Goal: Information Seeking & Learning: Learn about a topic

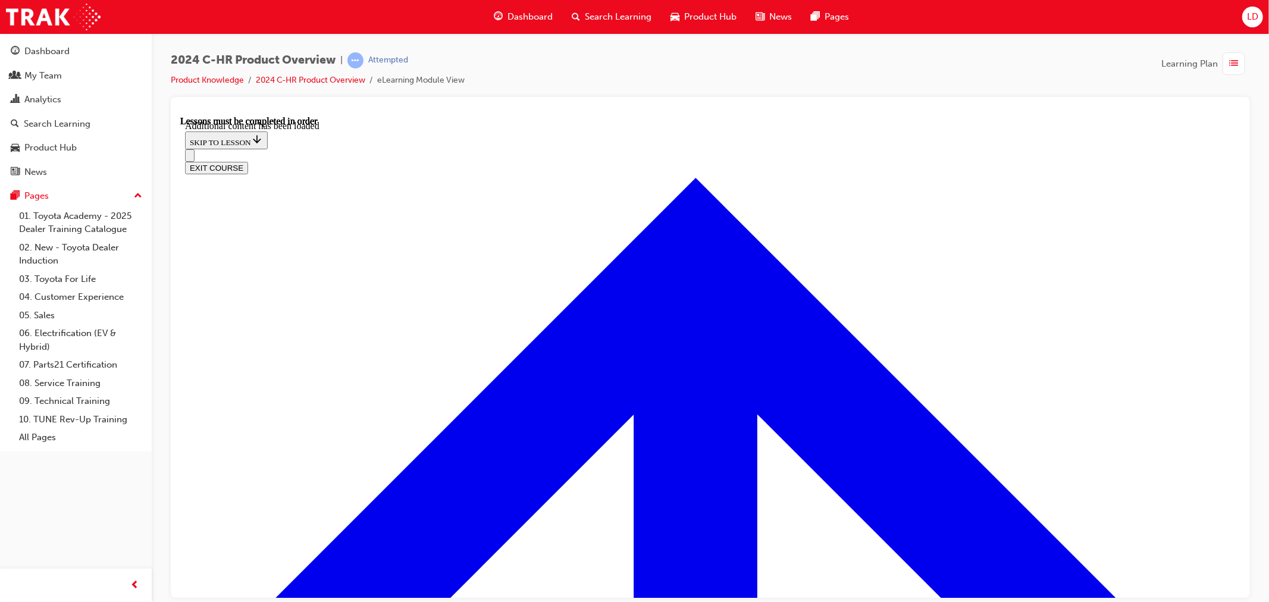
scroll to position [3067, 0]
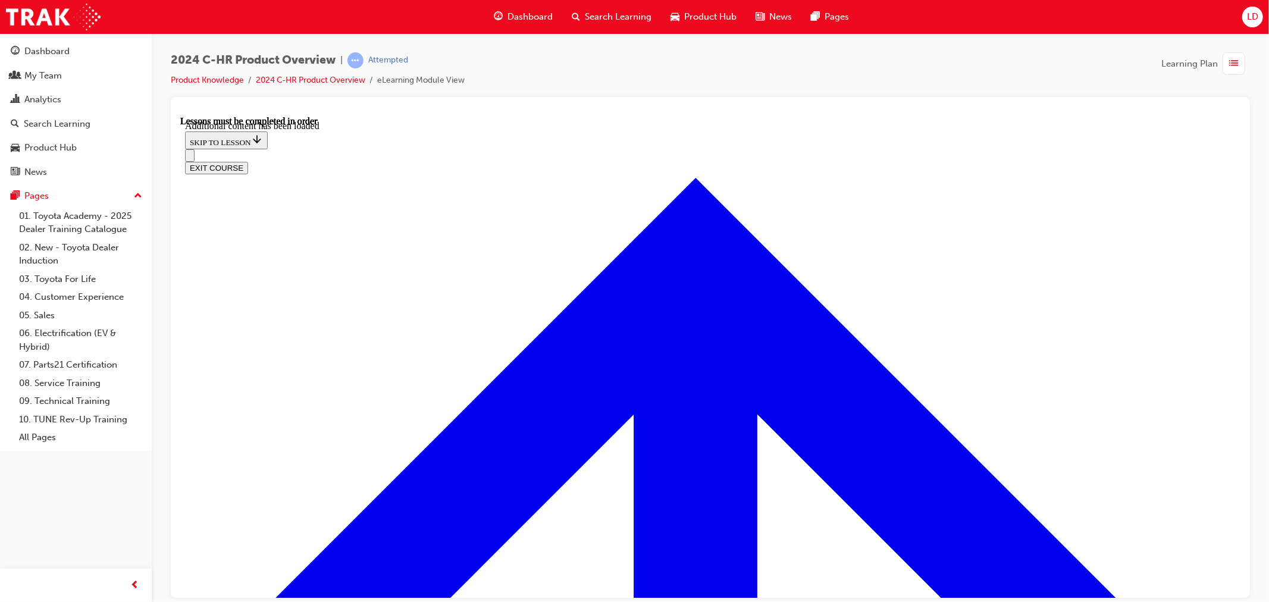
scroll to position [3398, 0]
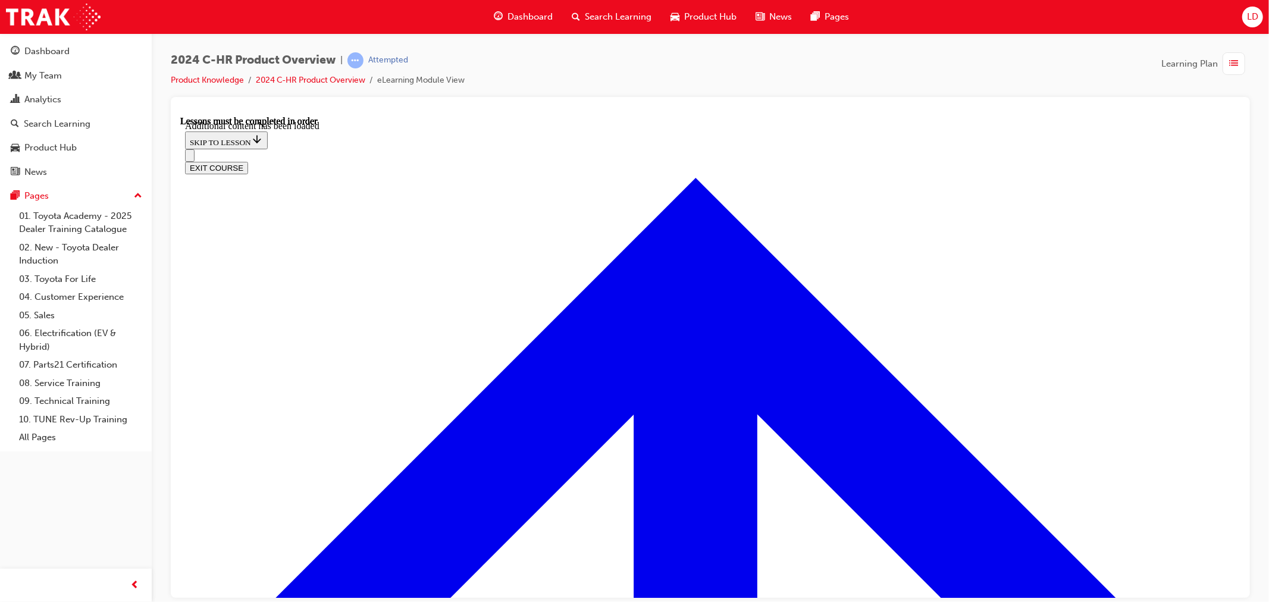
drag, startPoint x: 925, startPoint y: 269, endPoint x: 914, endPoint y: 271, distance: 11.5
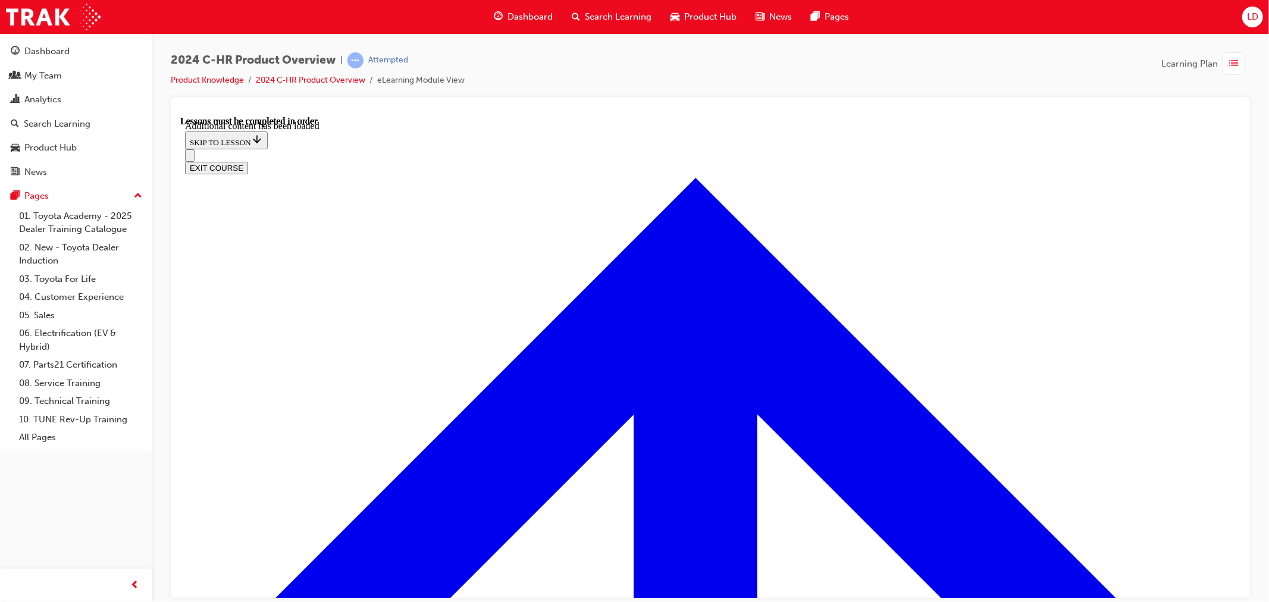
scroll to position [4242, 0]
radio input "true"
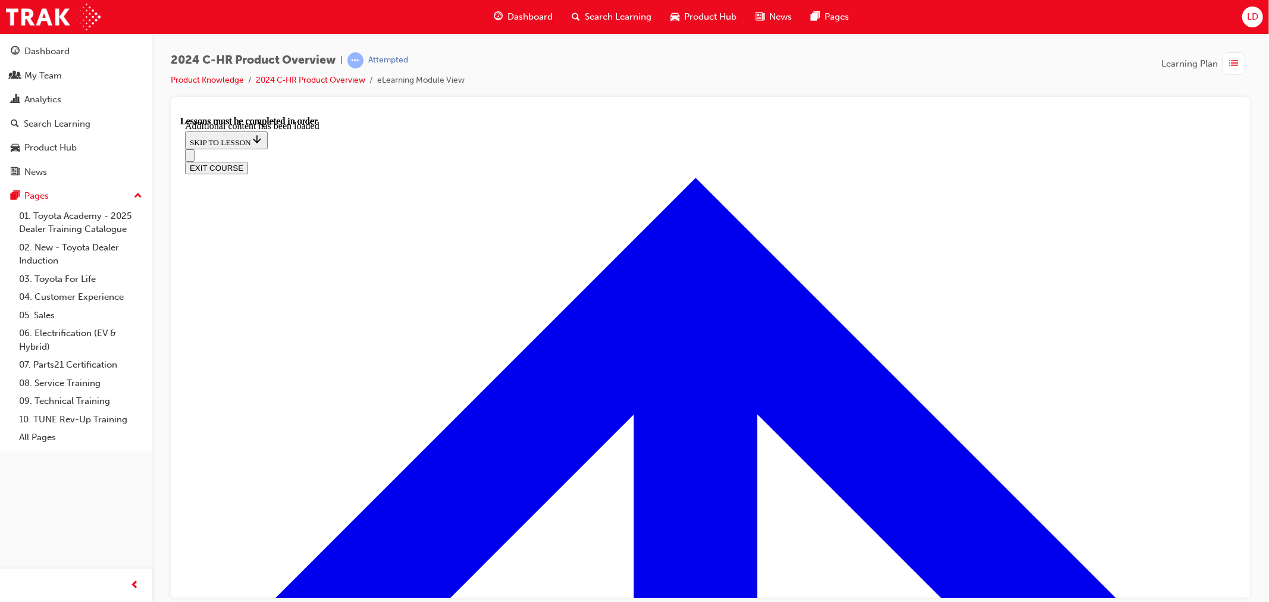
radio input "true"
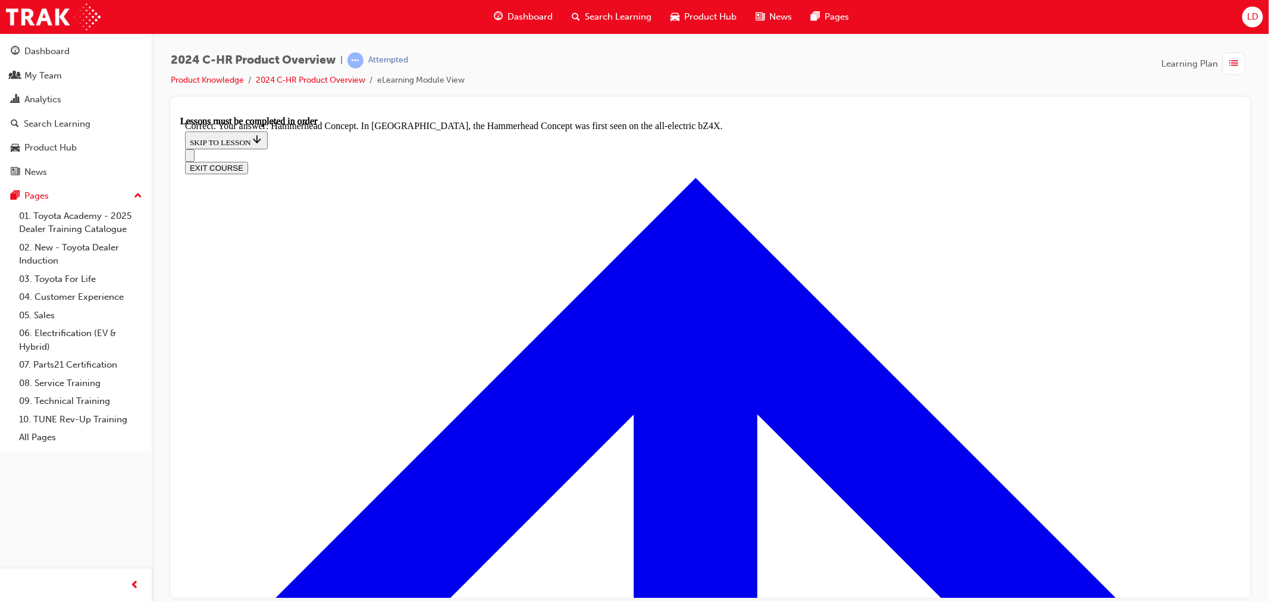
radio input "true"
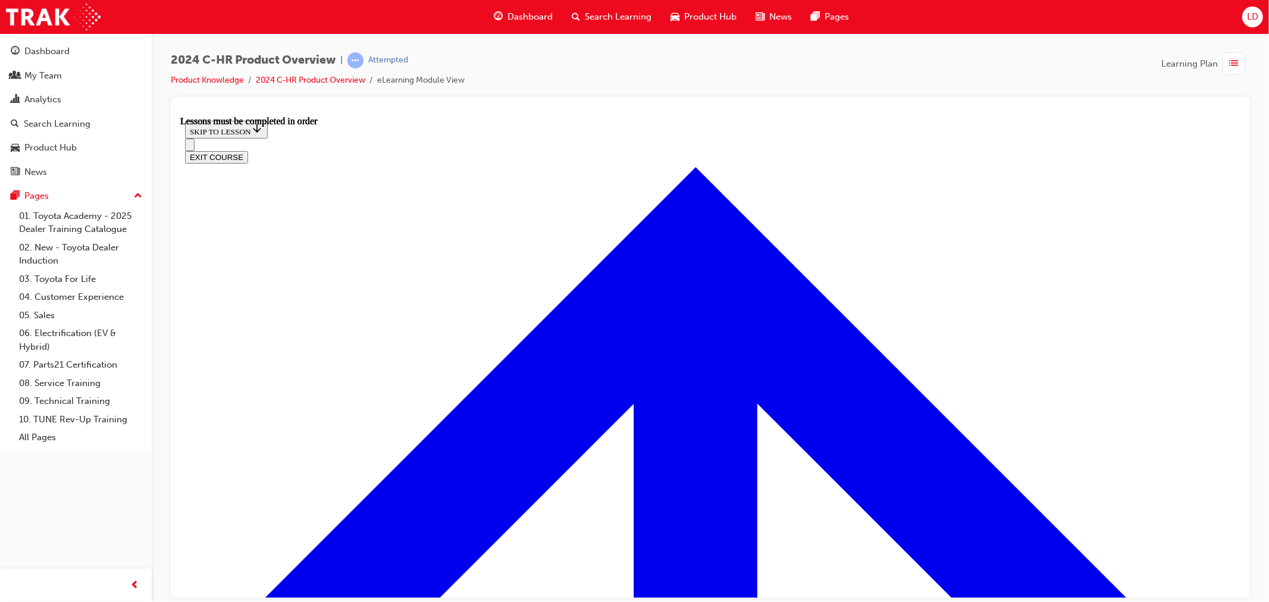
scroll to position [2070, 0]
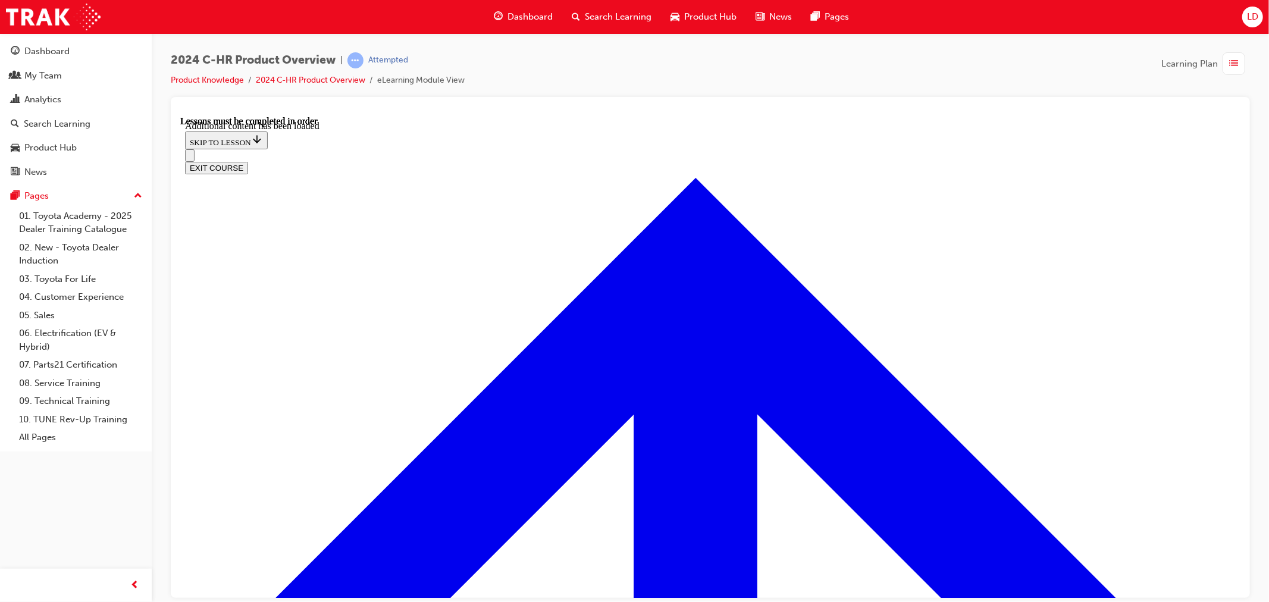
scroll to position [2364, 0]
radio input "true"
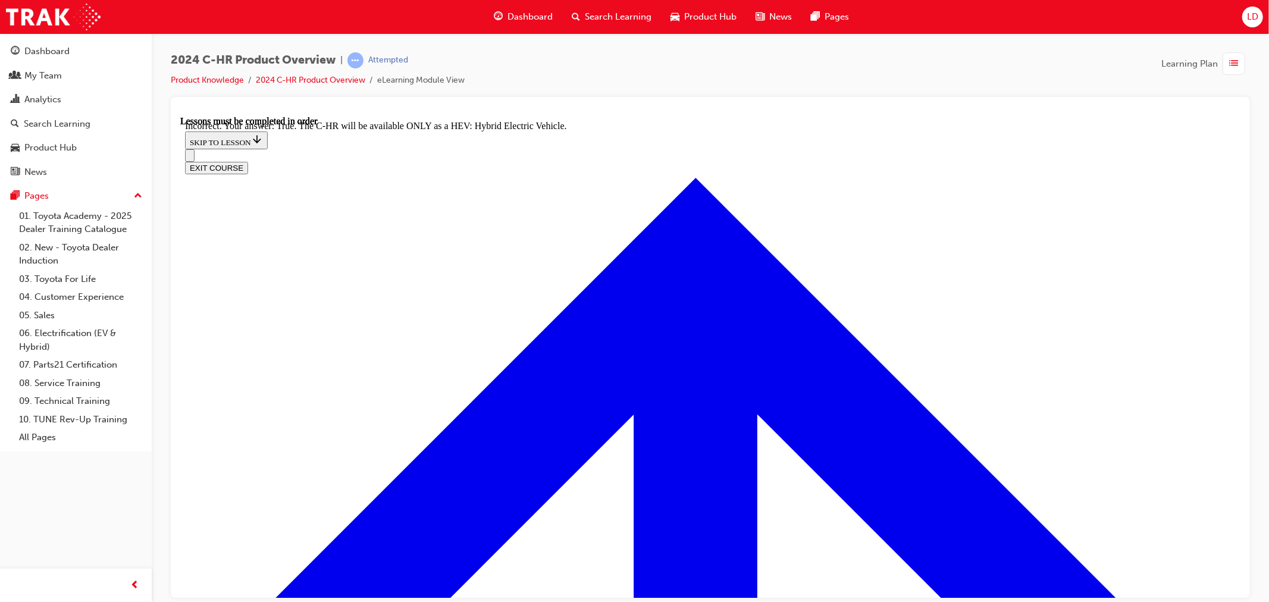
scroll to position [2495, 0]
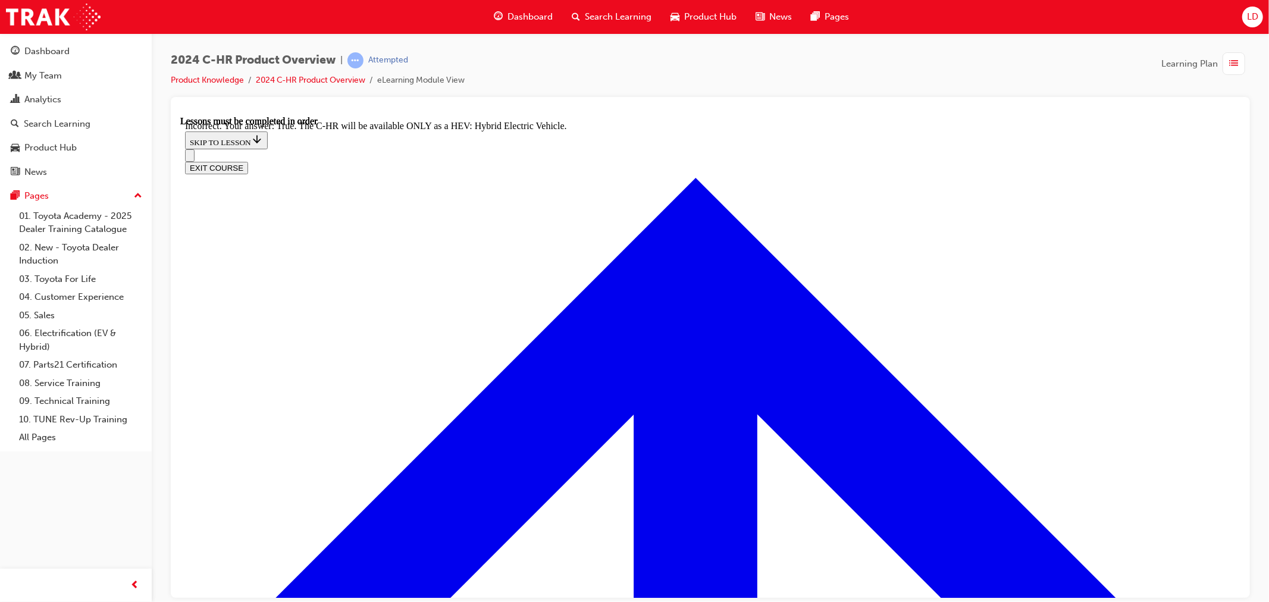
radio input "true"
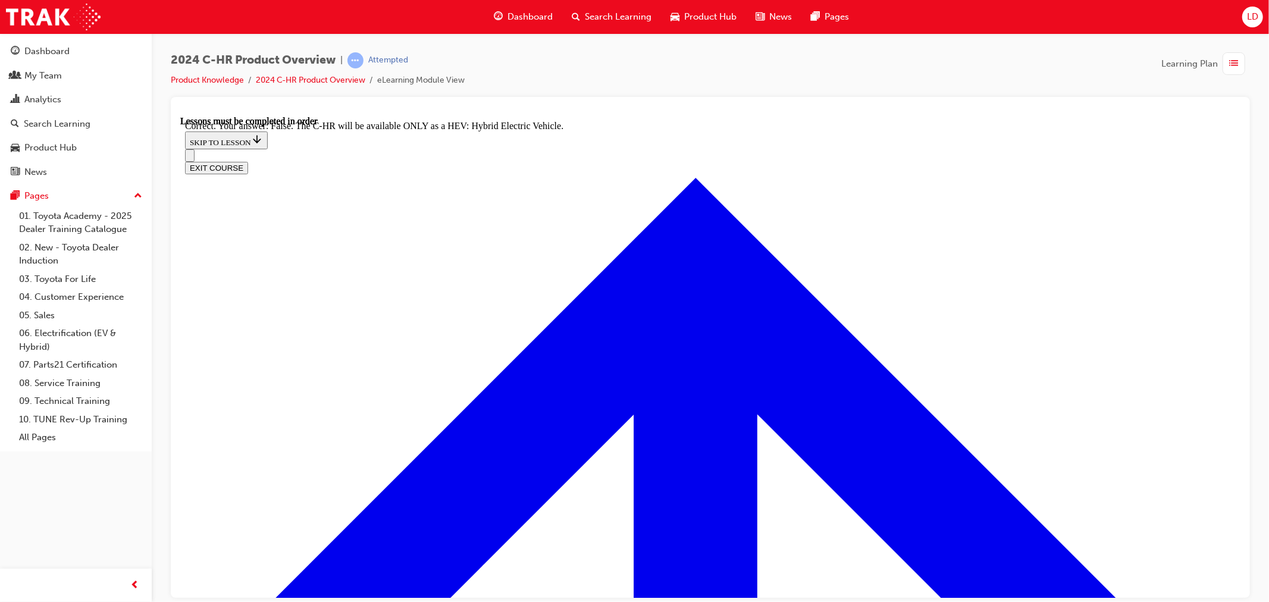
checkbox input "true"
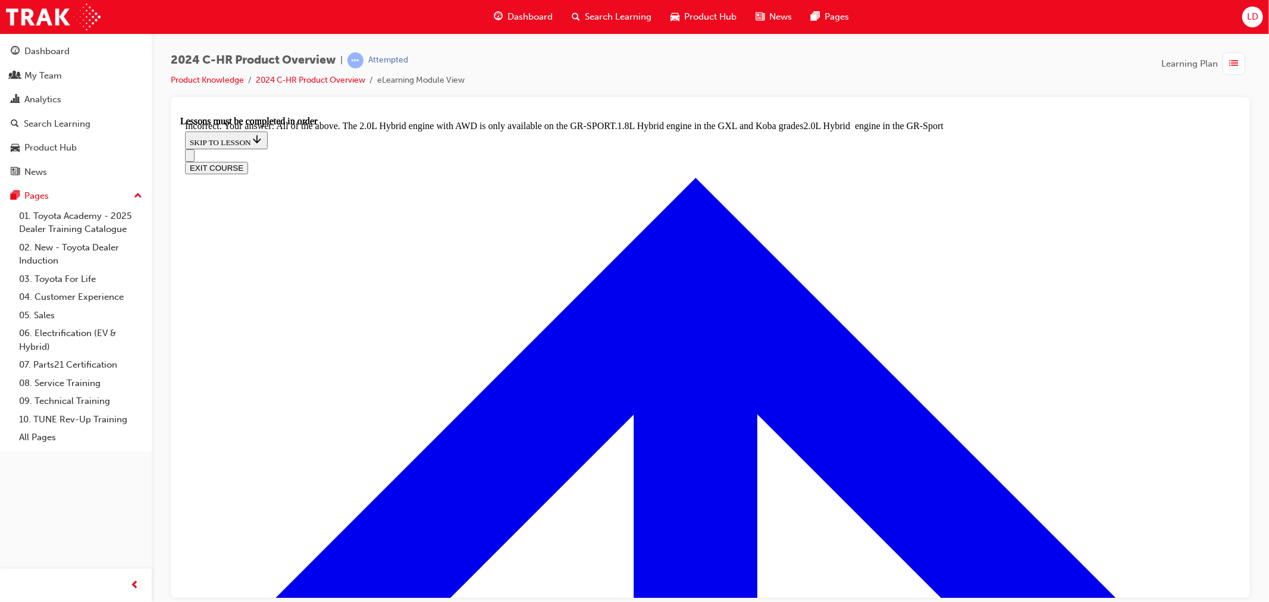
checkbox input "true"
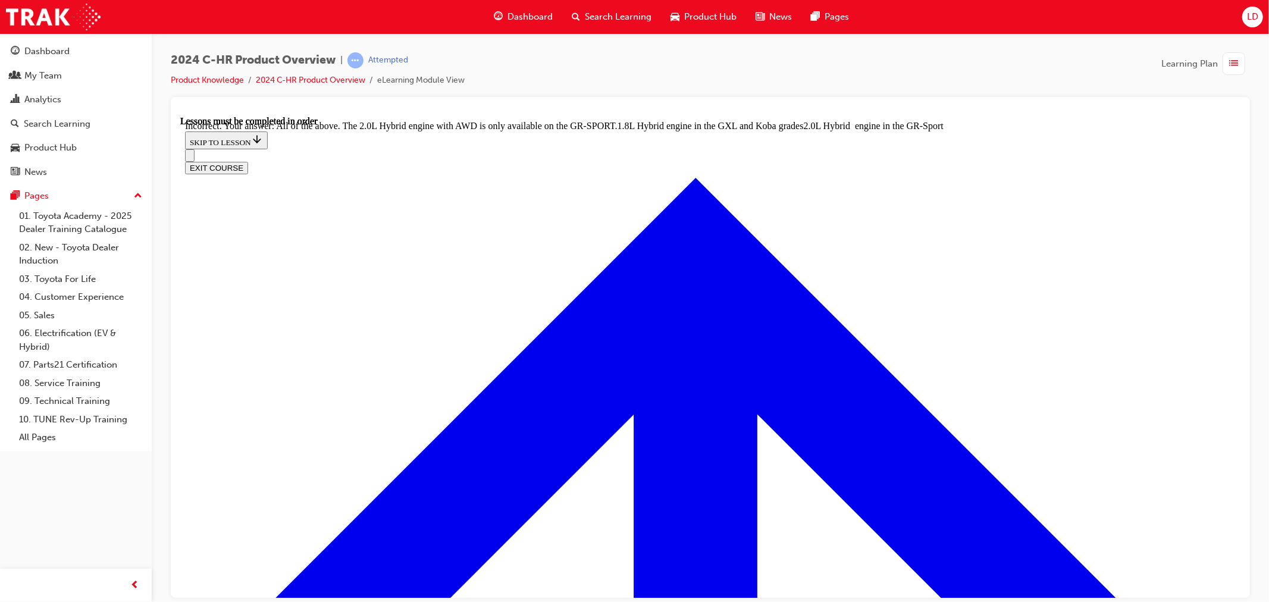
radio input "true"
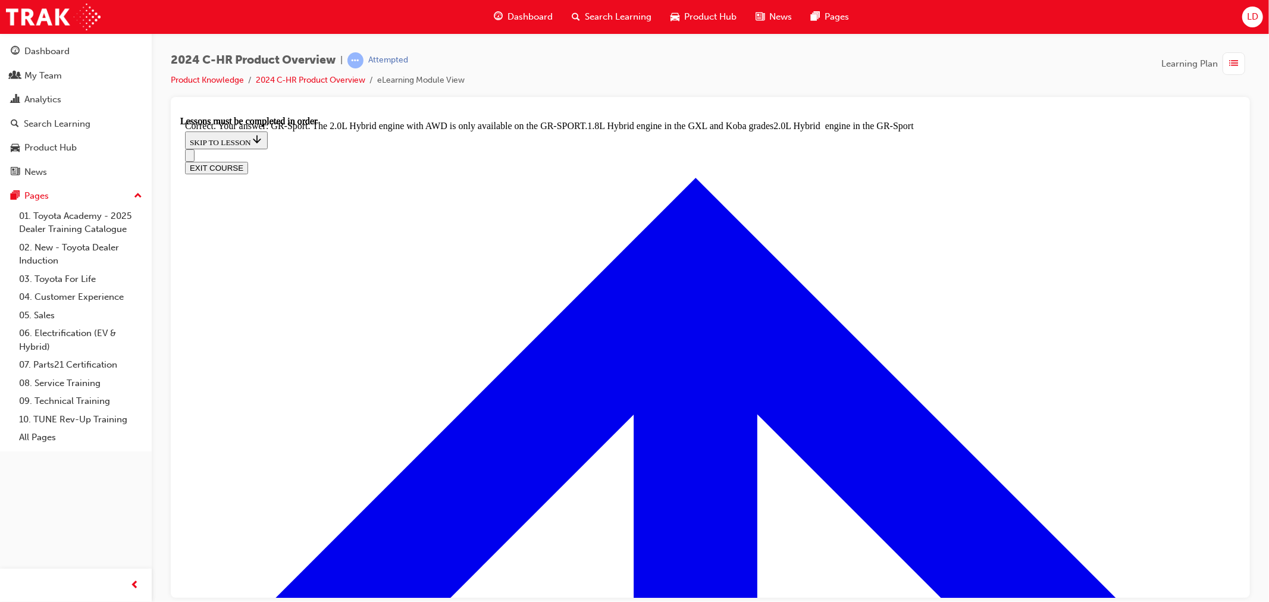
drag, startPoint x: 717, startPoint y: 582, endPoint x: 717, endPoint y: 572, distance: 10.7
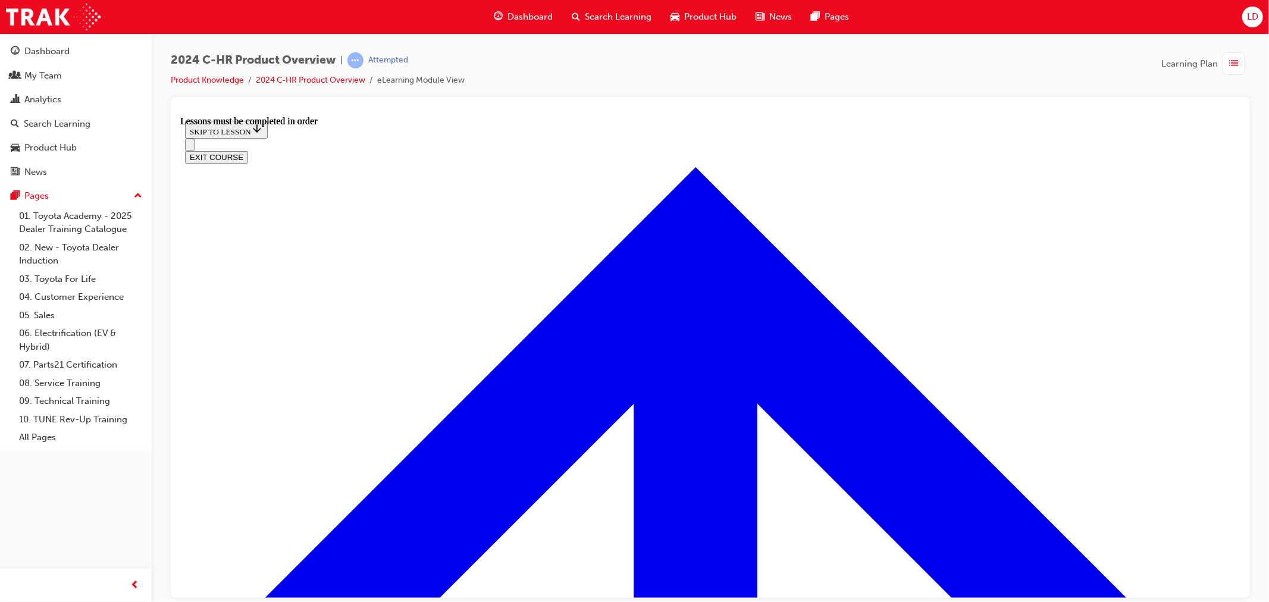
scroll to position [504, 0]
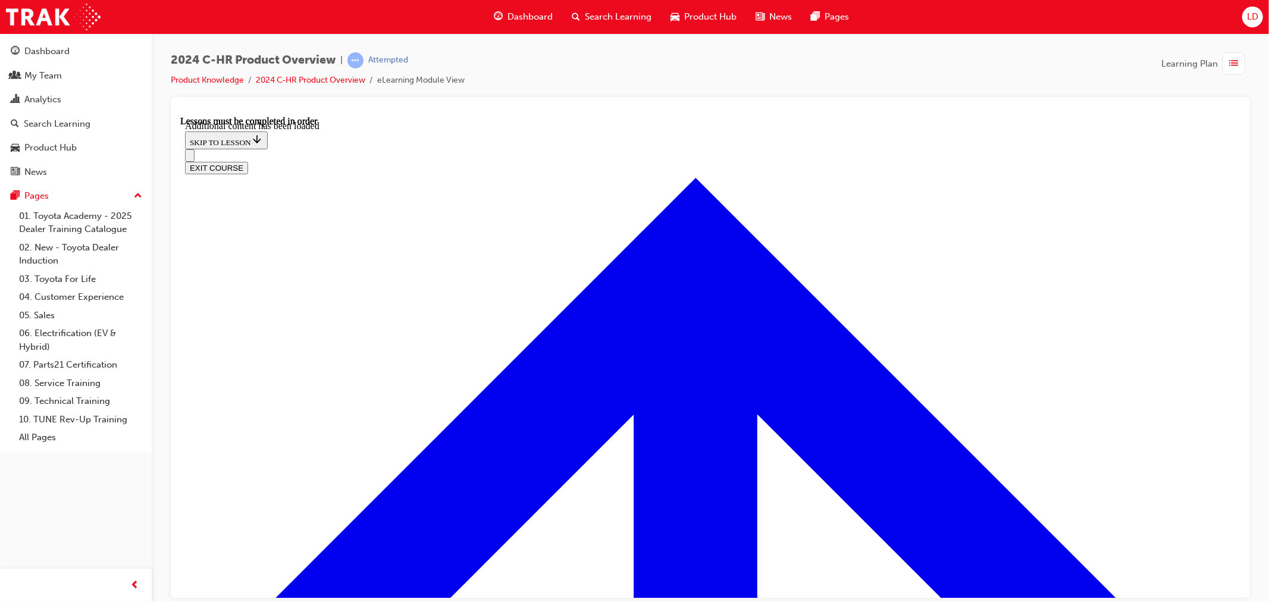
scroll to position [1069, 0]
radio input "true"
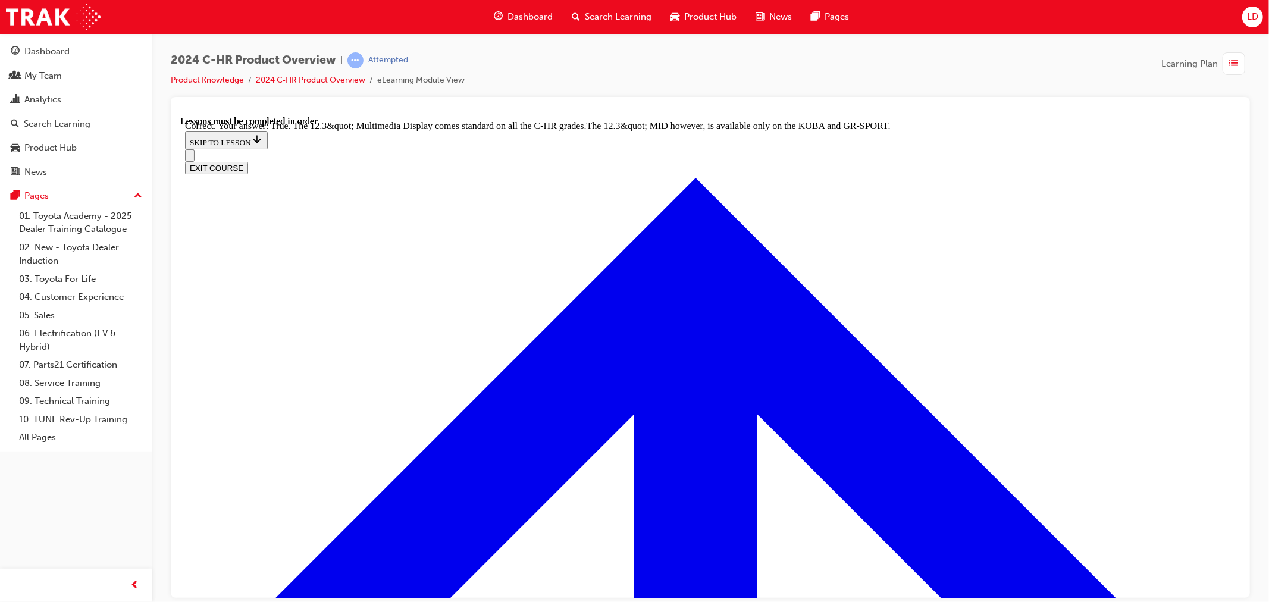
scroll to position [1265, 0]
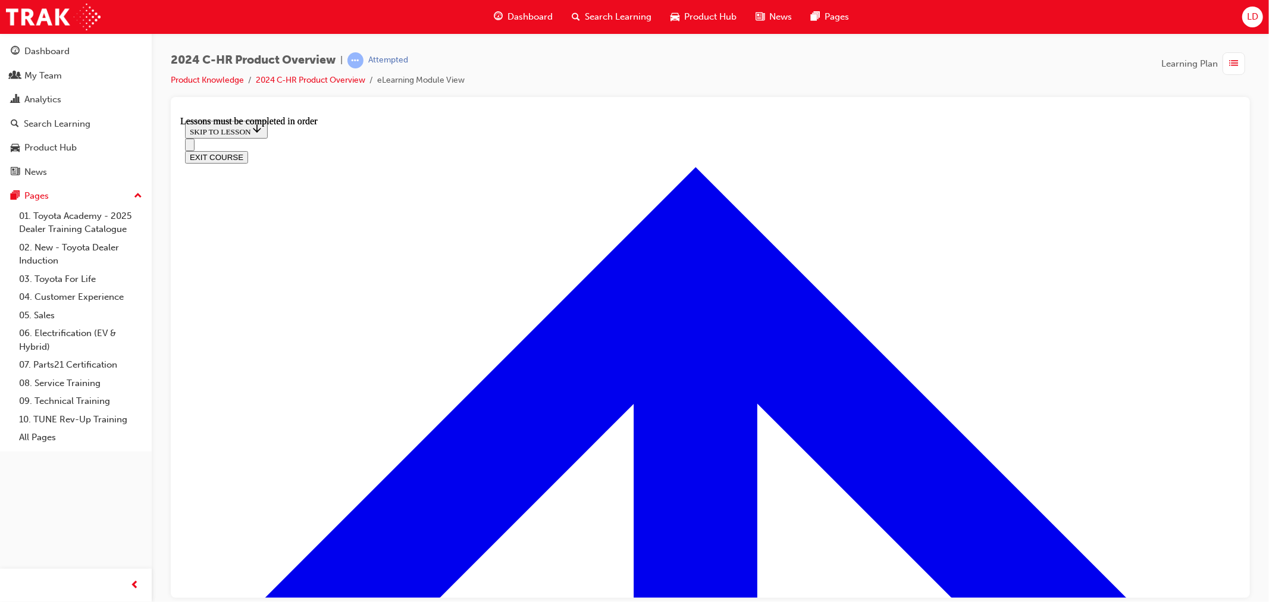
scroll to position [900, 0]
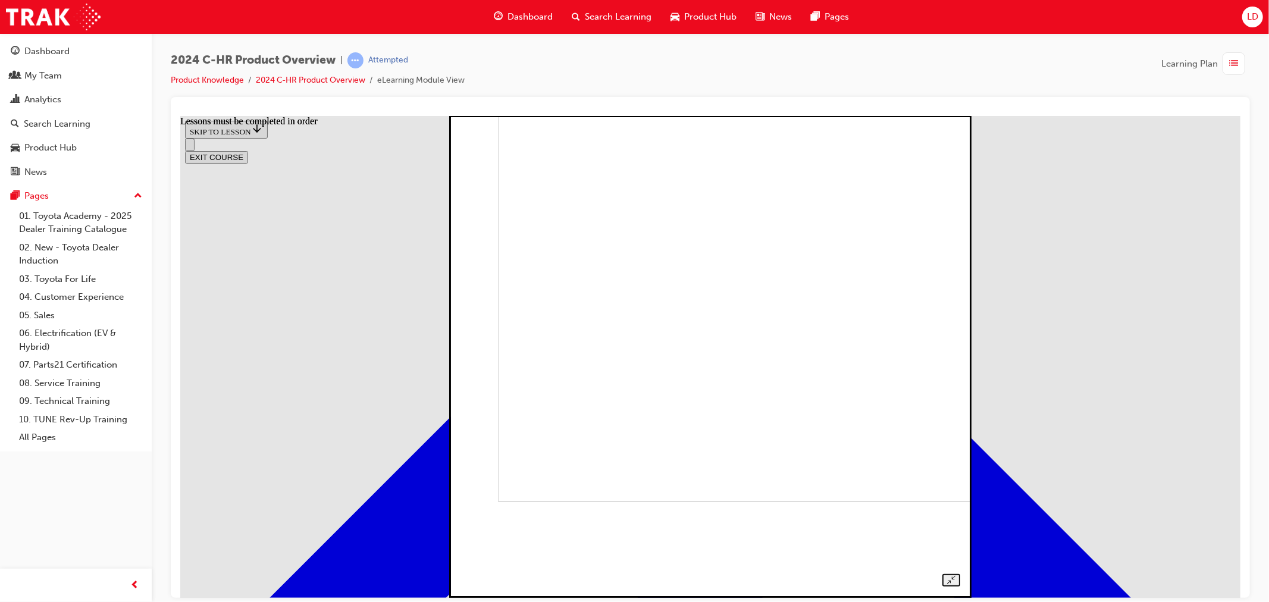
click at [925, 229] on img at bounding box center [739, 261] width 482 height 482
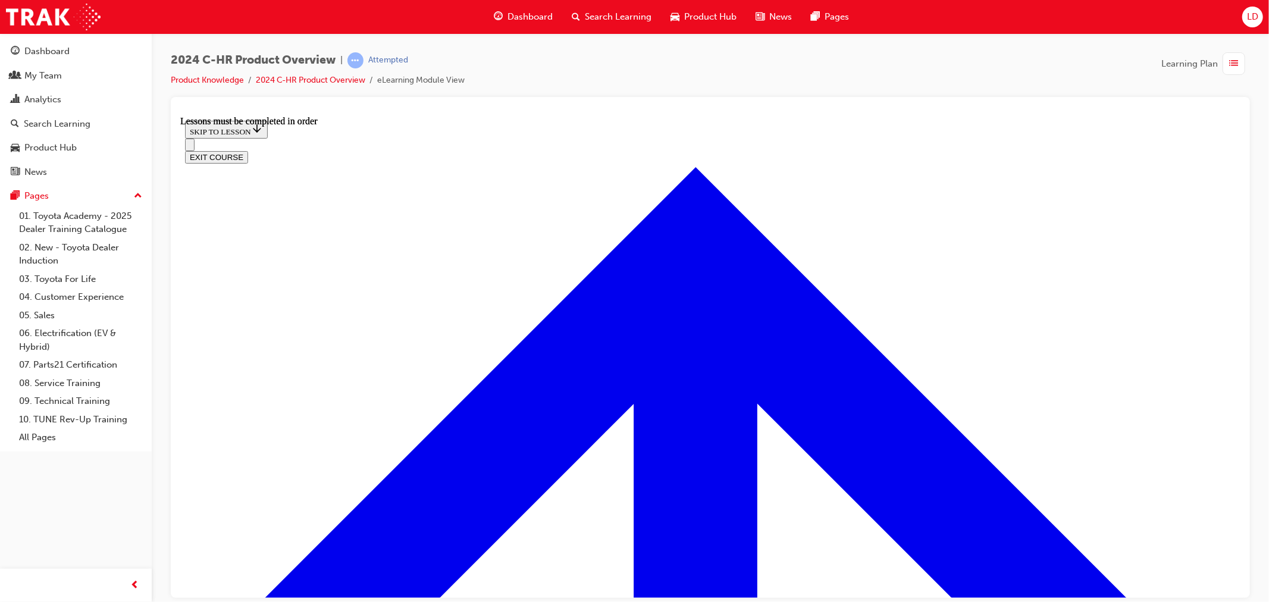
scroll to position [1958, 0]
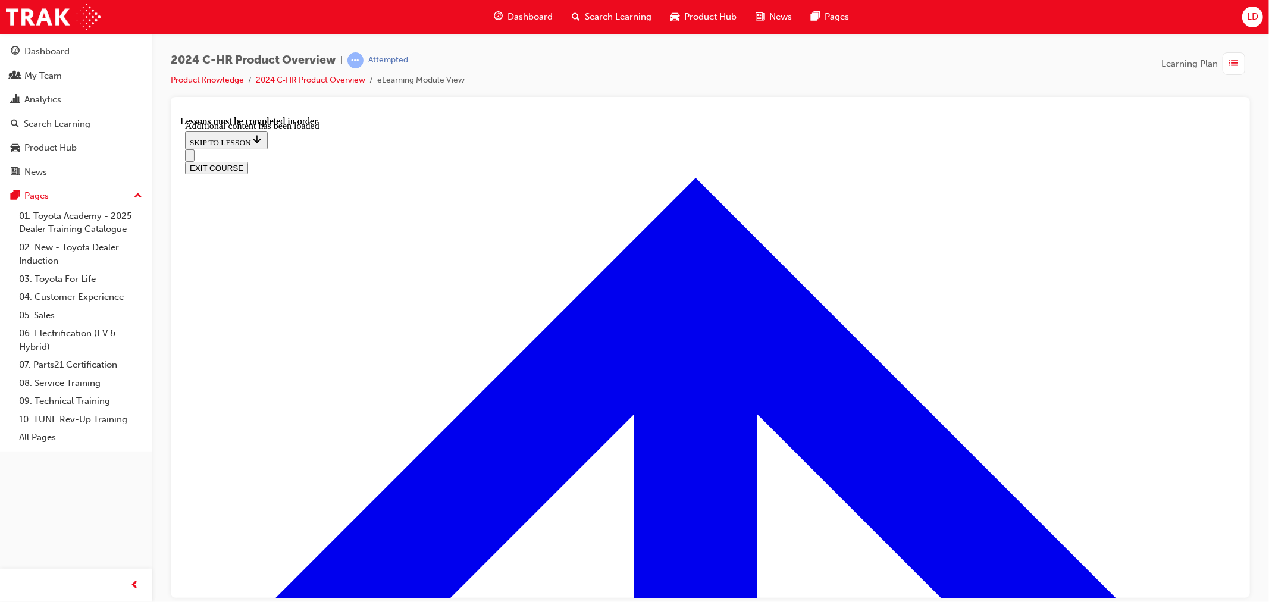
scroll to position [2388, 0]
checkbox input "true"
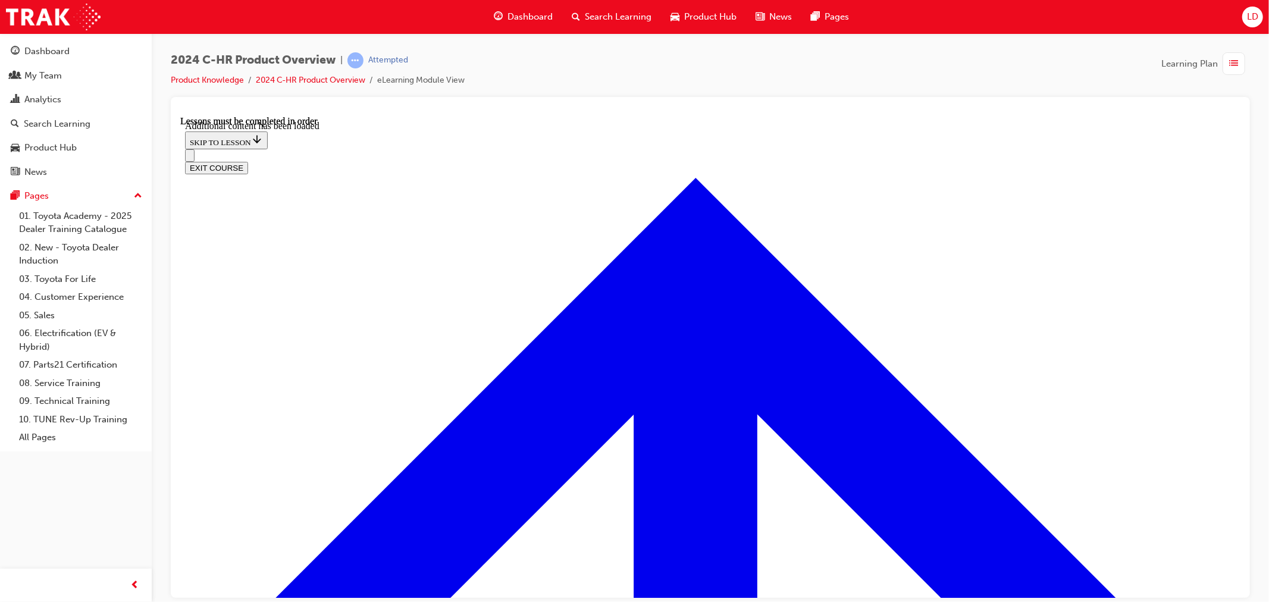
checkbox input "true"
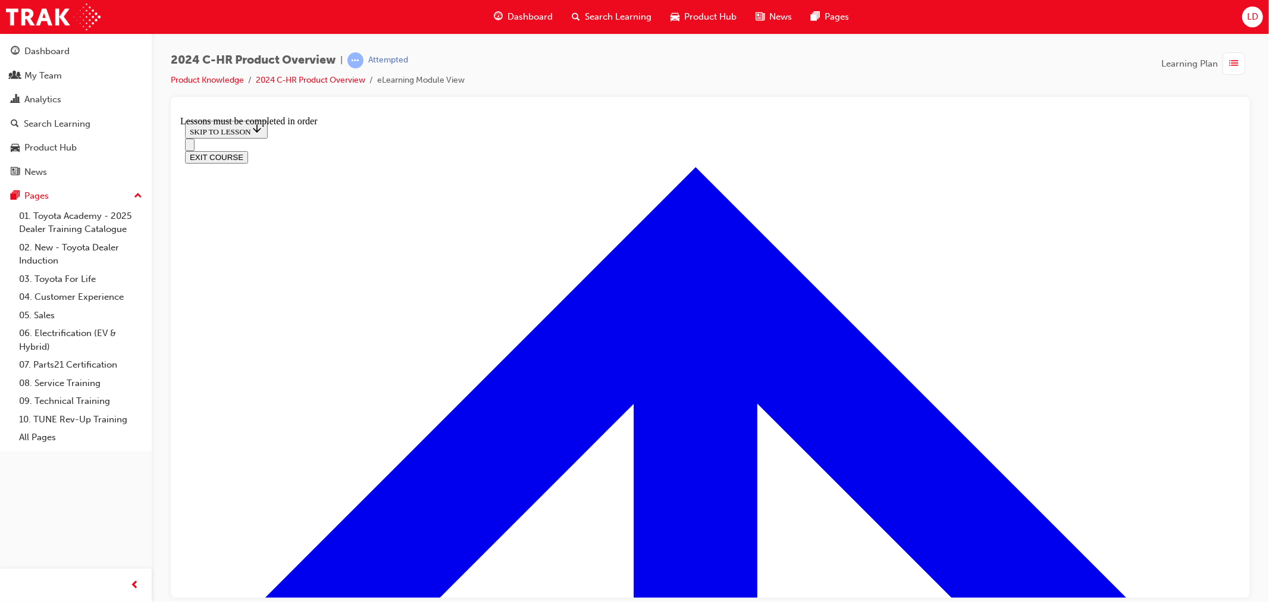
scroll to position [796, 0]
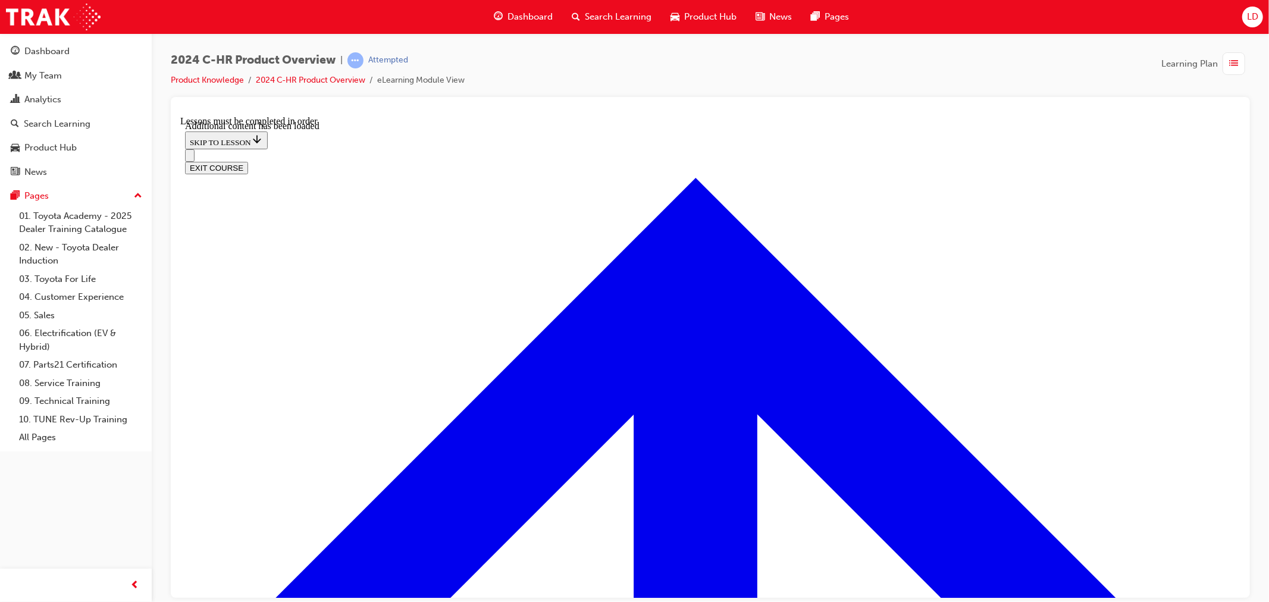
scroll to position [1125, 0]
radio input "true"
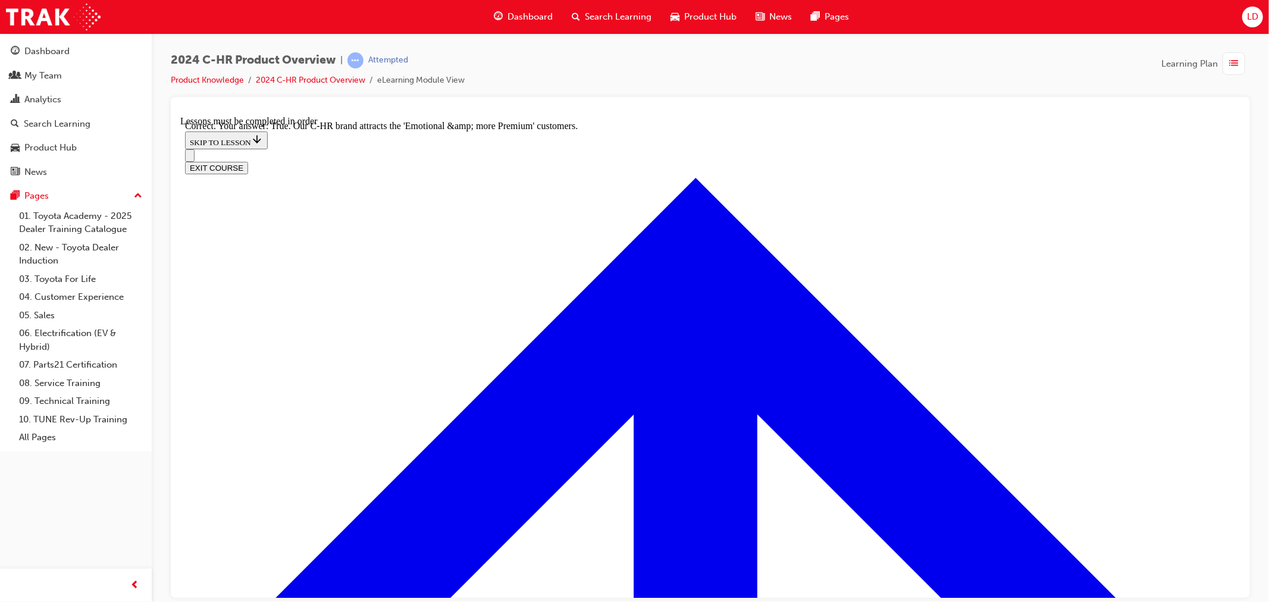
scroll to position [1293, 0]
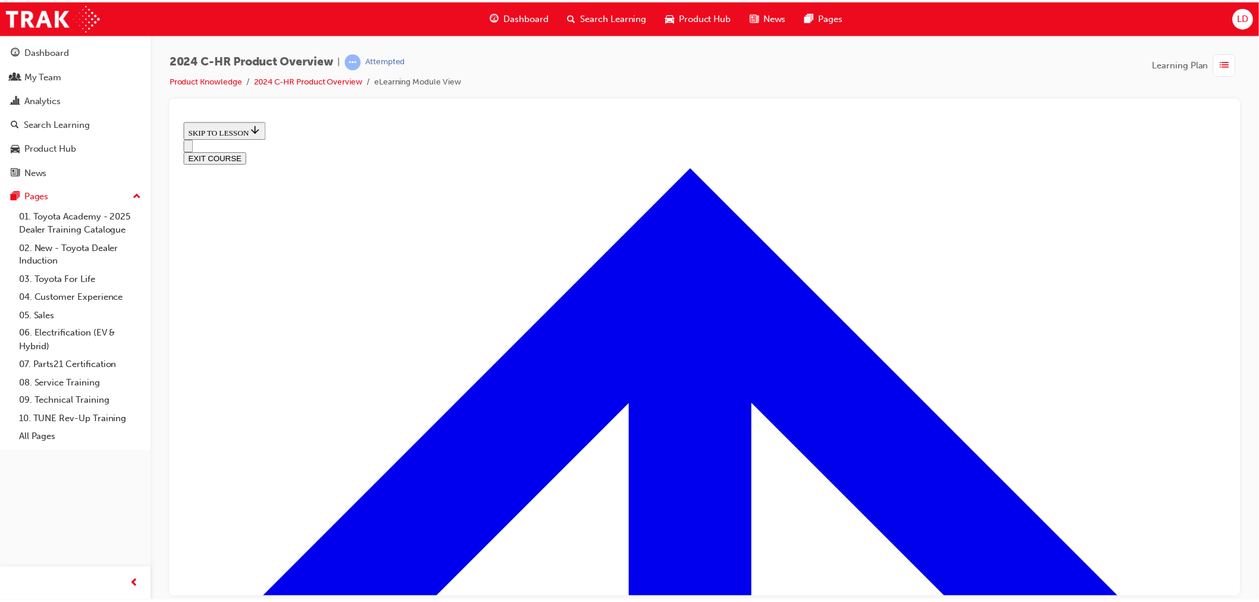
scroll to position [374, 0]
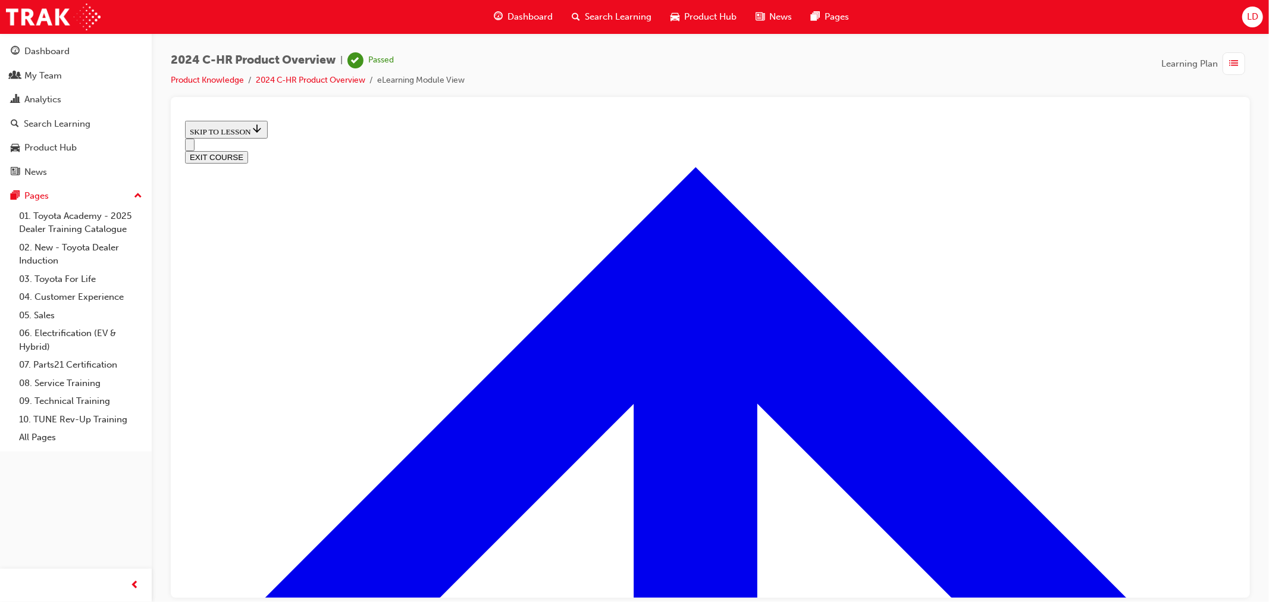
click at [247, 150] on button "EXIT COURSE" at bounding box center [215, 156] width 63 height 12
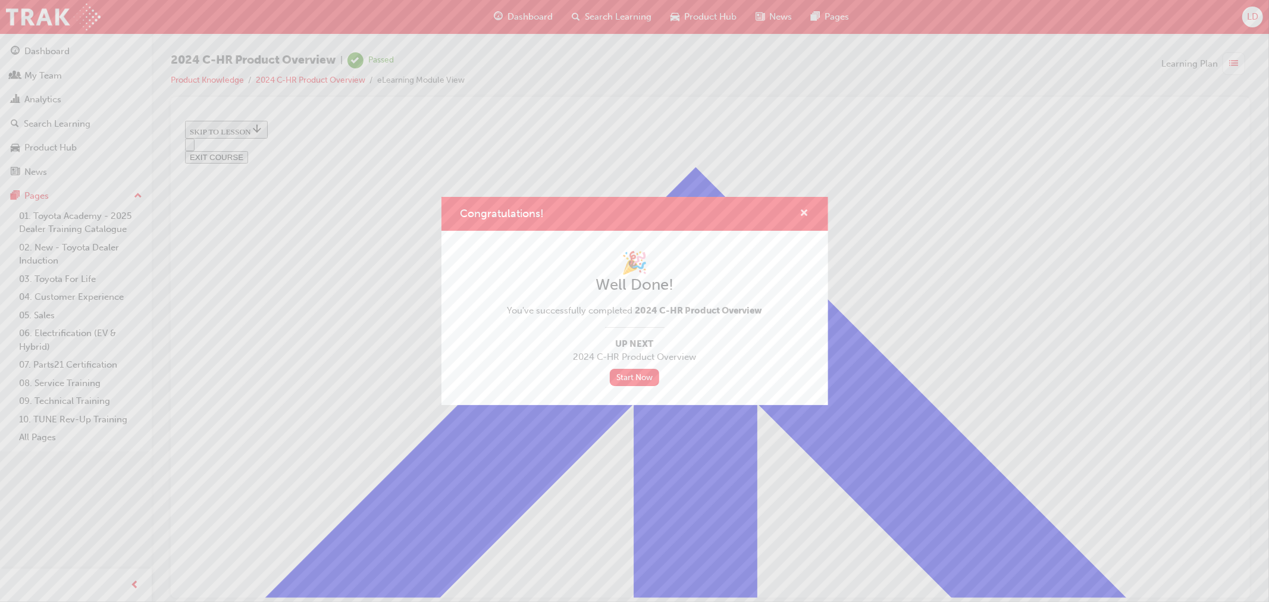
click at [806, 211] on span "cross-icon" at bounding box center [804, 214] width 9 height 11
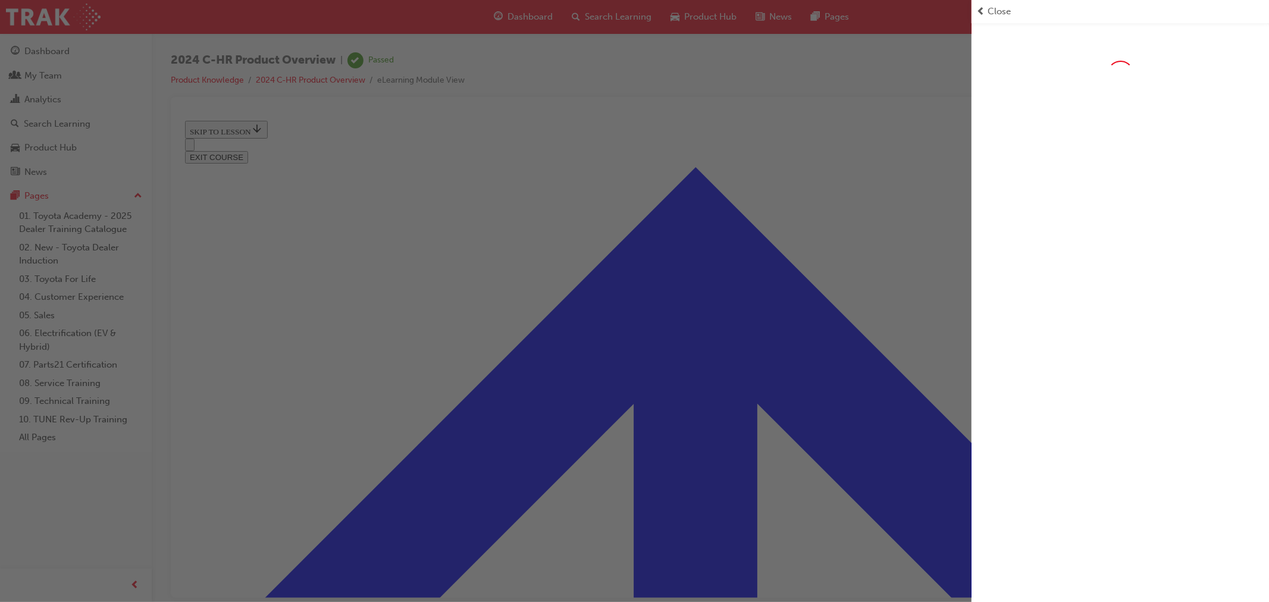
click at [981, 13] on span "prev-icon" at bounding box center [980, 12] width 9 height 14
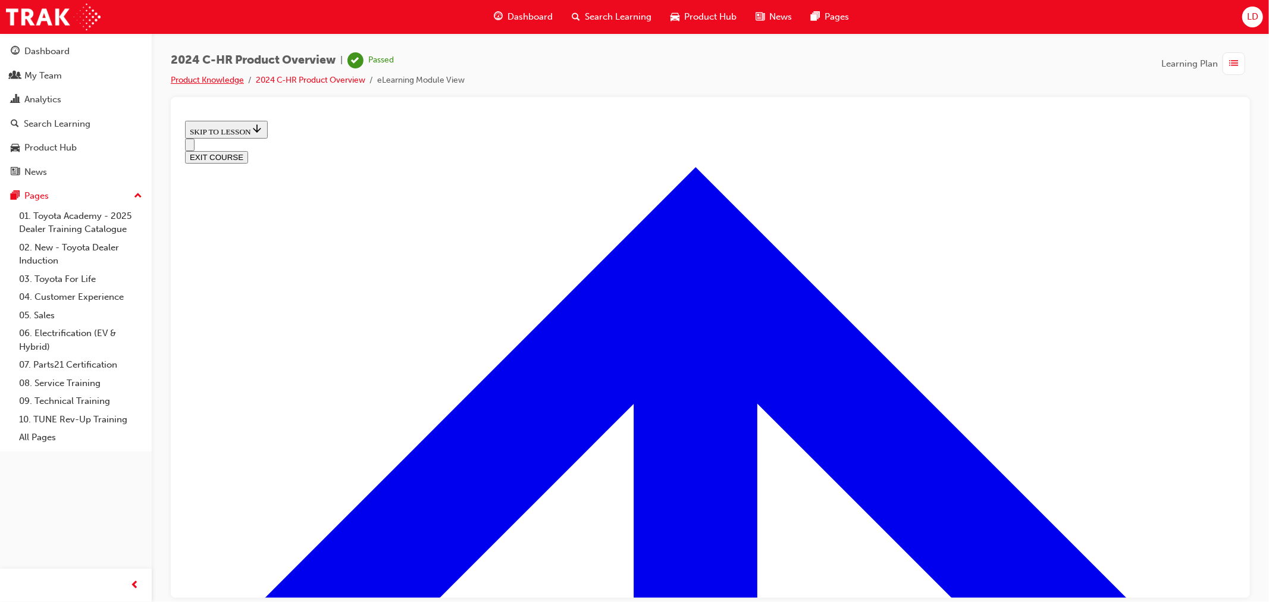
click at [221, 80] on link "Product Knowledge" at bounding box center [207, 80] width 73 height 10
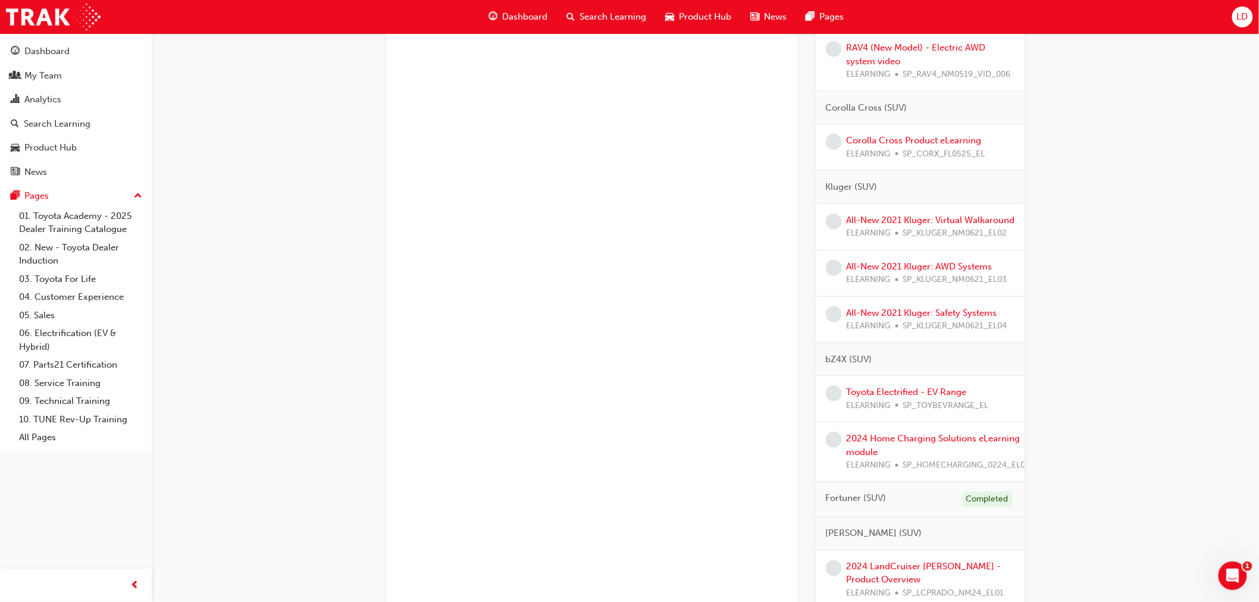
scroll to position [132, 0]
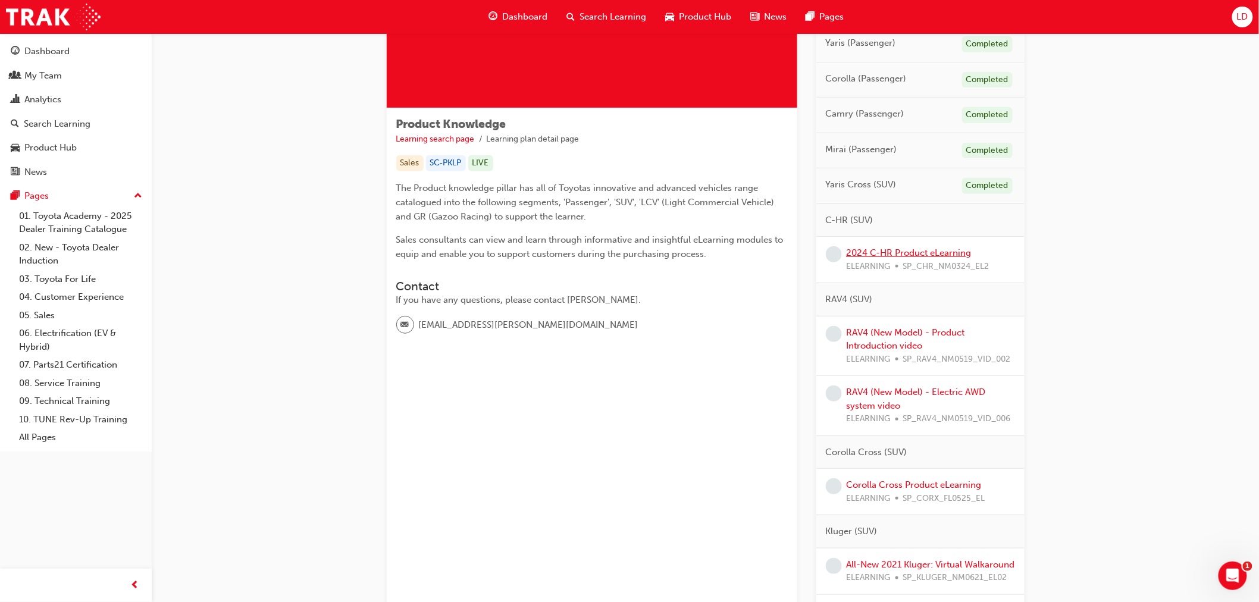
click at [865, 253] on link "2024 C-HR Product eLearning" at bounding box center [908, 252] width 125 height 11
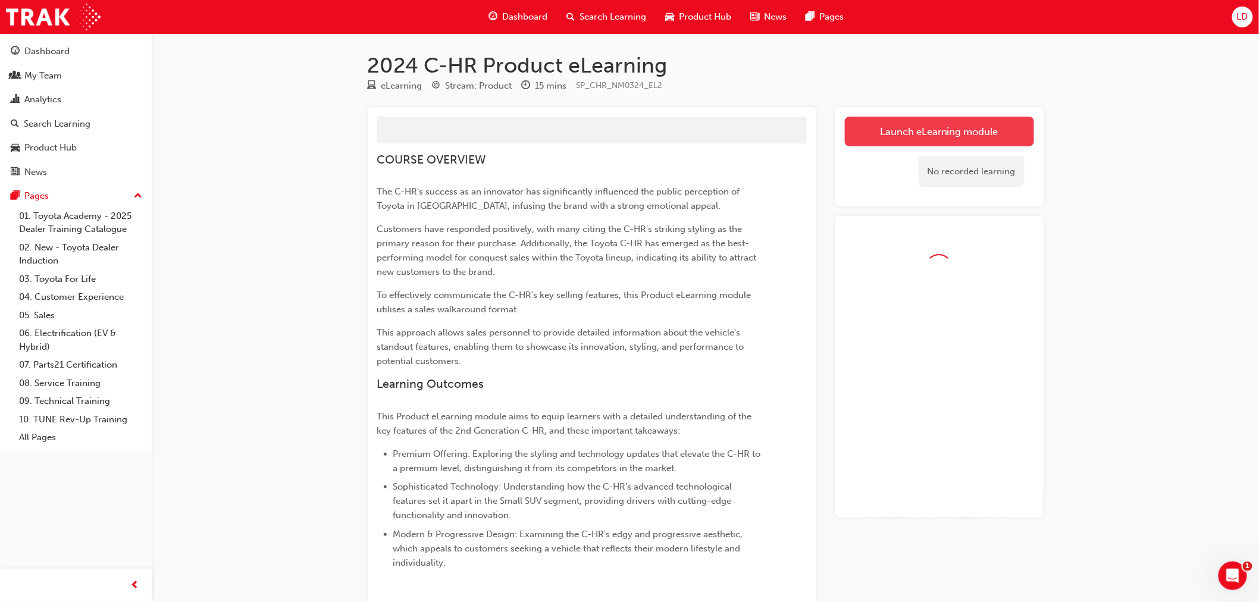
click at [906, 125] on link "Launch eLearning module" at bounding box center [939, 132] width 189 height 30
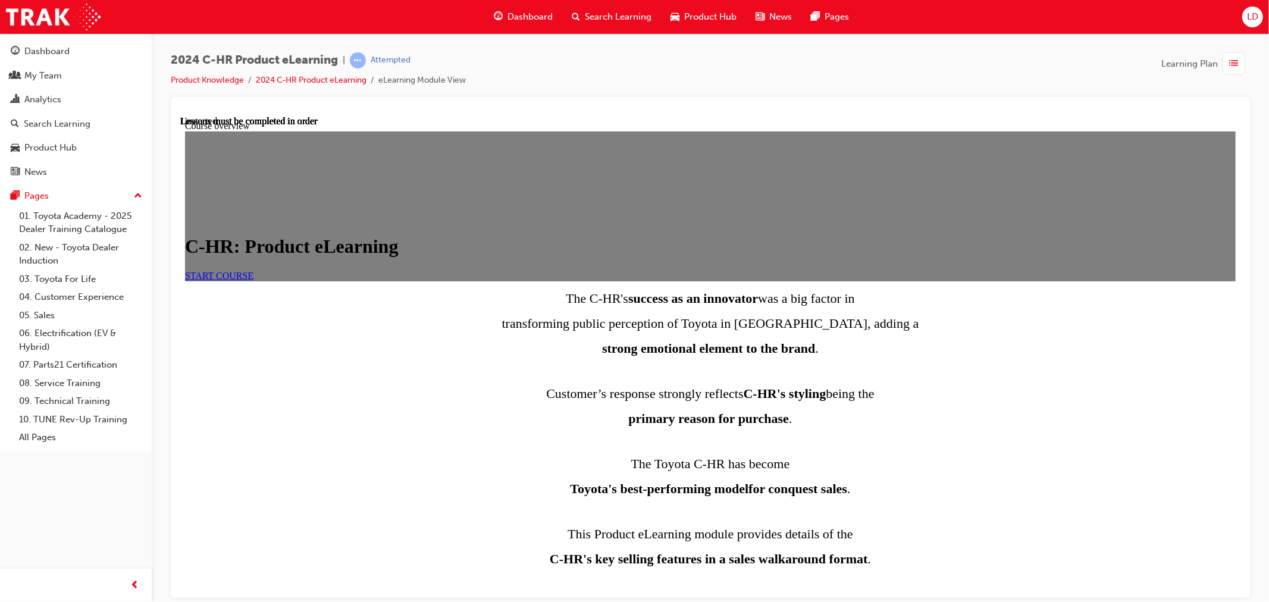
scroll to position [465, 0]
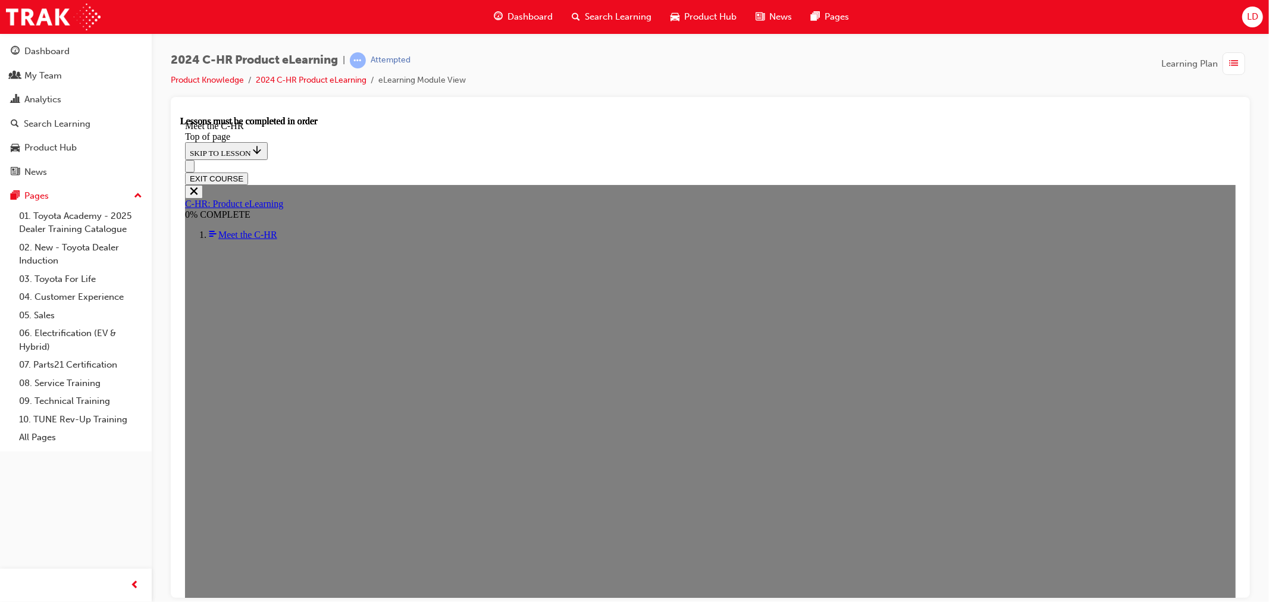
scroll to position [1960, 0]
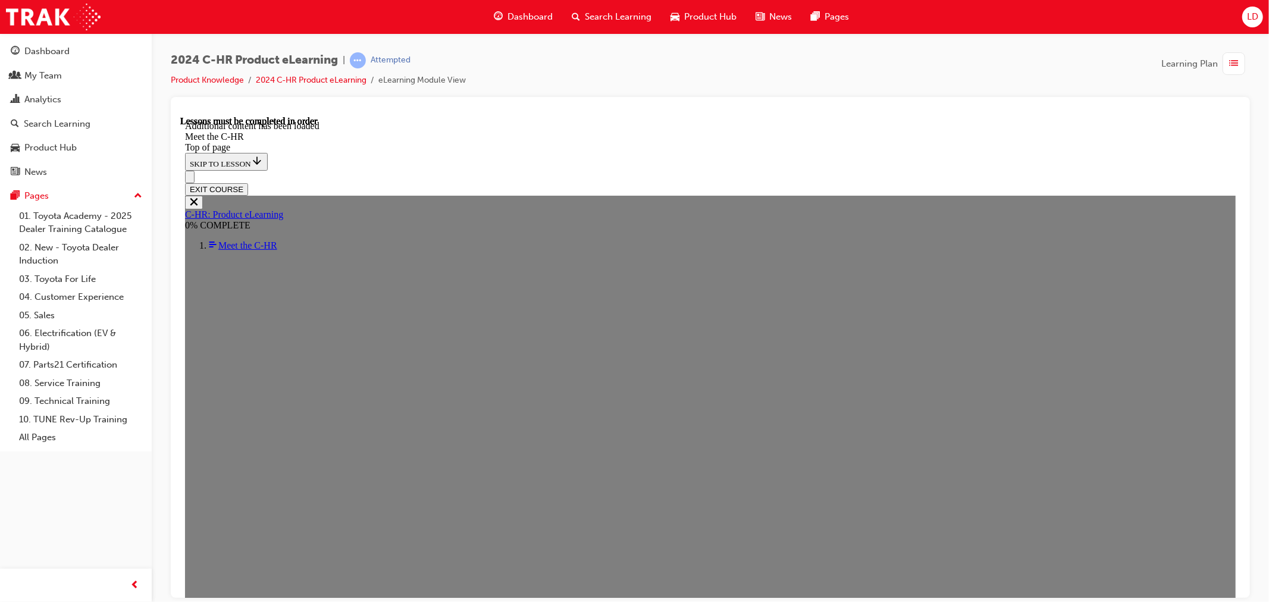
scroll to position [3278, 0]
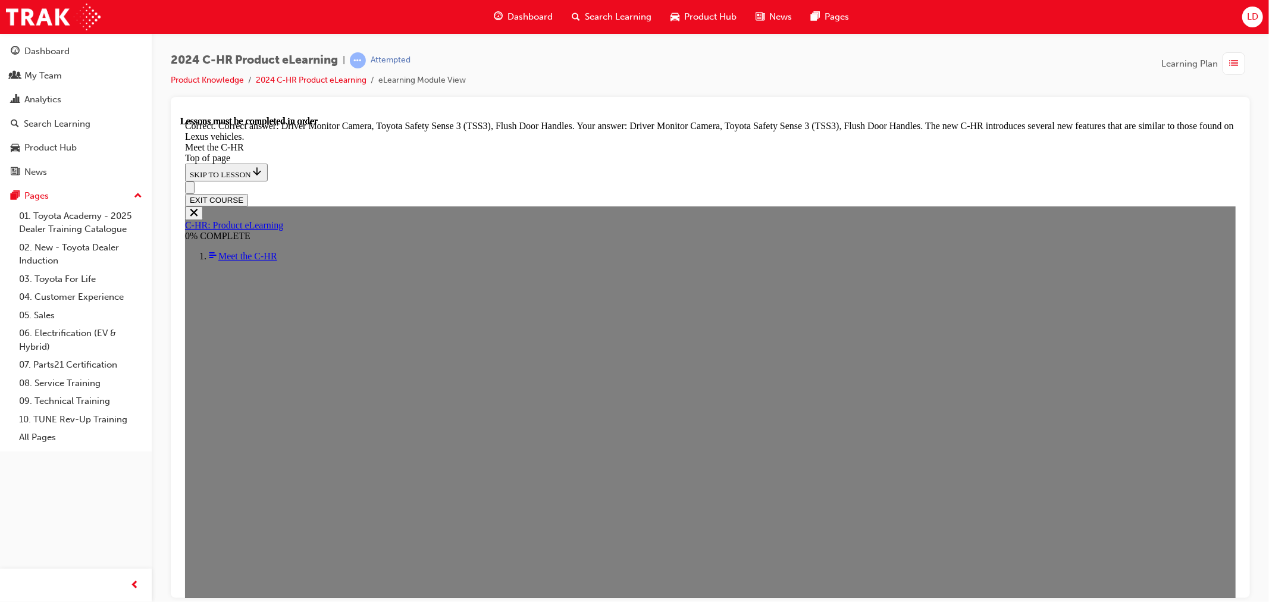
scroll to position [4113, 0]
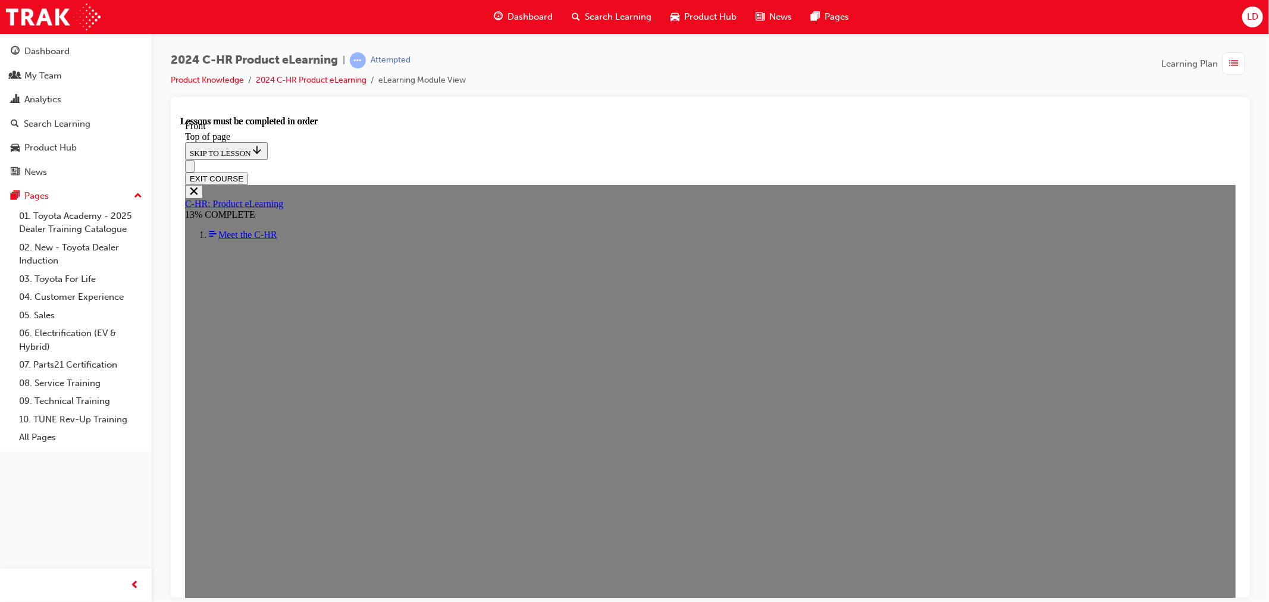
scroll to position [360, 0]
drag, startPoint x: 359, startPoint y: 312, endPoint x: 375, endPoint y: 315, distance: 16.3
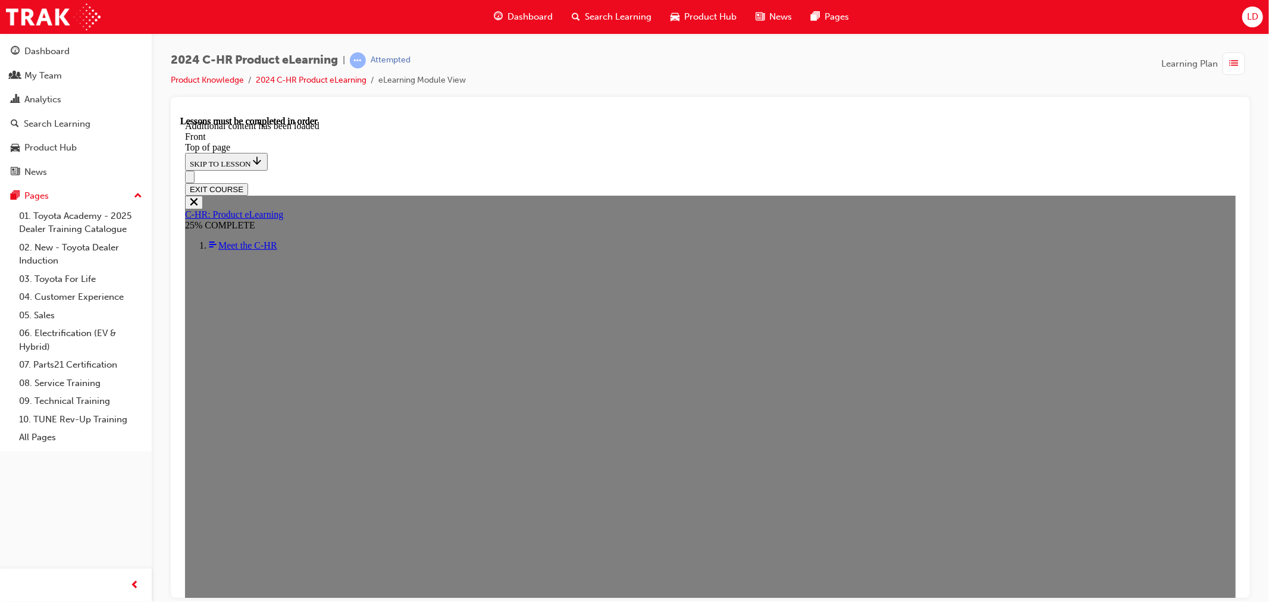
scroll to position [1200, 0]
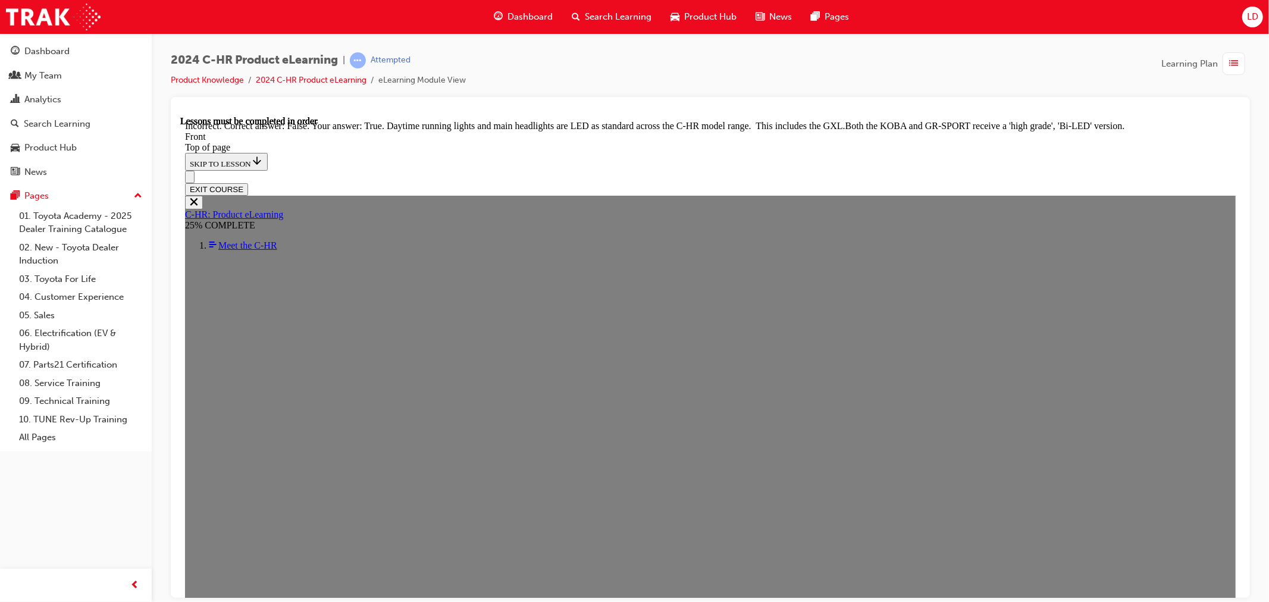
scroll to position [1267, 0]
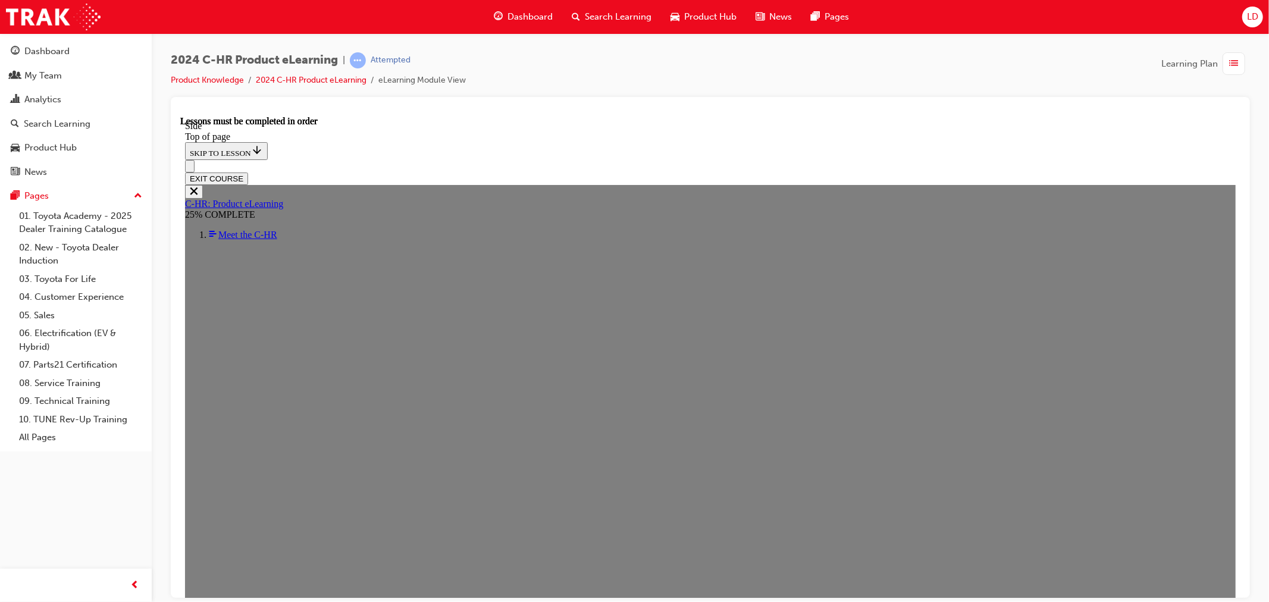
scroll to position [306, 0]
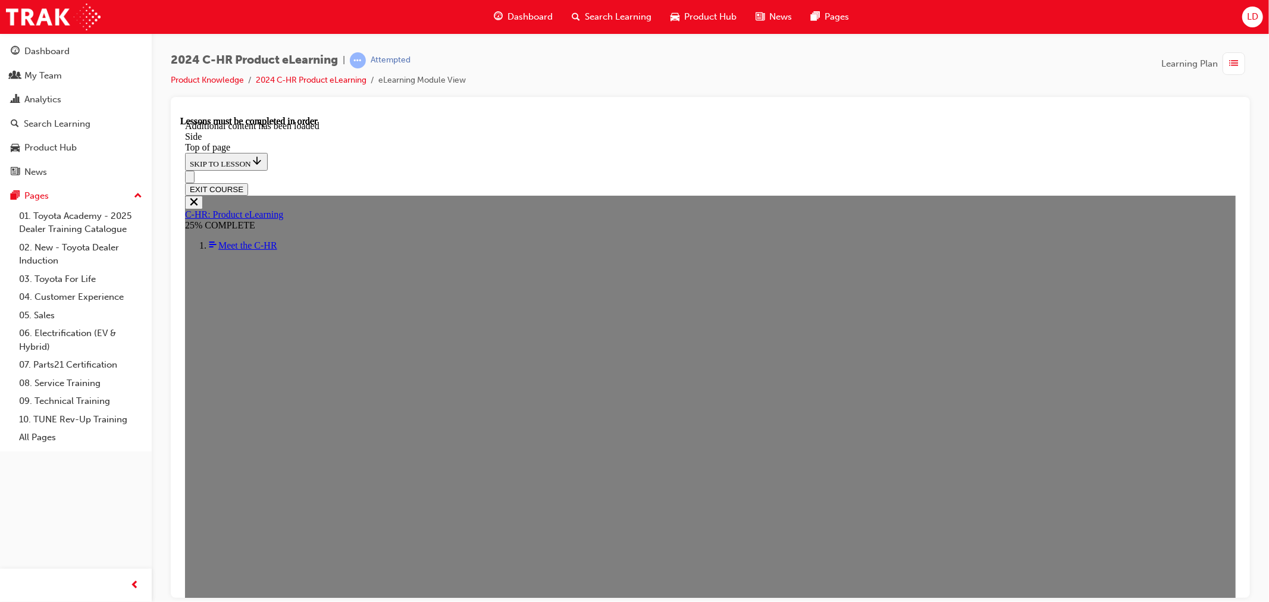
scroll to position [794, 0]
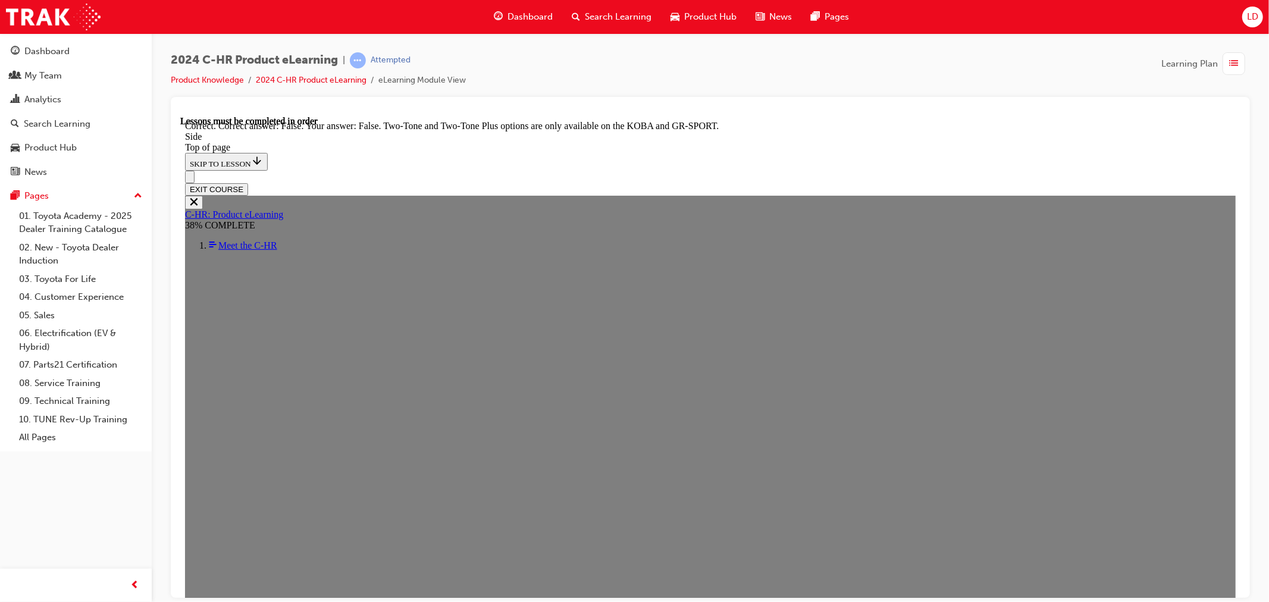
scroll to position [1250, 0]
drag, startPoint x: 693, startPoint y: 578, endPoint x: 708, endPoint y: 564, distance: 19.8
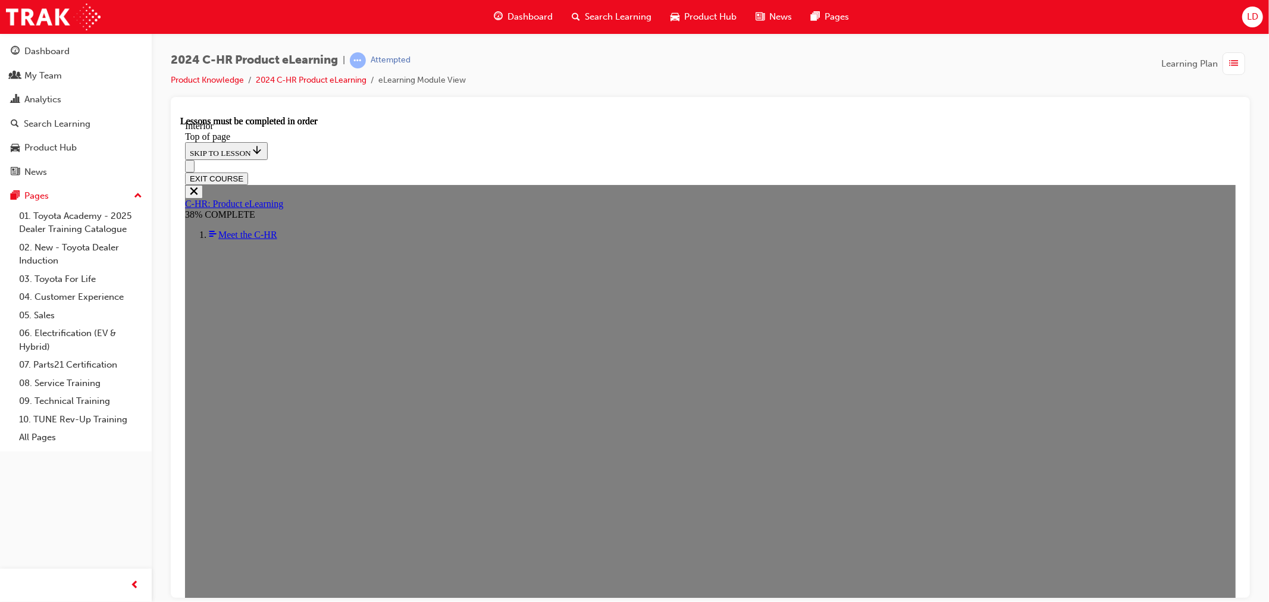
scroll to position [889, 0]
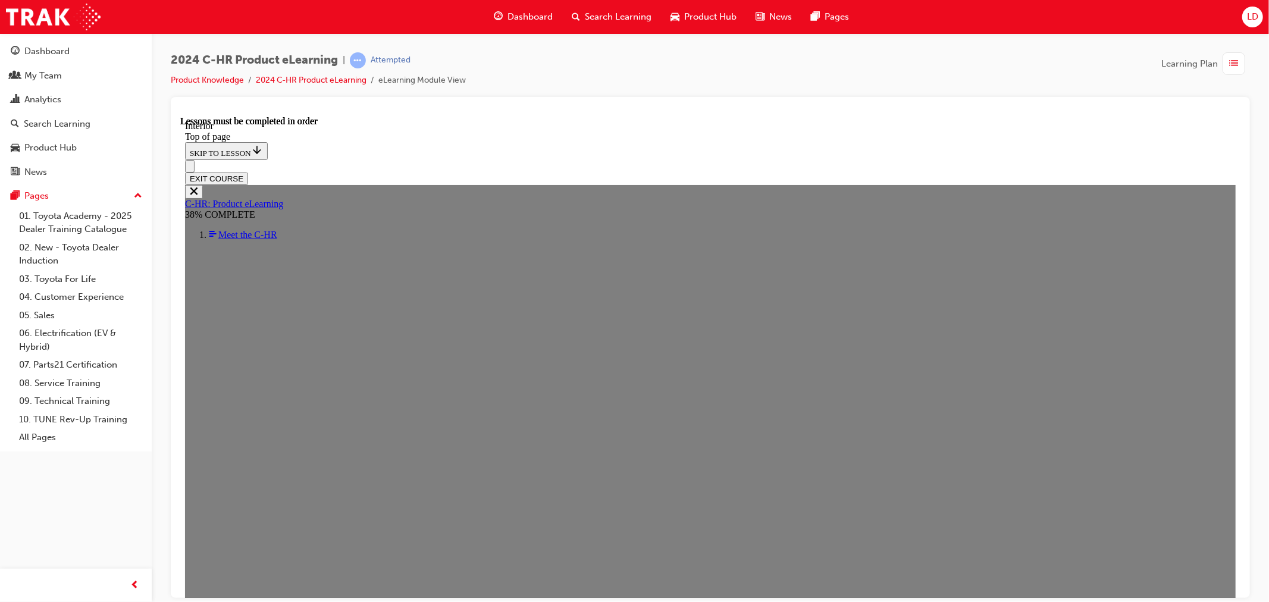
scroll to position [597, 0]
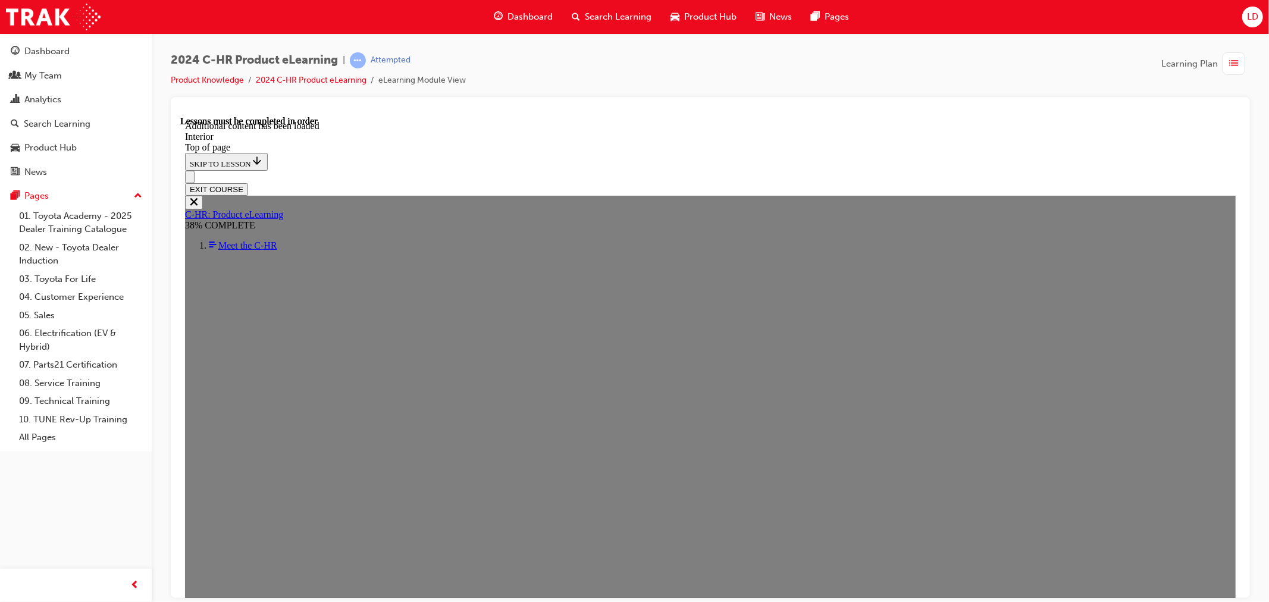
scroll to position [1375, 0]
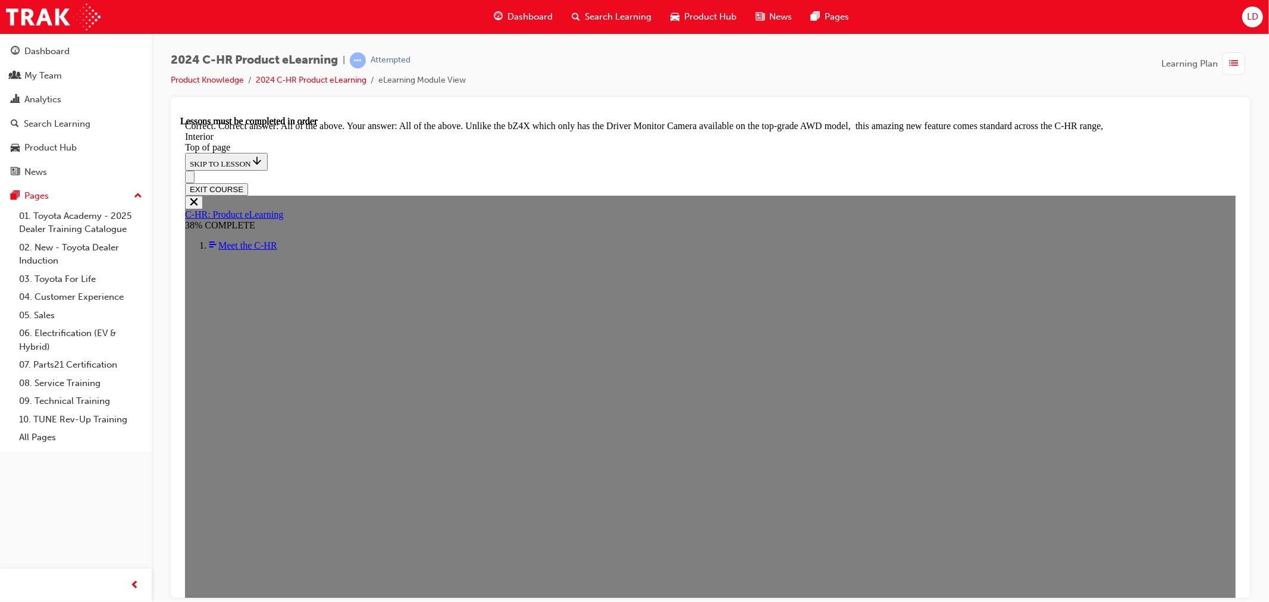
scroll to position [2077, 0]
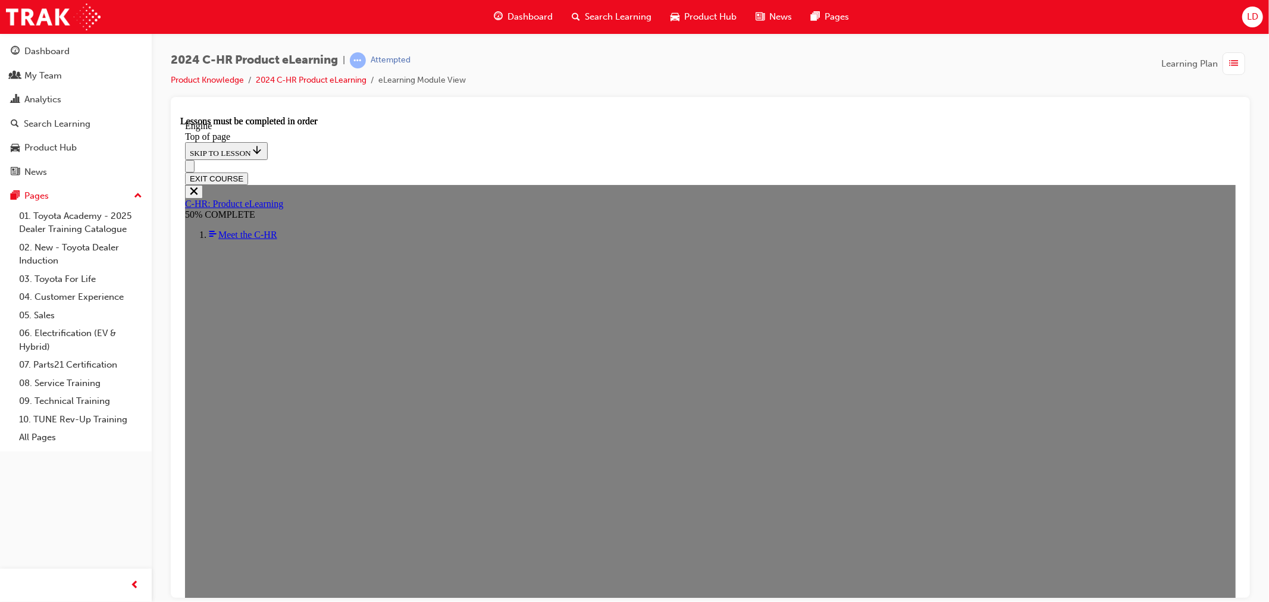
scroll to position [964, 0]
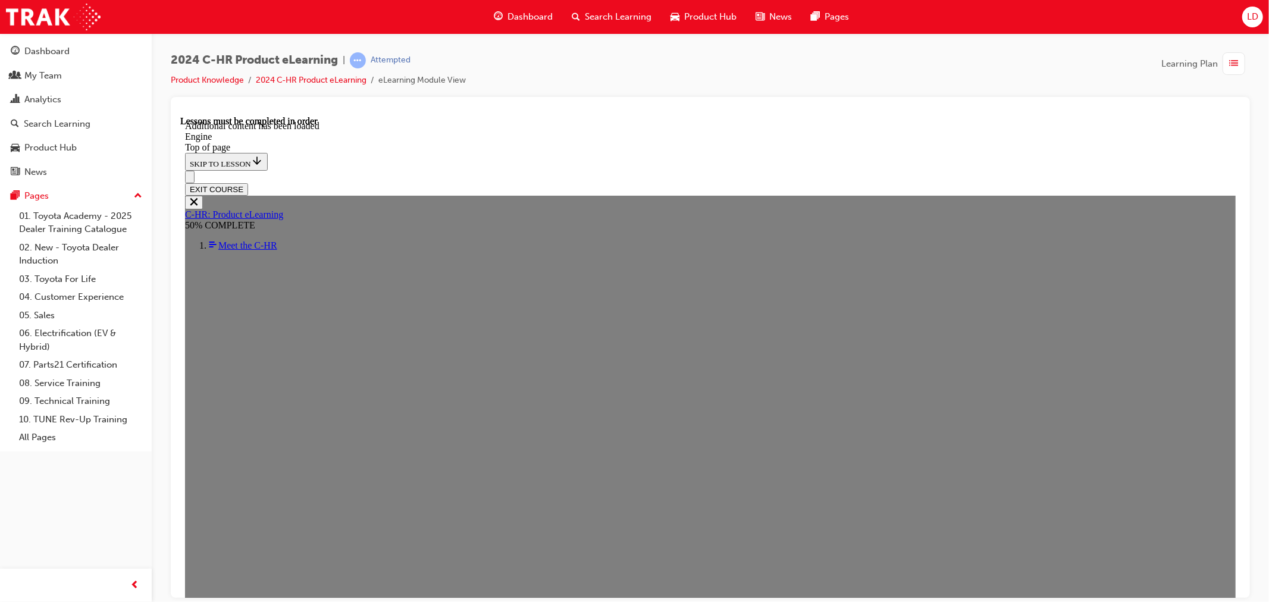
scroll to position [1646, 0]
drag, startPoint x: 528, startPoint y: 489, endPoint x: 538, endPoint y: 487, distance: 11.0
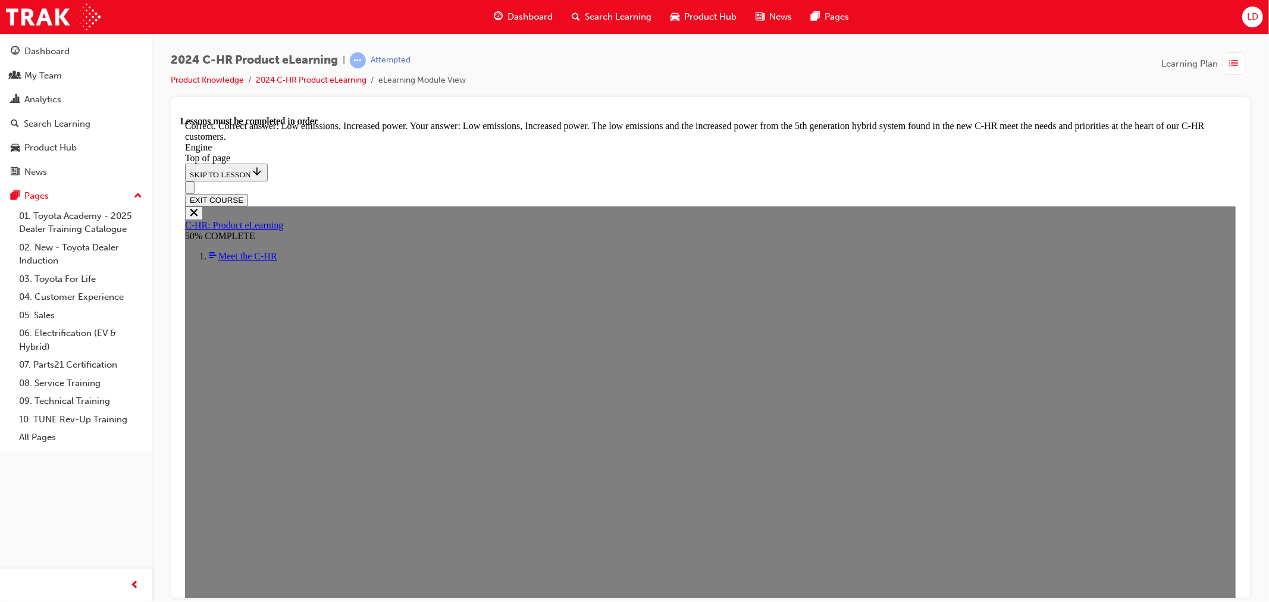
scroll to position [3032, 0]
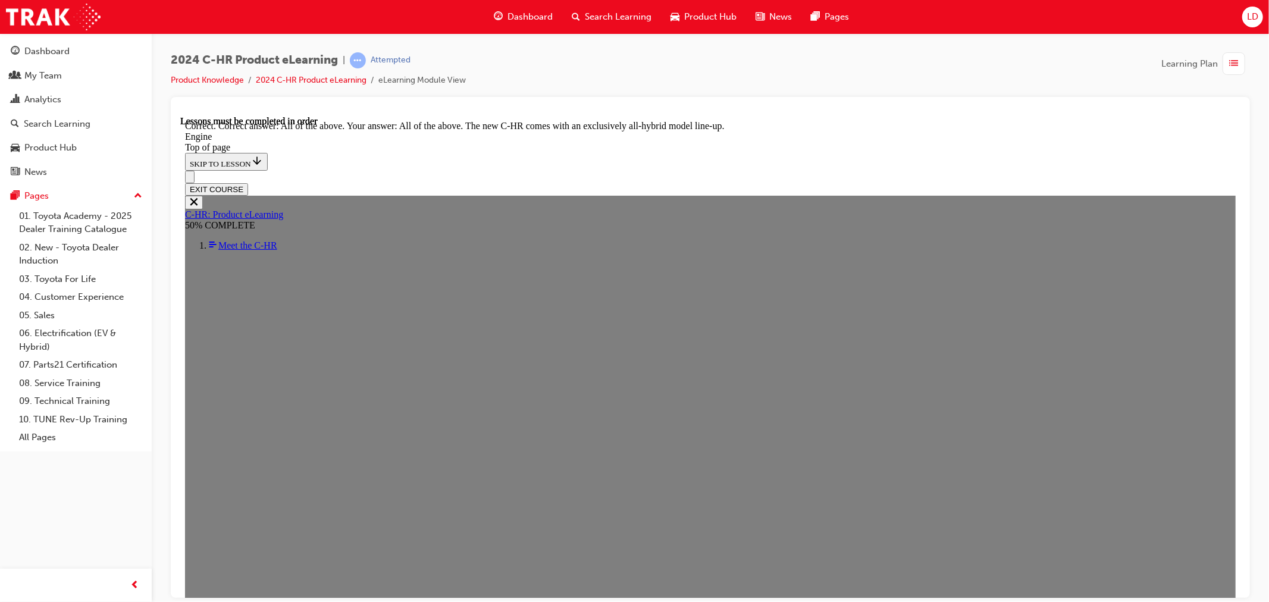
scroll to position [3216, 0]
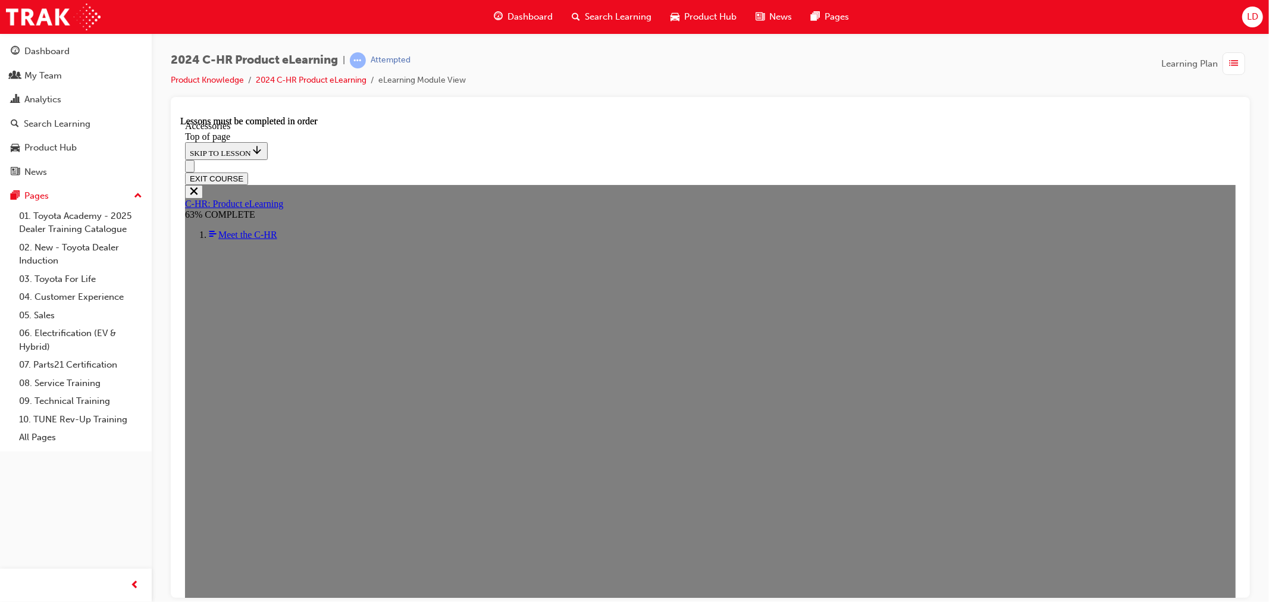
scroll to position [298, 0]
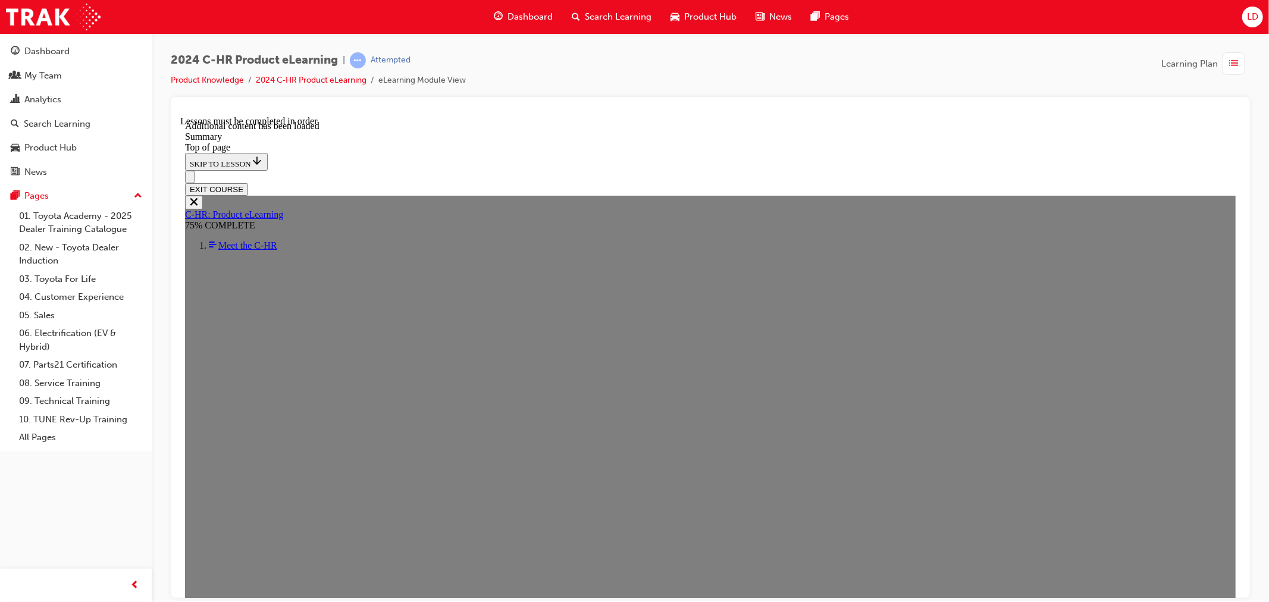
scroll to position [1860, 0]
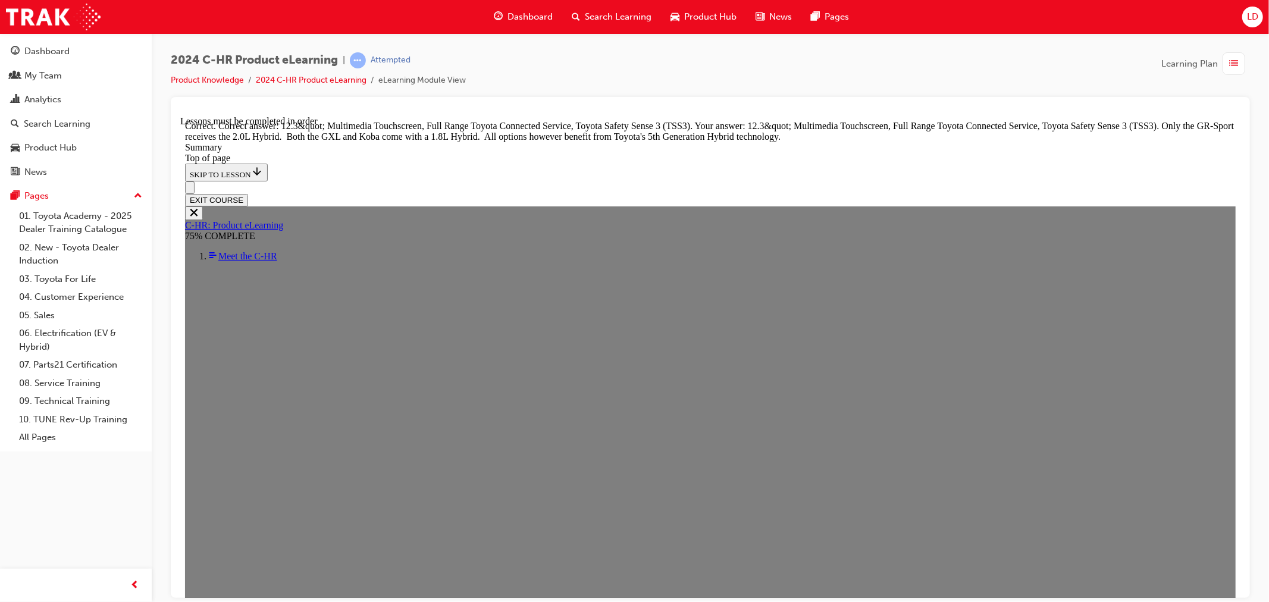
scroll to position [2239, 0]
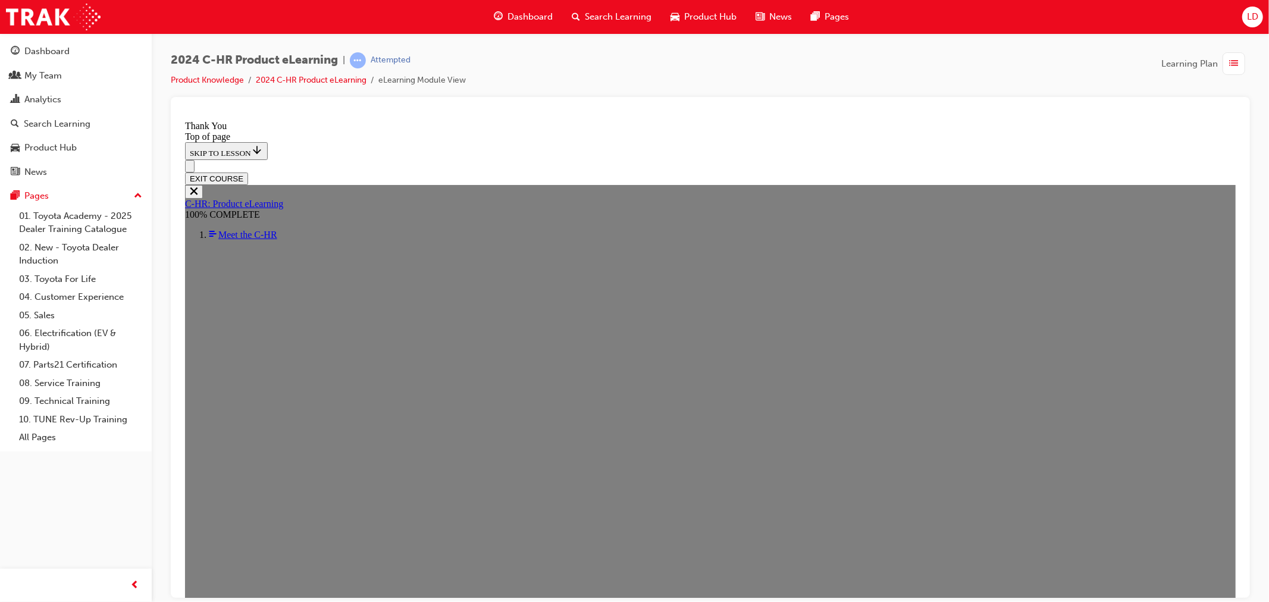
scroll to position [346, 0]
click at [247, 172] on button "EXIT COURSE" at bounding box center [215, 178] width 63 height 12
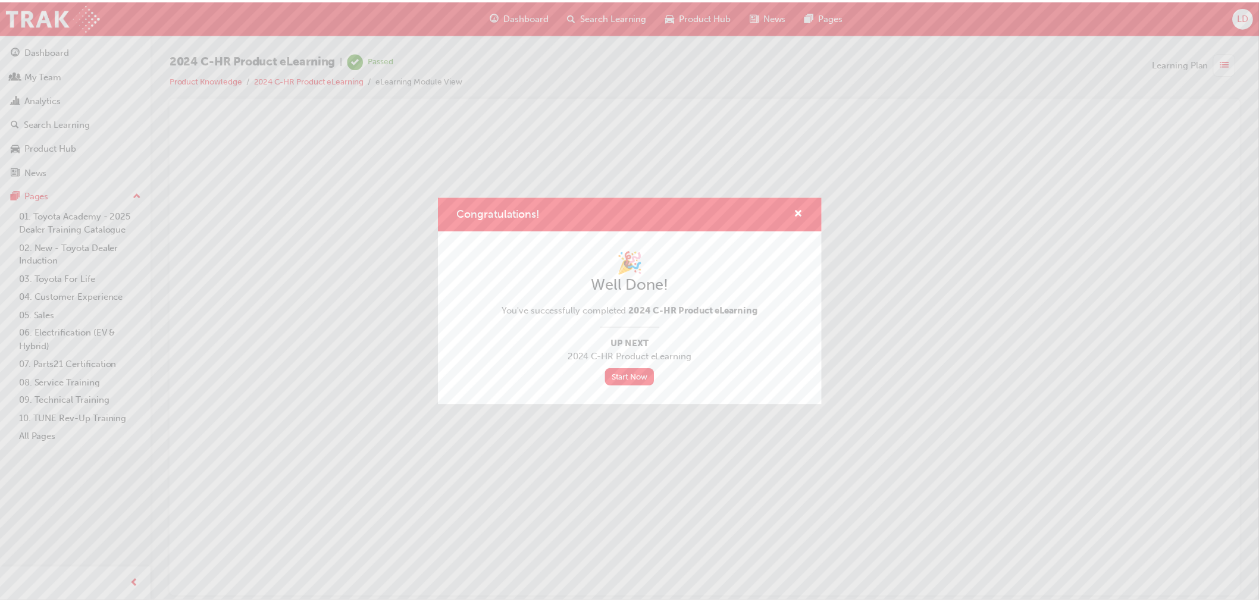
scroll to position [0, 0]
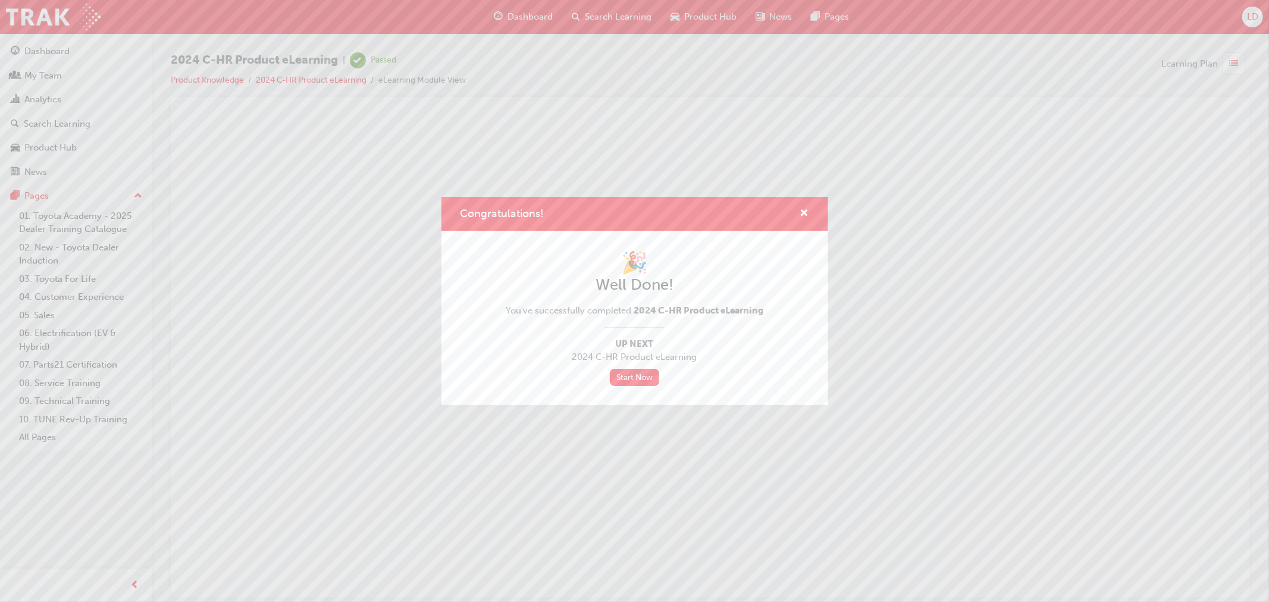
click at [809, 211] on div "Congratulations!" at bounding box center [634, 214] width 387 height 34
click at [805, 209] on span "cross-icon" at bounding box center [804, 214] width 9 height 11
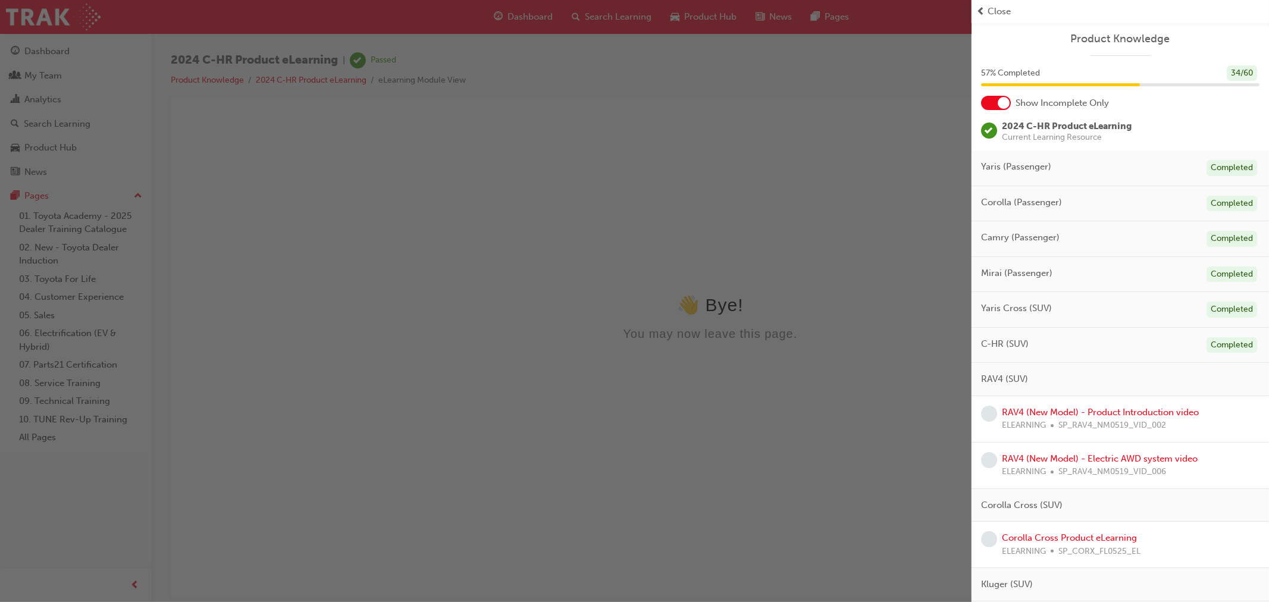
click at [998, 12] on span "Close" at bounding box center [998, 12] width 23 height 14
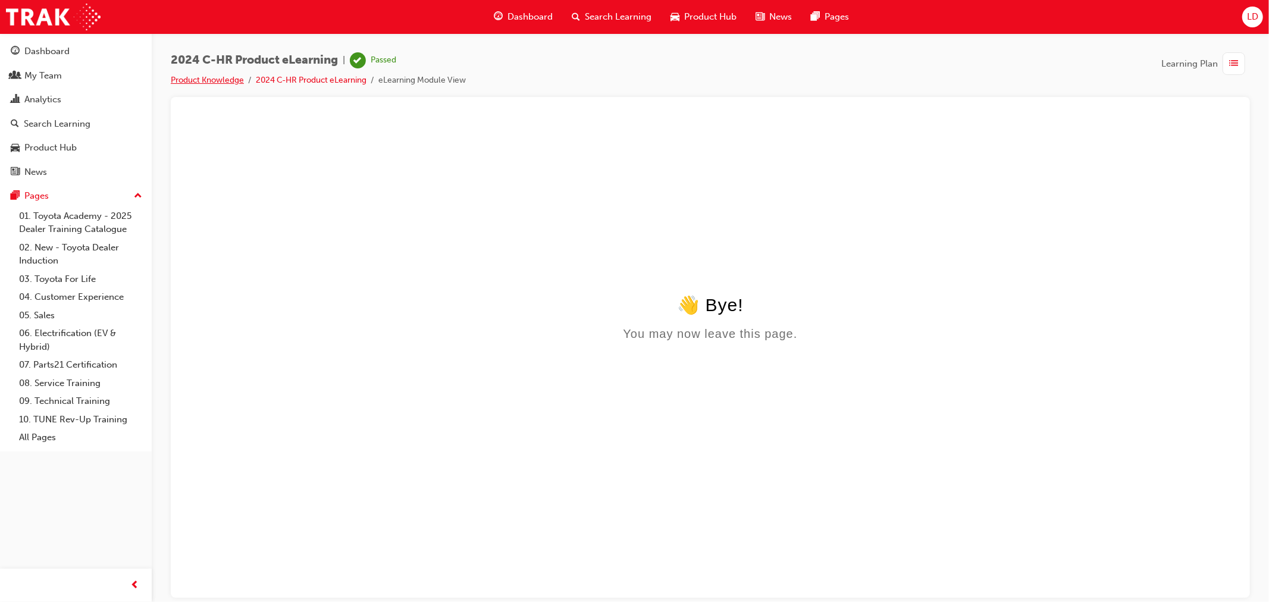
click at [236, 79] on link "Product Knowledge" at bounding box center [207, 80] width 73 height 10
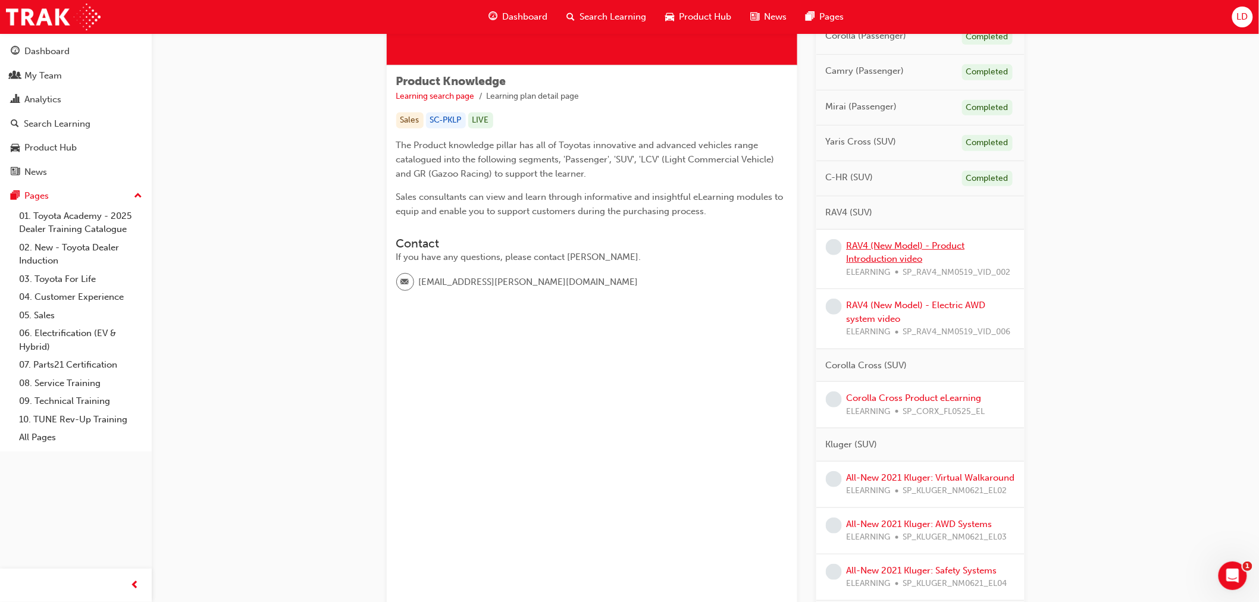
scroll to position [198, 0]
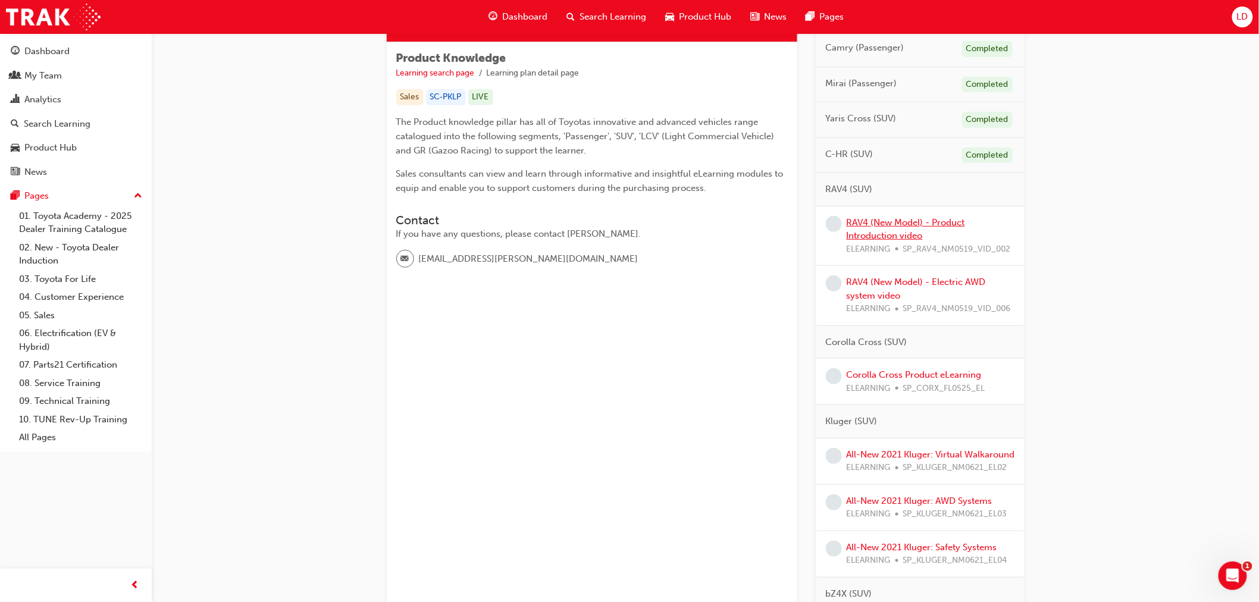
click at [880, 232] on link "RAV4 (New Model) - Product Introduction video" at bounding box center [905, 229] width 118 height 24
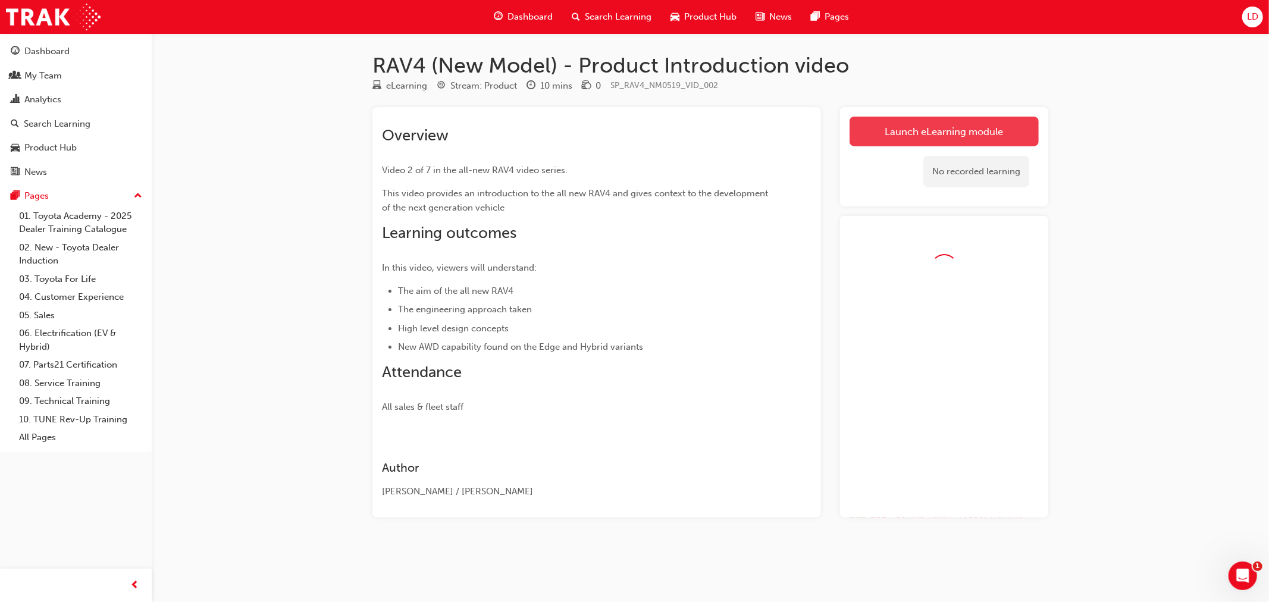
click at [955, 133] on link "Launch eLearning module" at bounding box center [943, 132] width 189 height 30
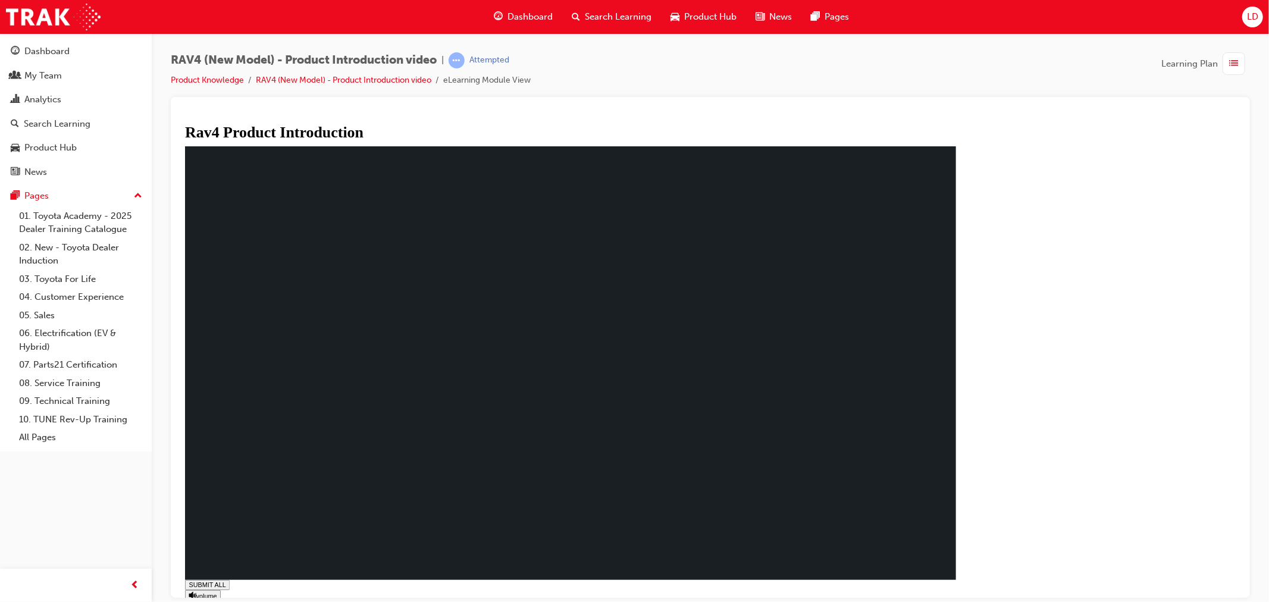
type input "0.13"
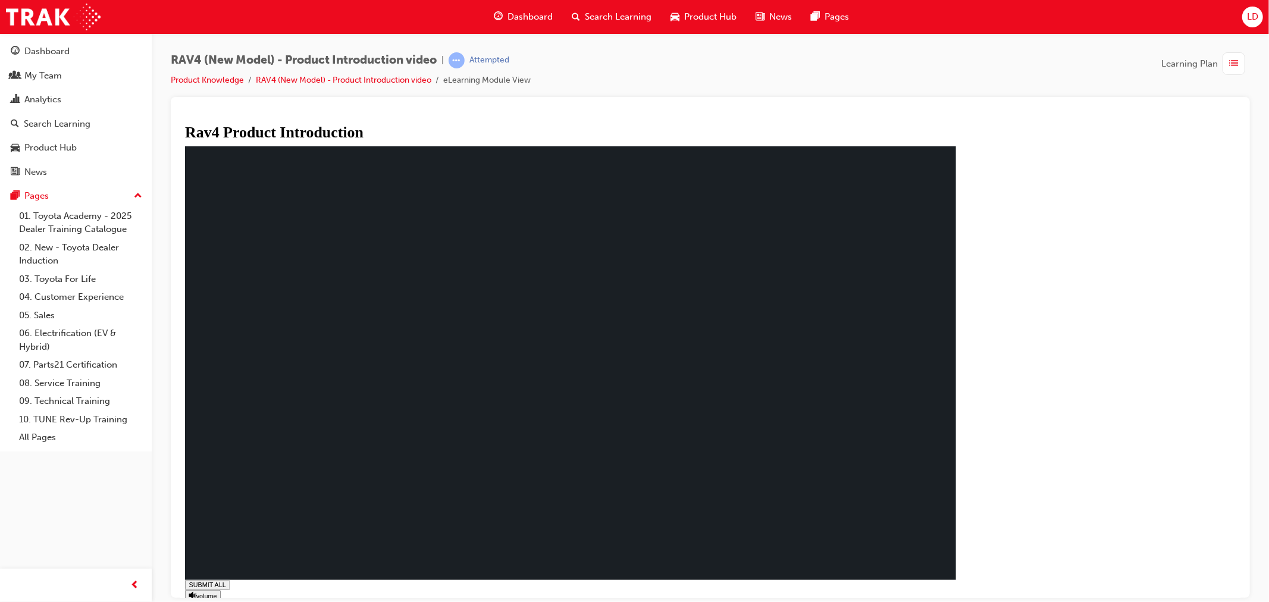
drag, startPoint x: 371, startPoint y: 362, endPoint x: 376, endPoint y: 379, distance: 18.6
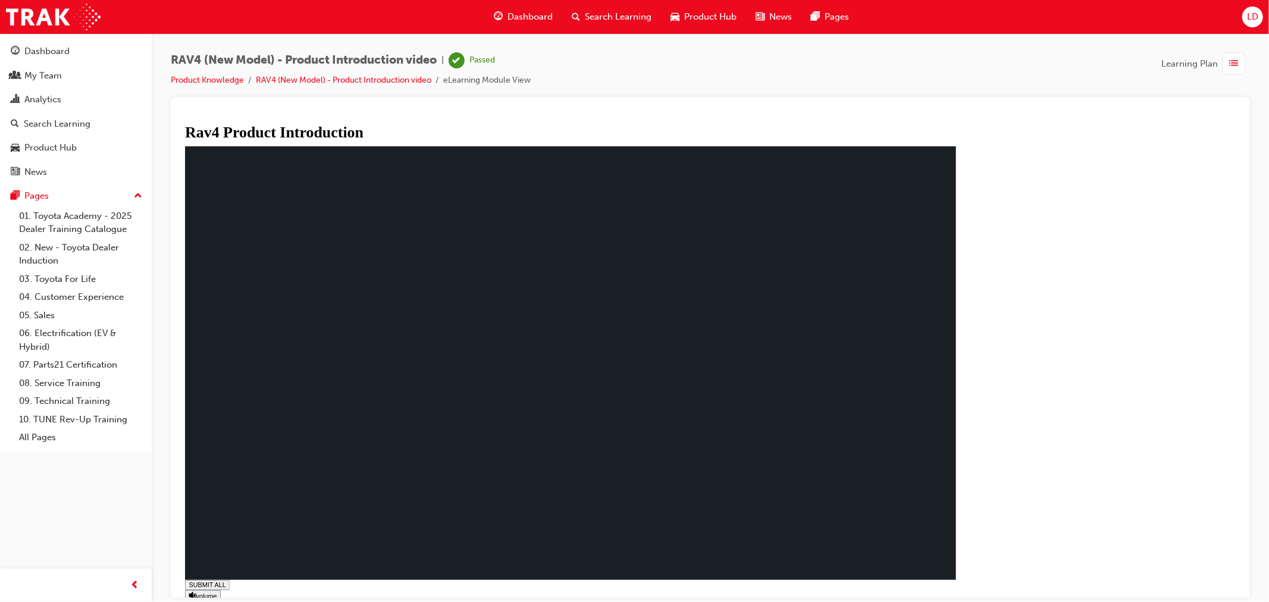
click at [205, 83] on link "Product Knowledge" at bounding box center [207, 80] width 73 height 10
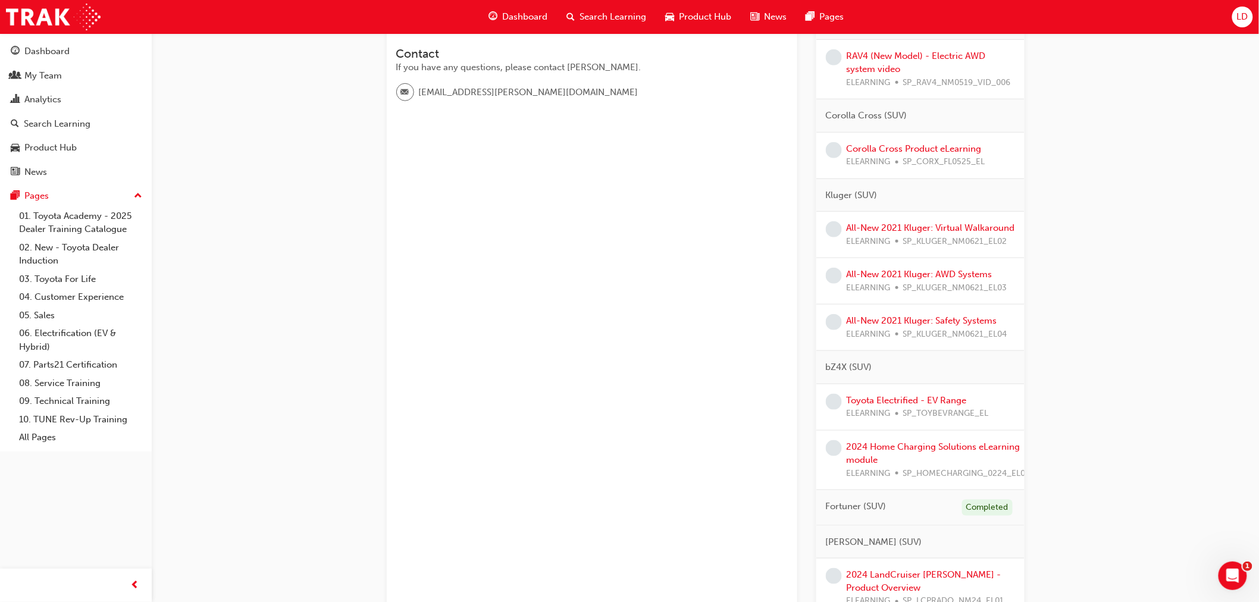
scroll to position [396, 0]
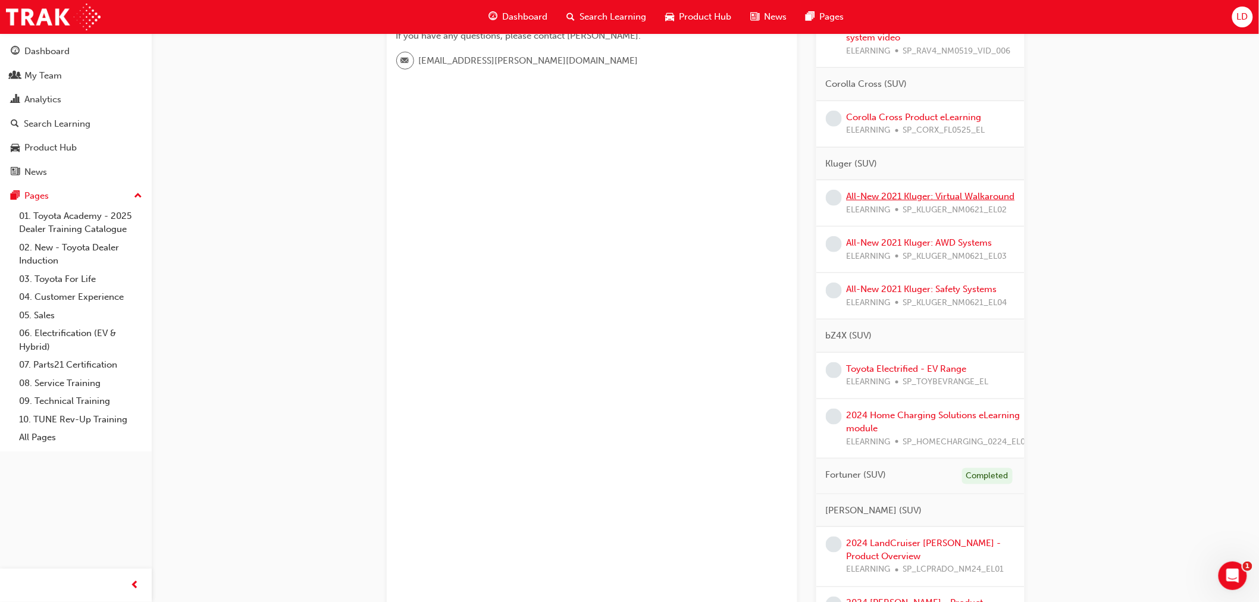
click at [863, 197] on link "All-New 2021 Kluger: Virtual Walkaround" at bounding box center [930, 196] width 168 height 11
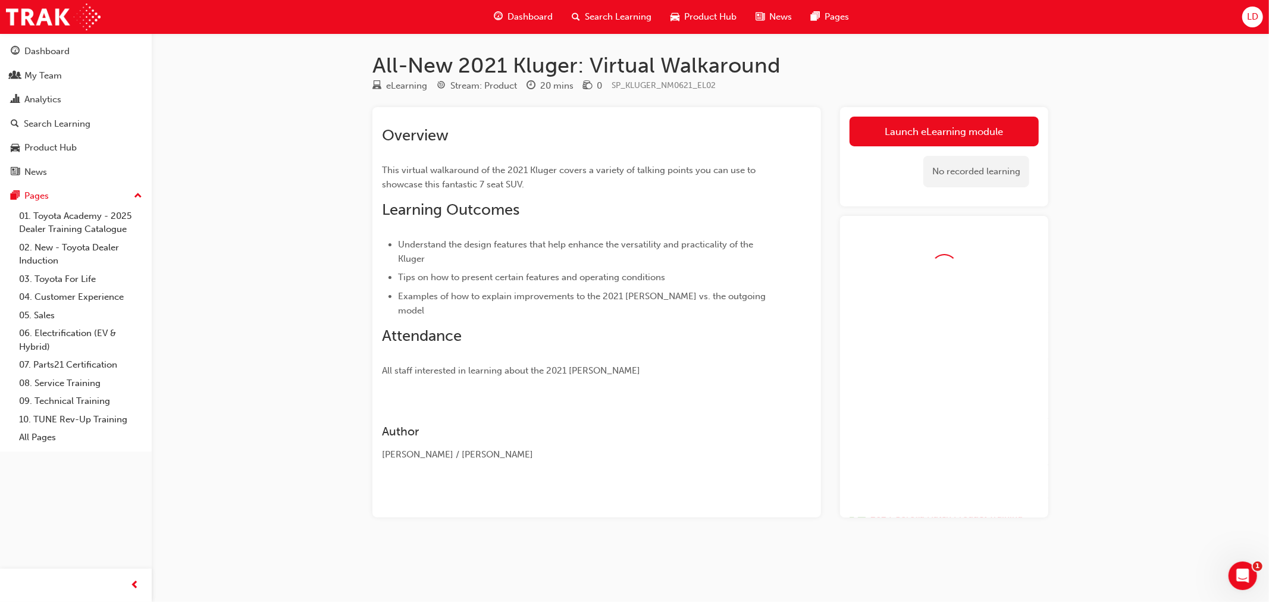
click at [891, 148] on div "No recorded learning" at bounding box center [943, 171] width 189 height 51
click at [893, 138] on link "Launch eLearning module" at bounding box center [943, 132] width 189 height 30
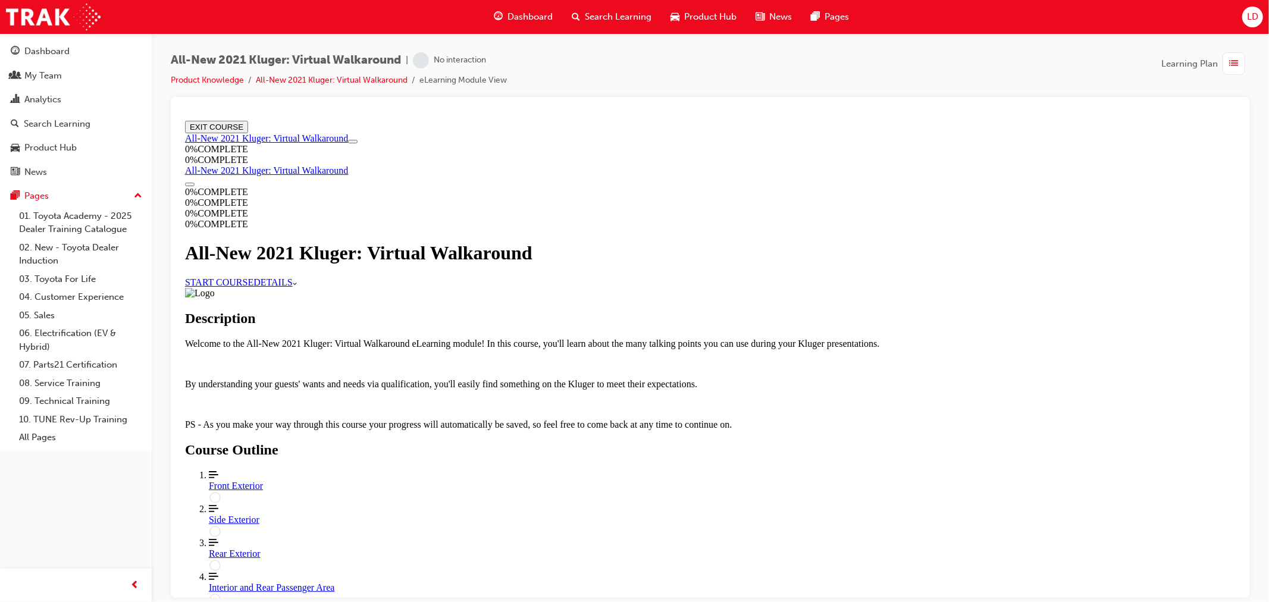
click at [253, 287] on link "START COURSE" at bounding box center [218, 282] width 68 height 10
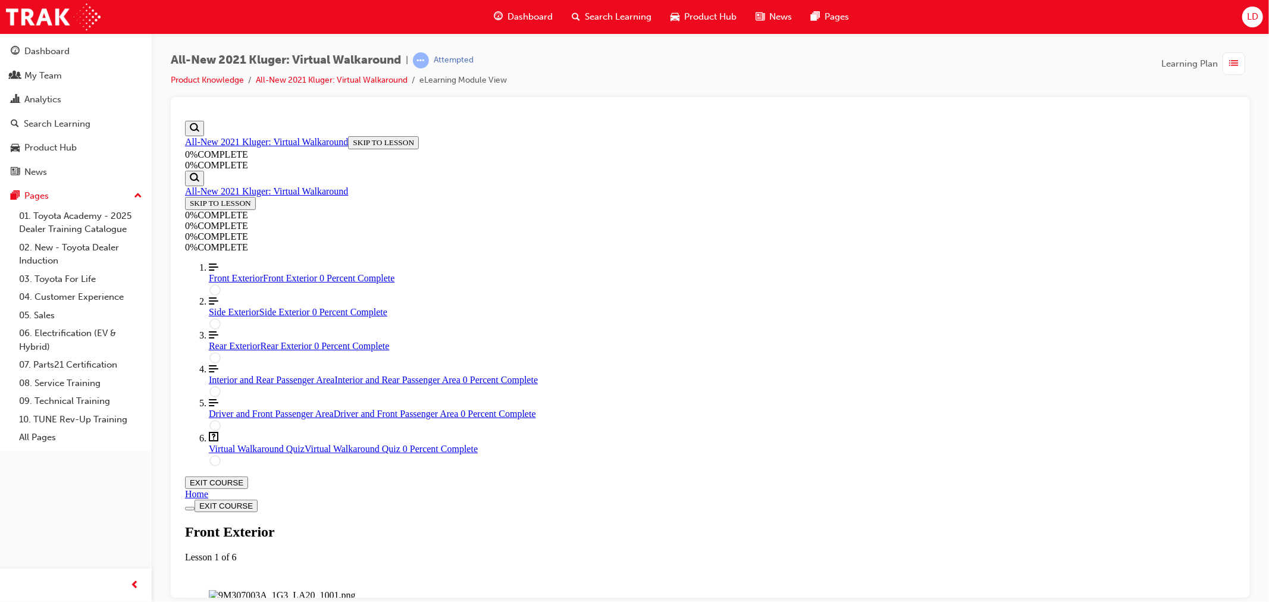
scroll to position [247, 0]
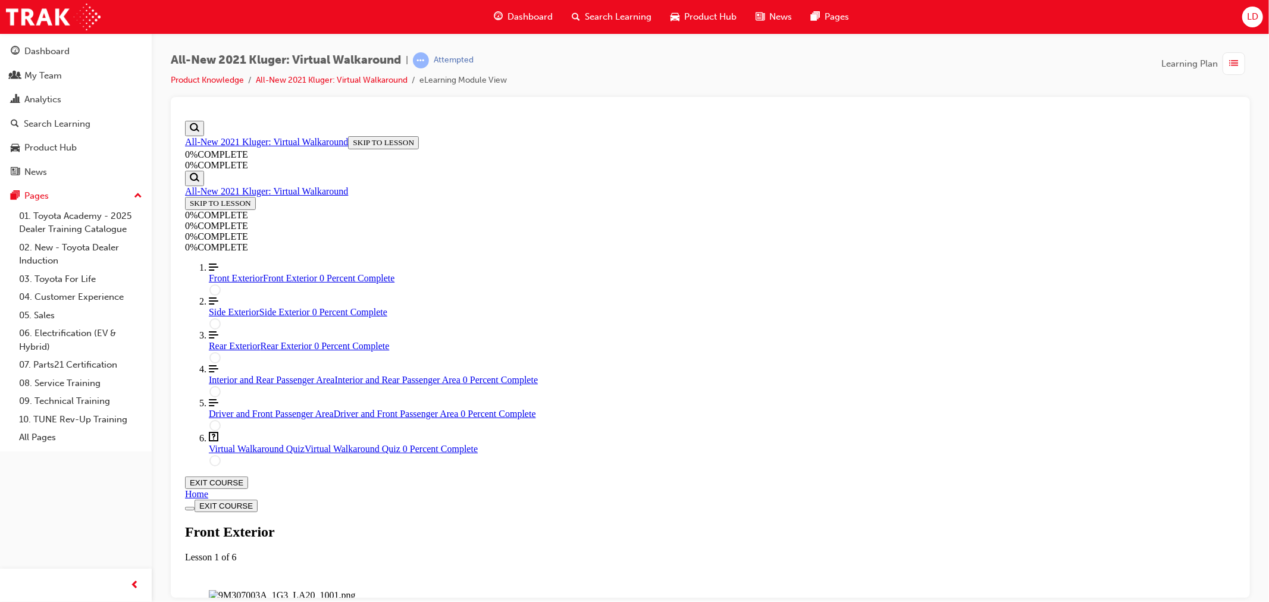
scroll to position [162, 0]
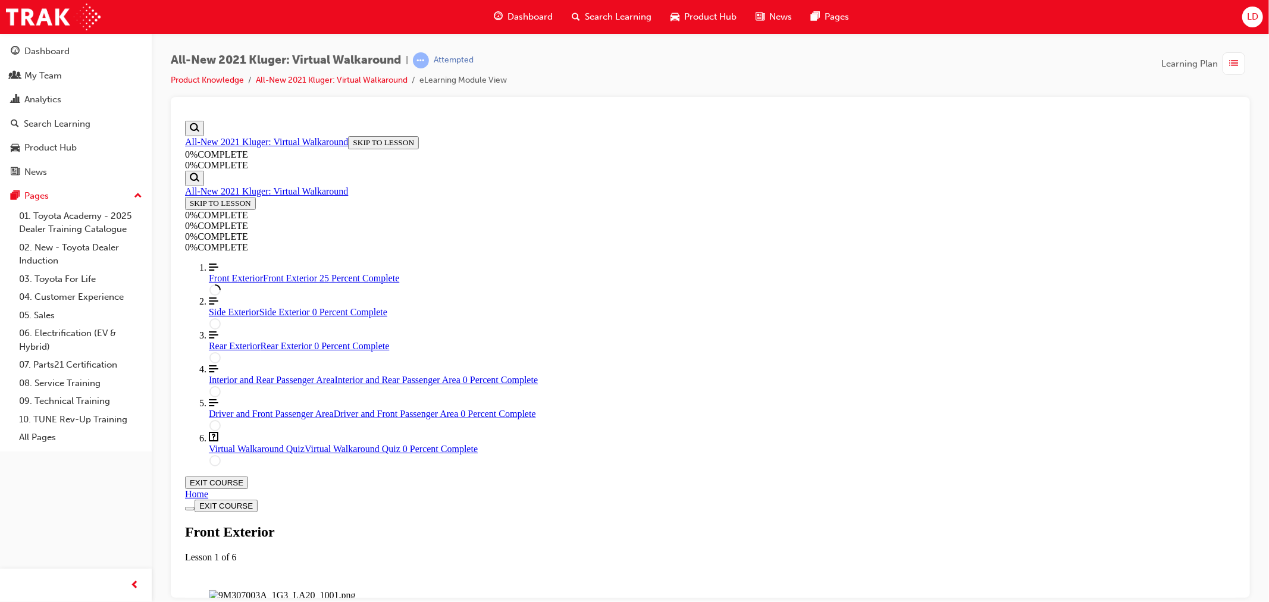
drag, startPoint x: 672, startPoint y: 218, endPoint x: 652, endPoint y: 225, distance: 20.5
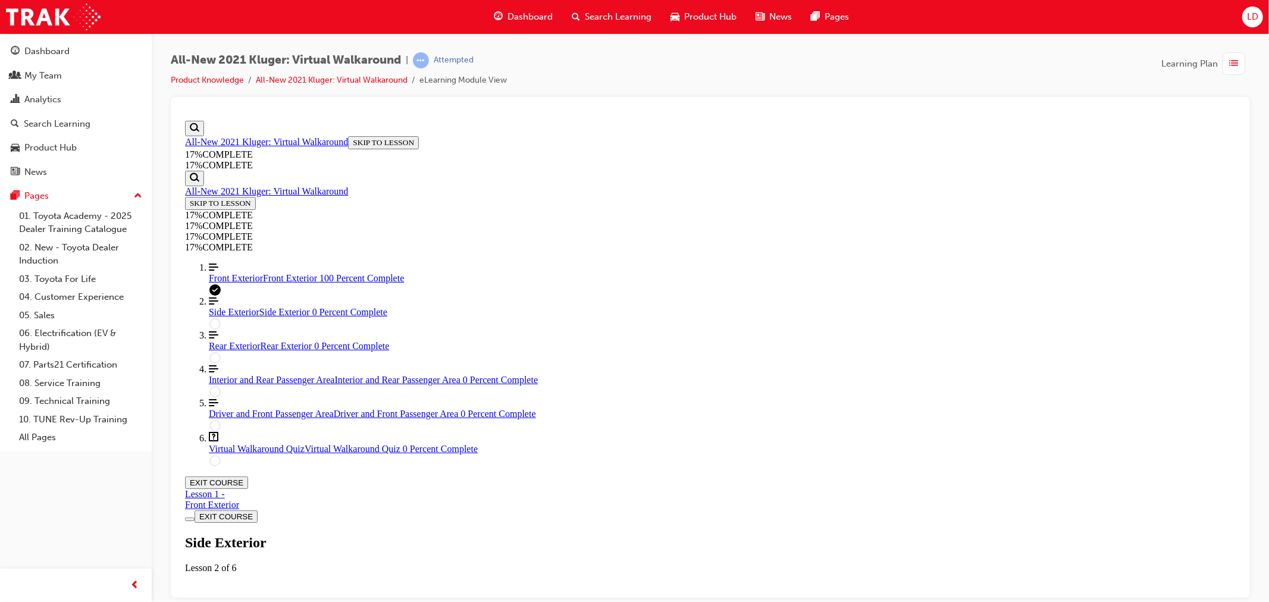
scroll to position [40, 0]
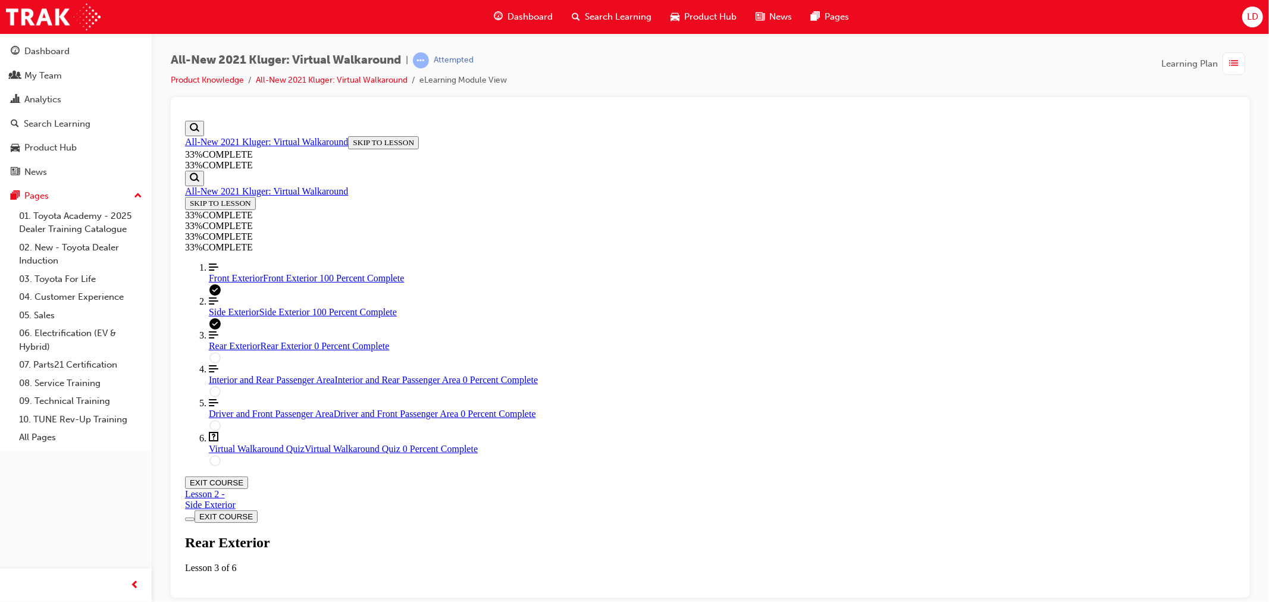
scroll to position [115, 0]
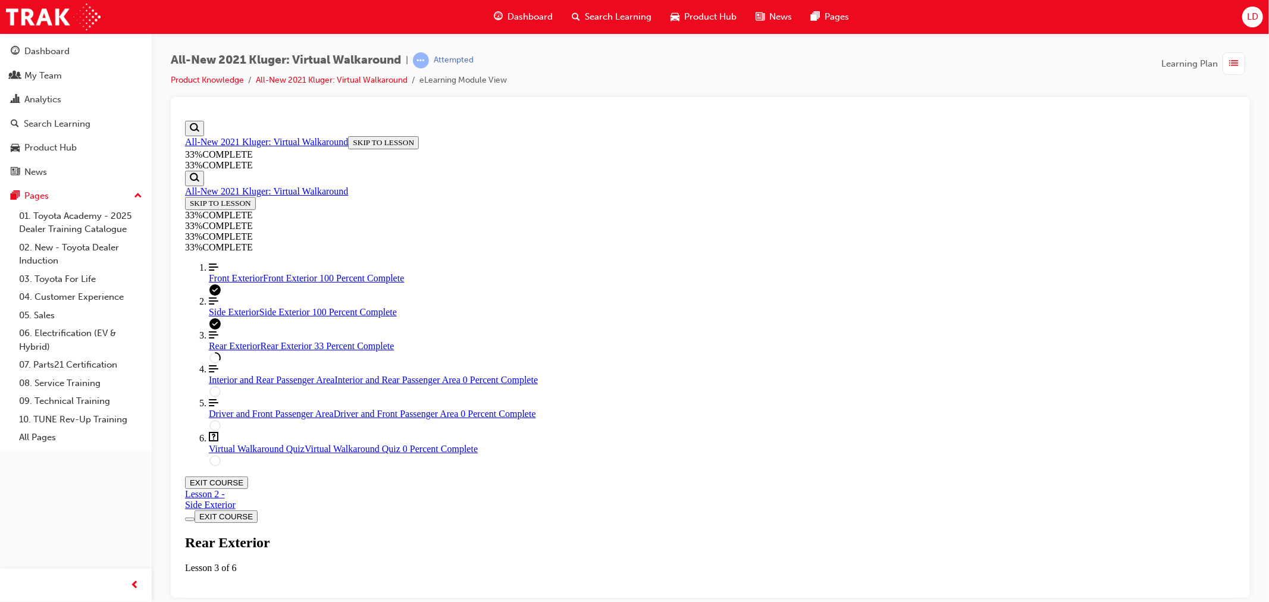
scroll to position [200, 0]
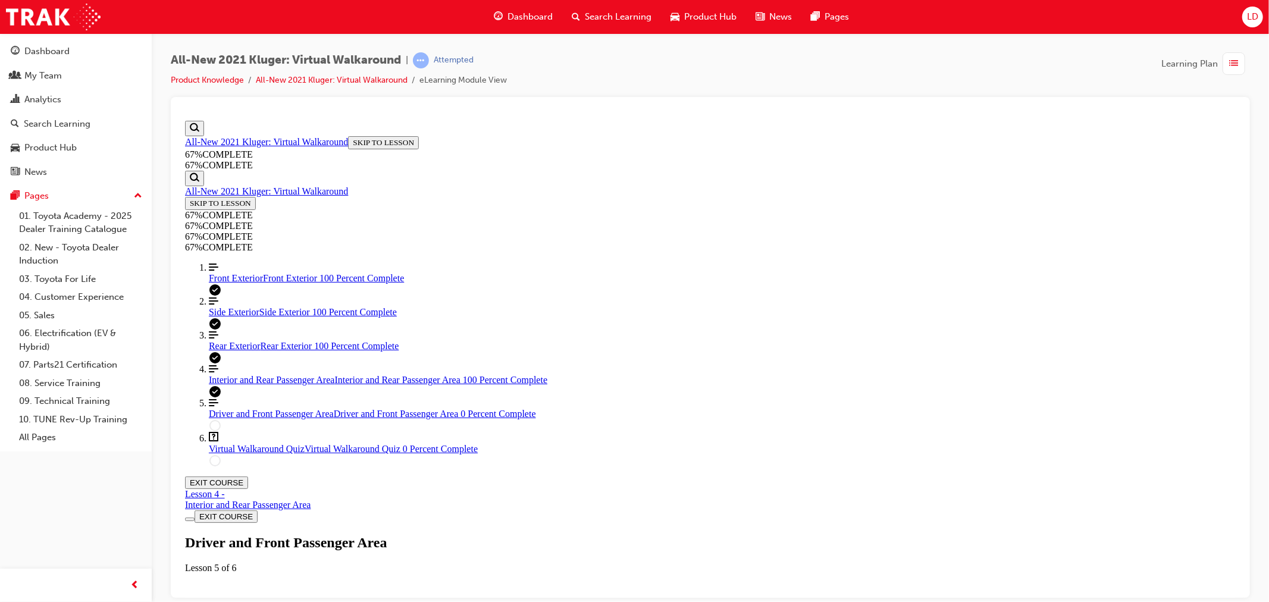
click at [450, 600] on img "Labeled Graphic" at bounding box center [329, 605] width 242 height 11
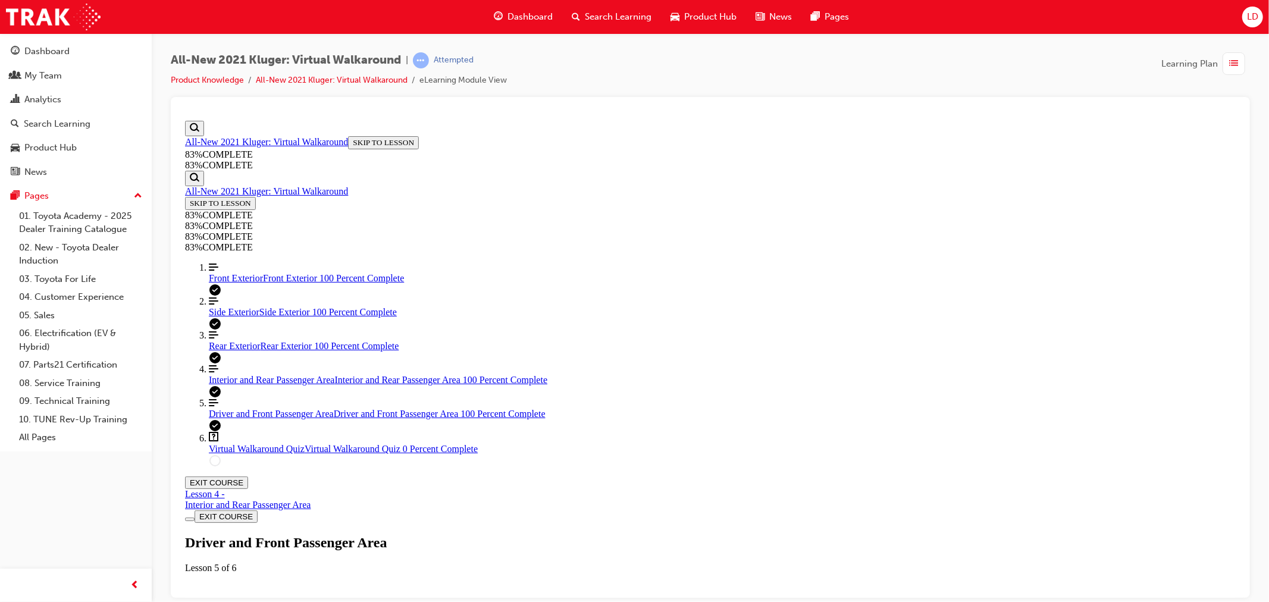
scroll to position [627, 0]
drag, startPoint x: 617, startPoint y: 403, endPoint x: 726, endPoint y: 357, distance: 117.9
click at [234, 601] on span "START QUIZ" at bounding box center [211, 608] width 45 height 9
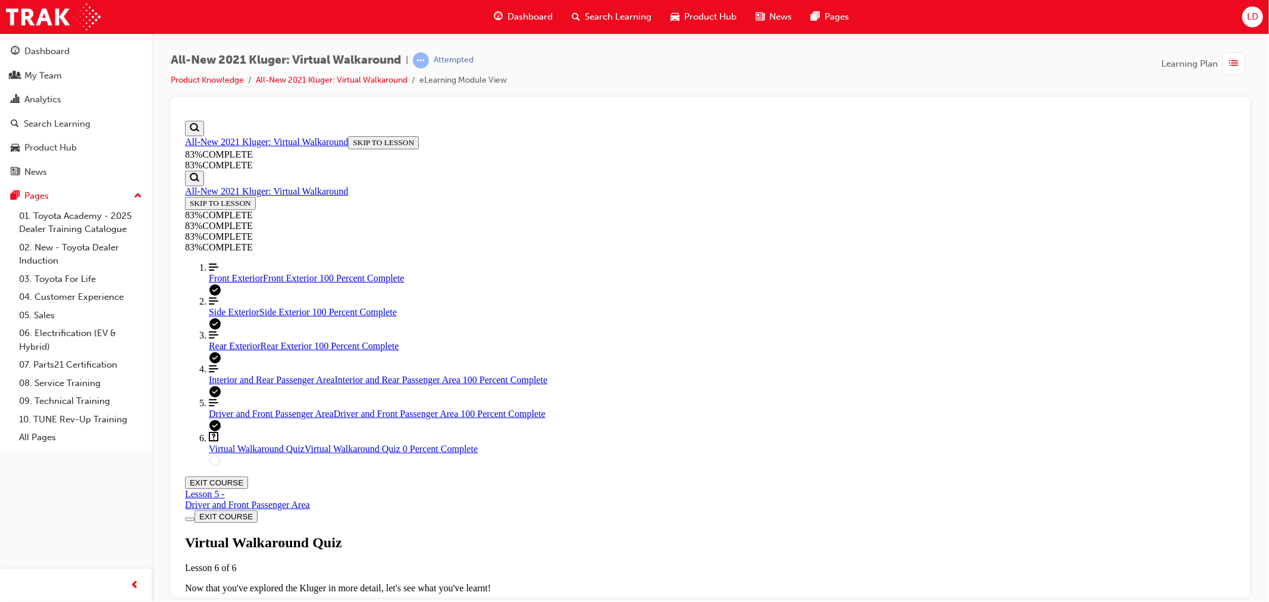
scroll to position [43, 0]
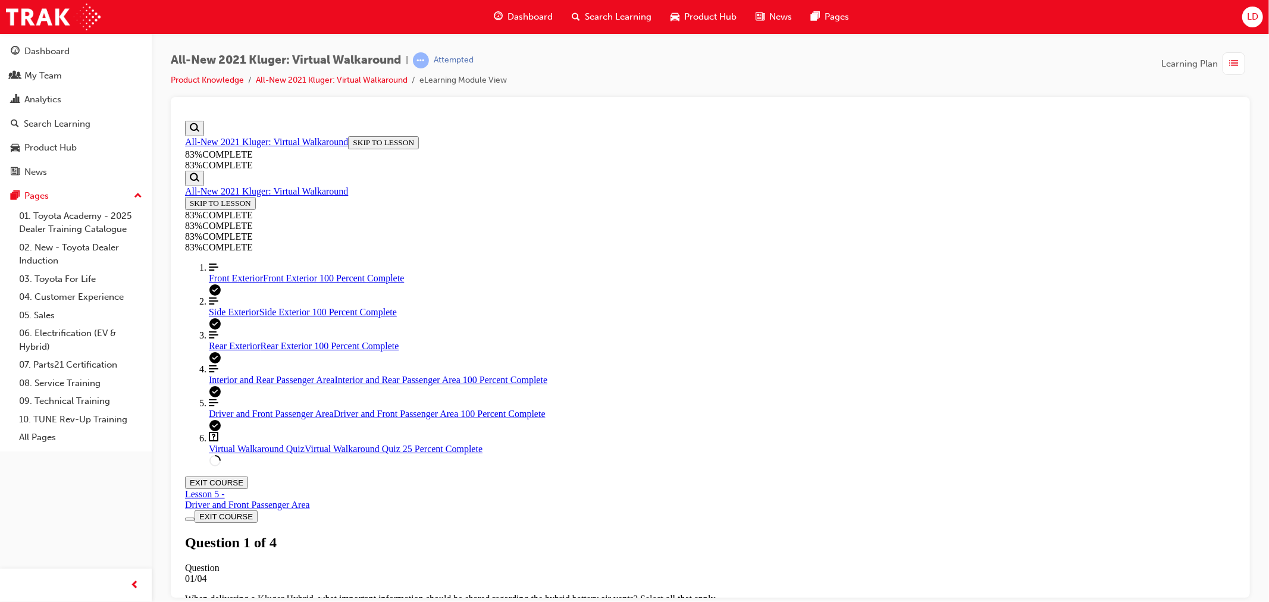
scroll to position [109, 0]
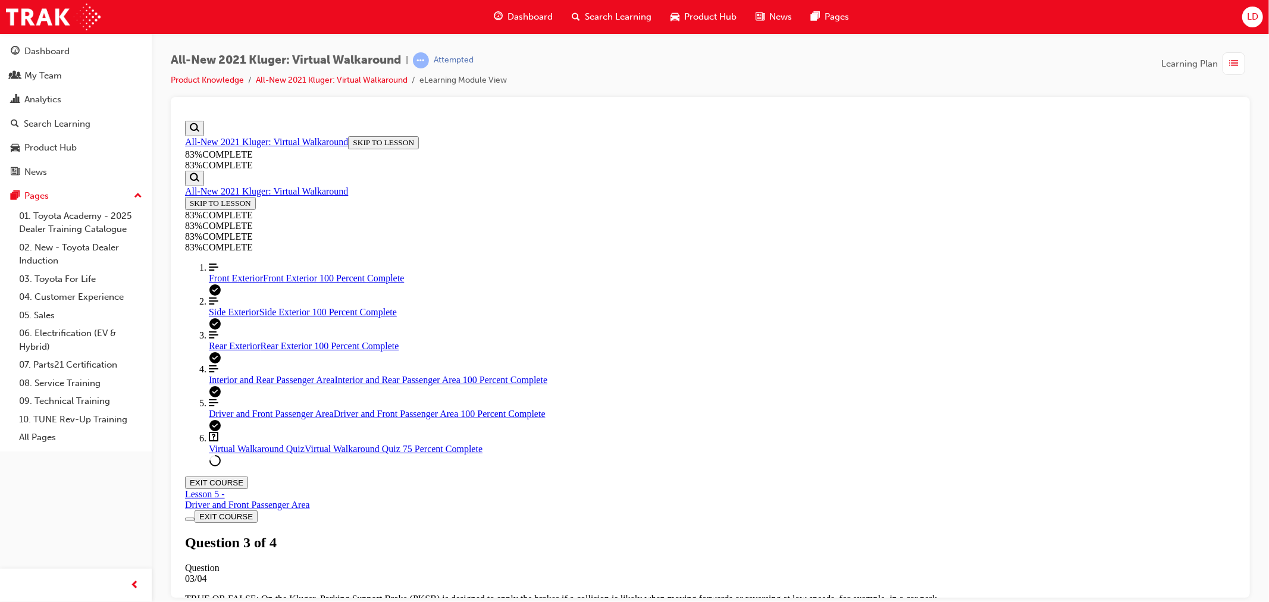
click at [247, 476] on button "EXIT COURSE" at bounding box center [215, 482] width 63 height 12
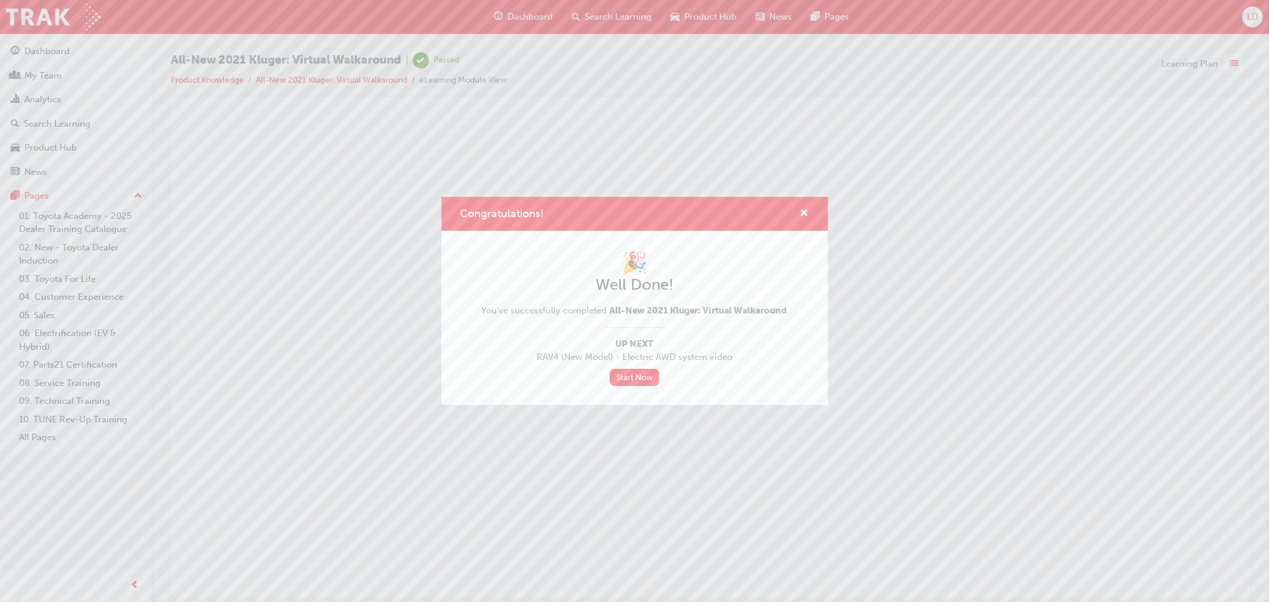
scroll to position [0, 0]
click at [804, 213] on span "cross-icon" at bounding box center [804, 214] width 9 height 11
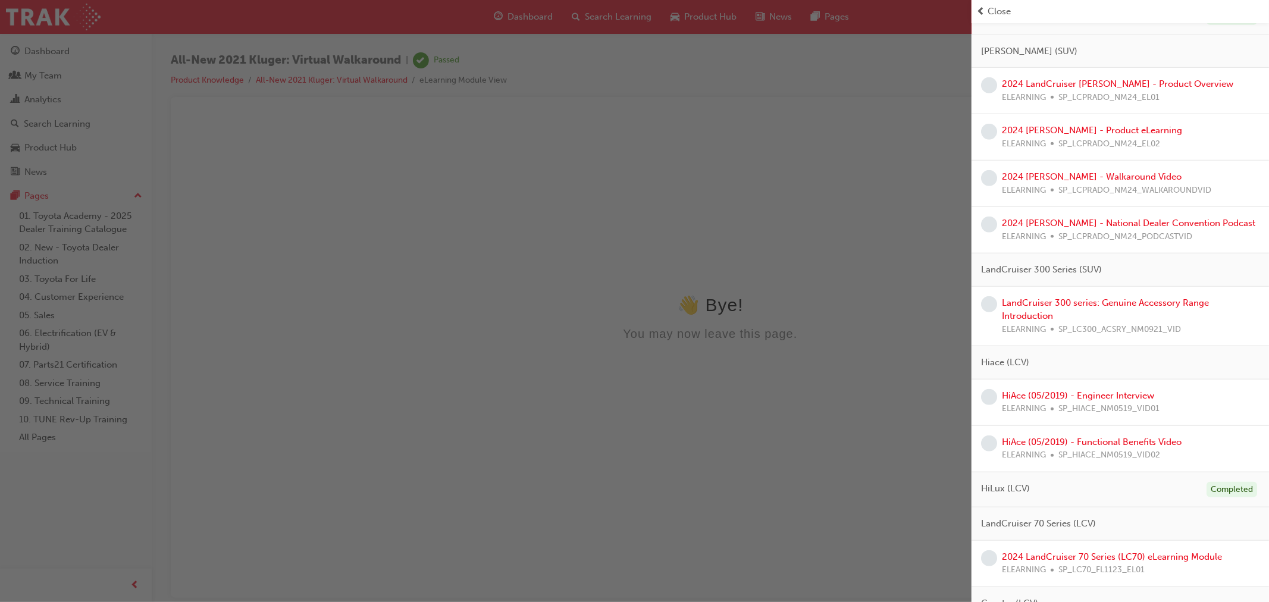
scroll to position [859, 0]
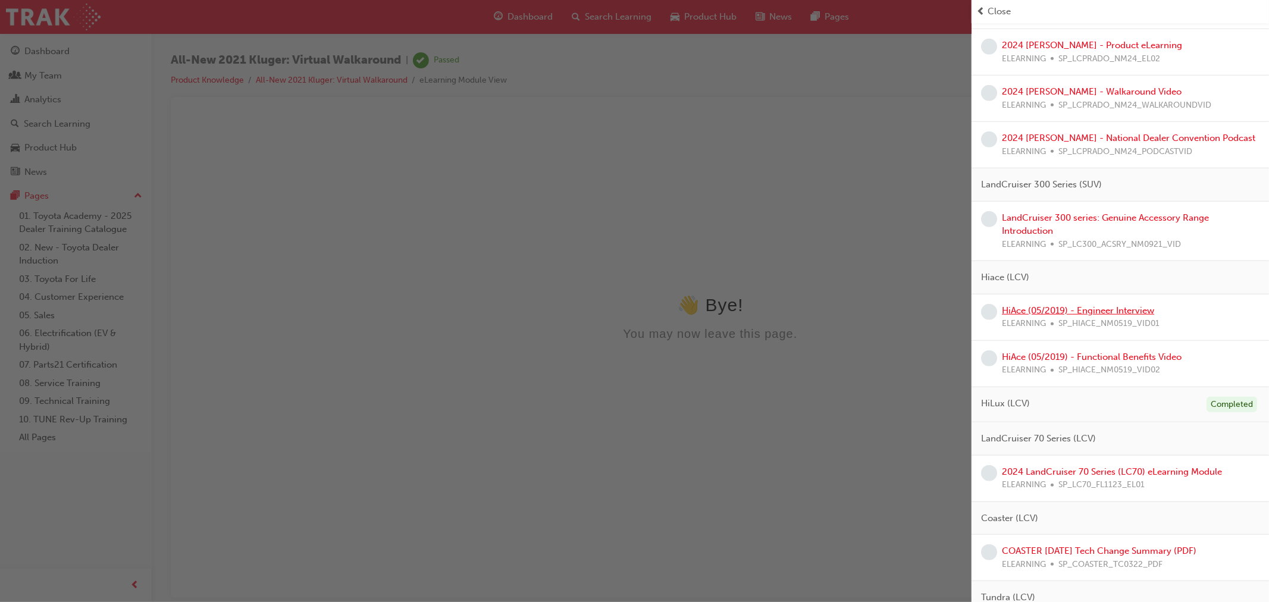
click at [1097, 312] on link "HiAce (05/2019) - Engineer Interview" at bounding box center [1078, 310] width 152 height 11
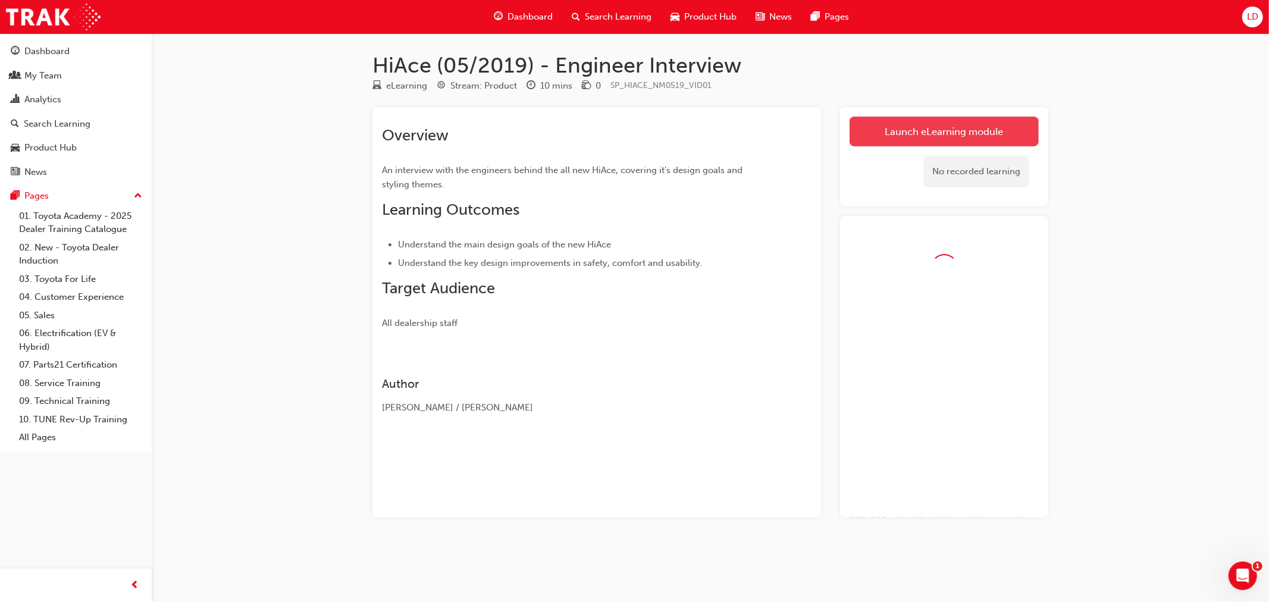
click at [958, 131] on link "Launch eLearning module" at bounding box center [943, 132] width 189 height 30
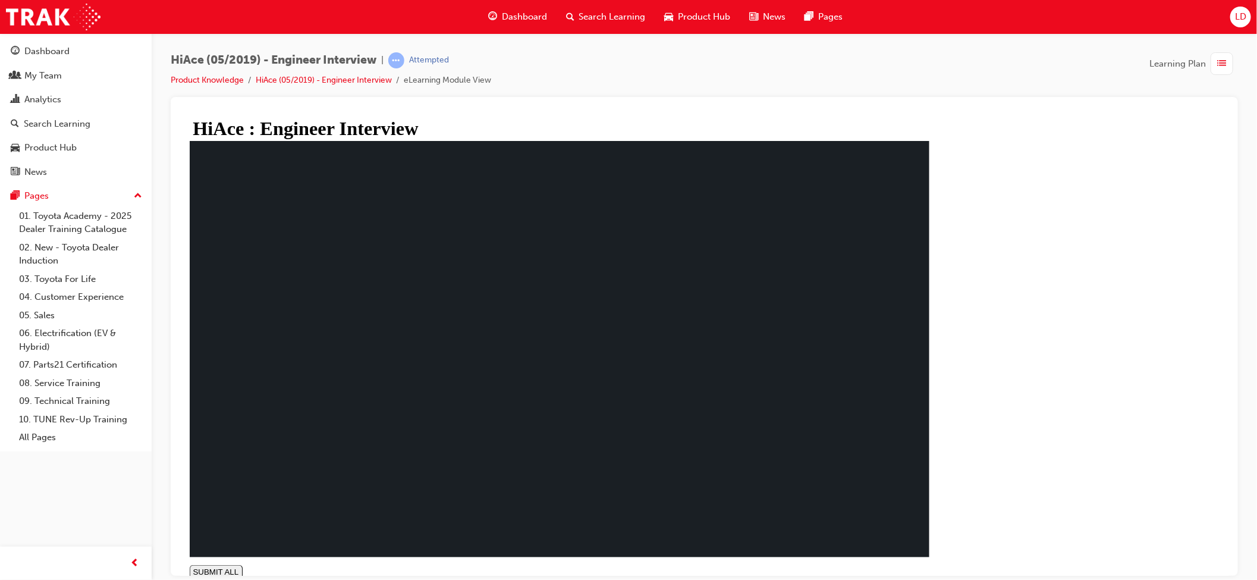
type input "1"
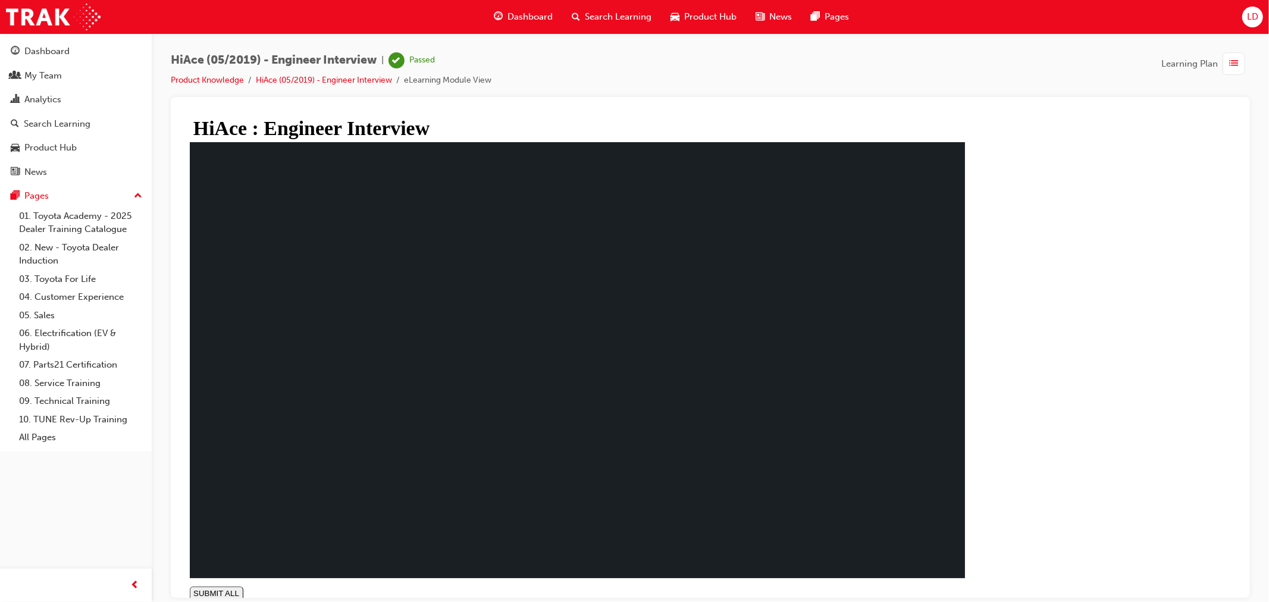
click at [211, 79] on link "Product Knowledge" at bounding box center [207, 80] width 73 height 10
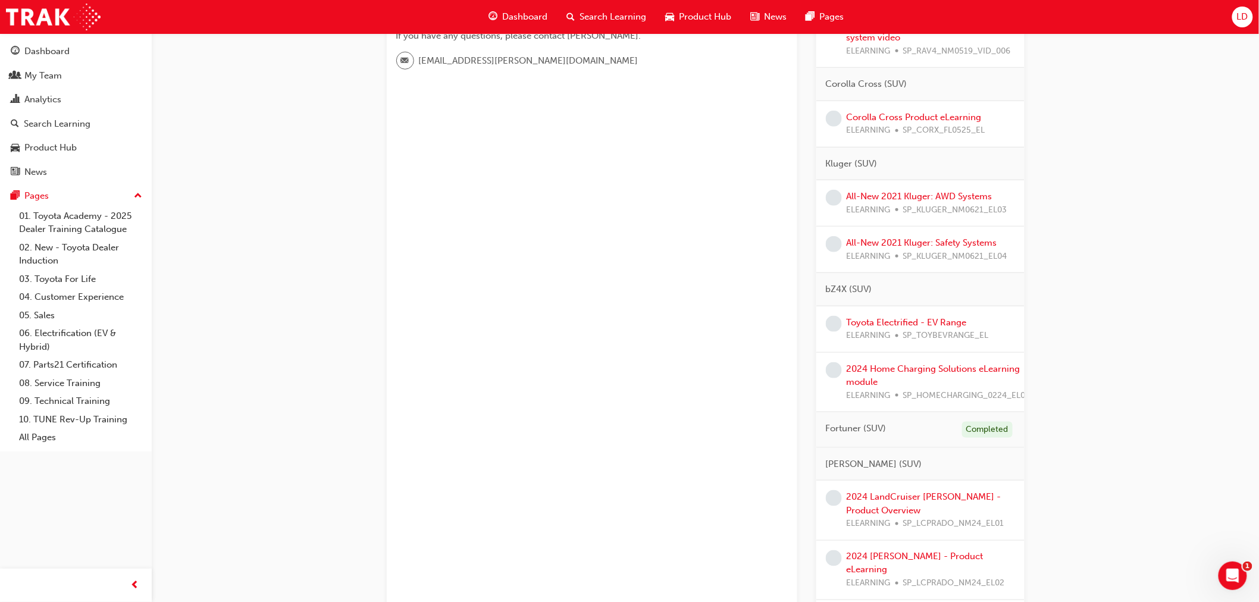
scroll to position [264, 0]
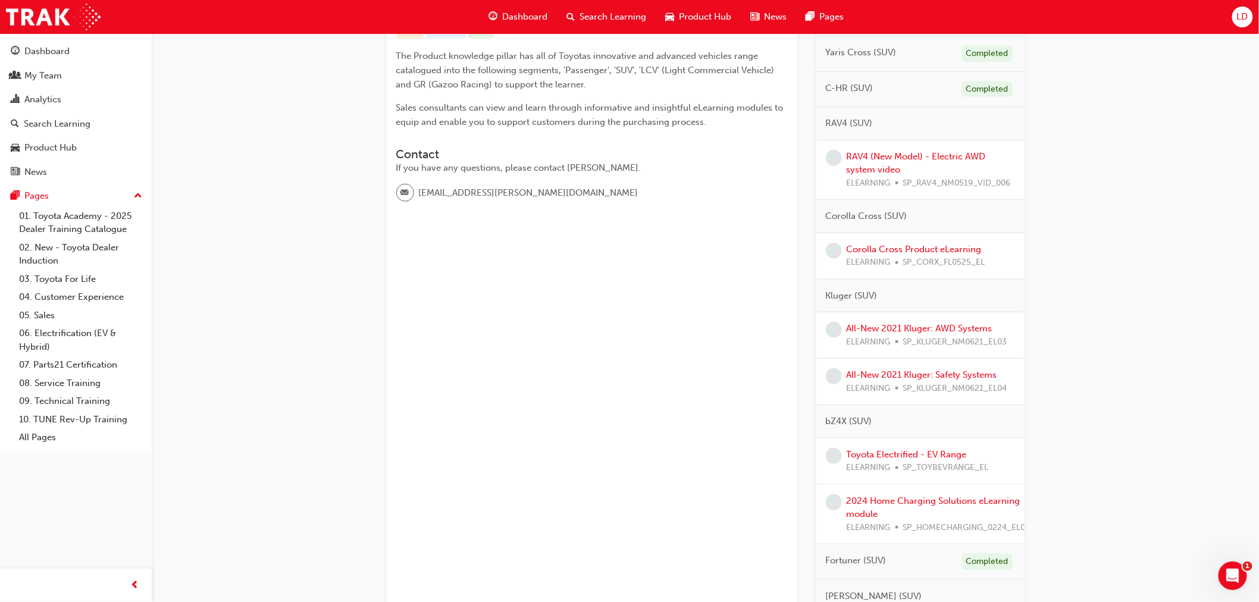
click at [878, 162] on div "RAV4 (New Model) - Electric AWD system video ELEARNING SP_RAV4_NM0519_VID_006" at bounding box center [930, 170] width 168 height 40
click at [882, 153] on link "RAV4 (New Model) - Electric AWD system video" at bounding box center [915, 163] width 139 height 24
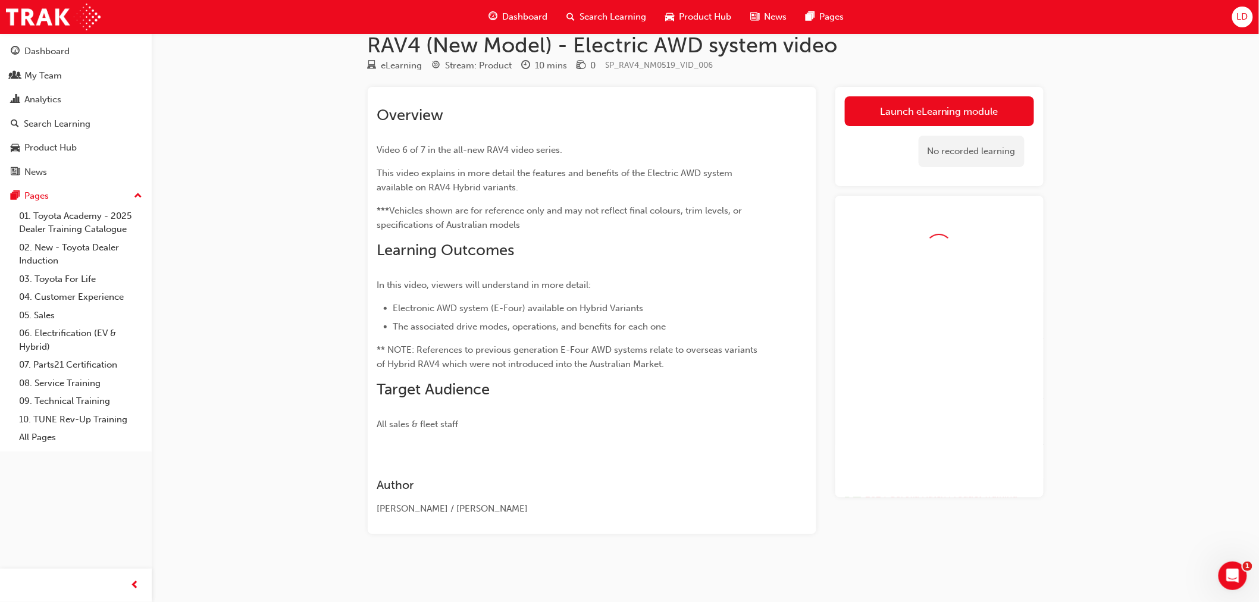
scroll to position [20, 0]
click at [911, 108] on link "Launch eLearning module" at bounding box center [939, 111] width 189 height 30
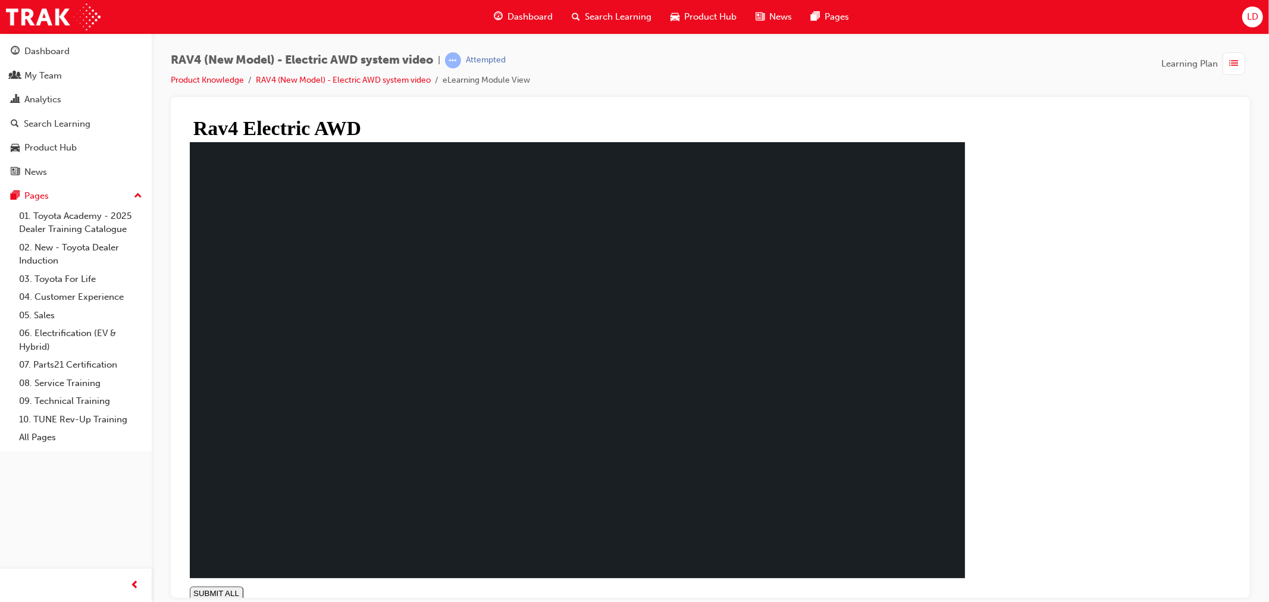
type input "1"
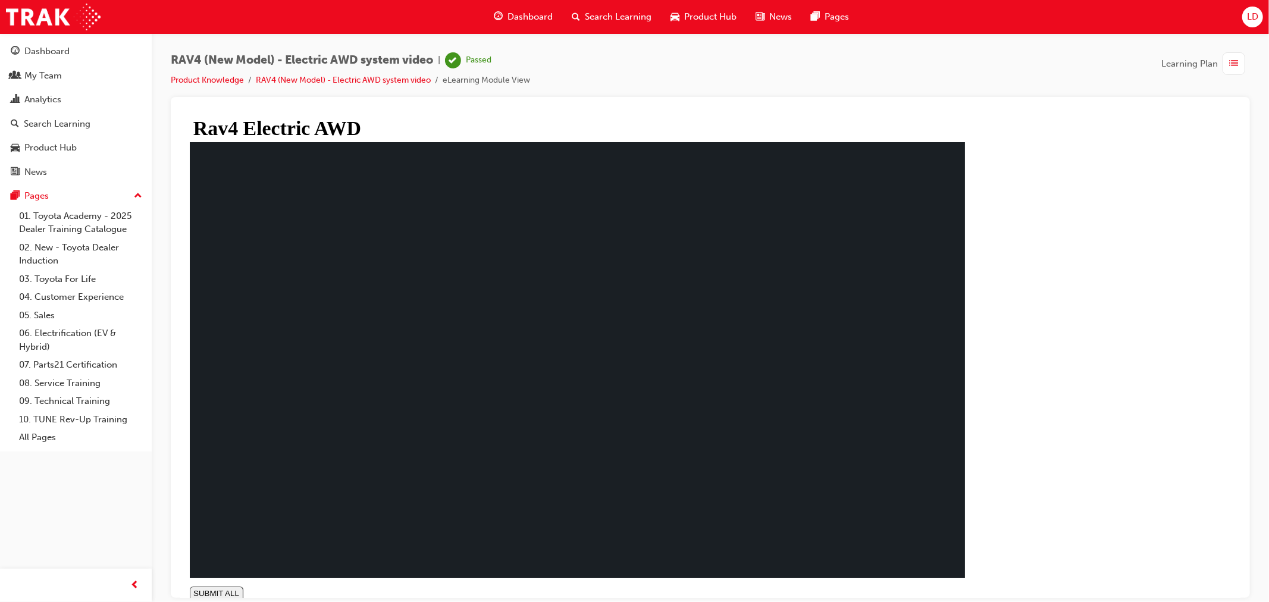
click at [217, 78] on link "Product Knowledge" at bounding box center [207, 80] width 73 height 10
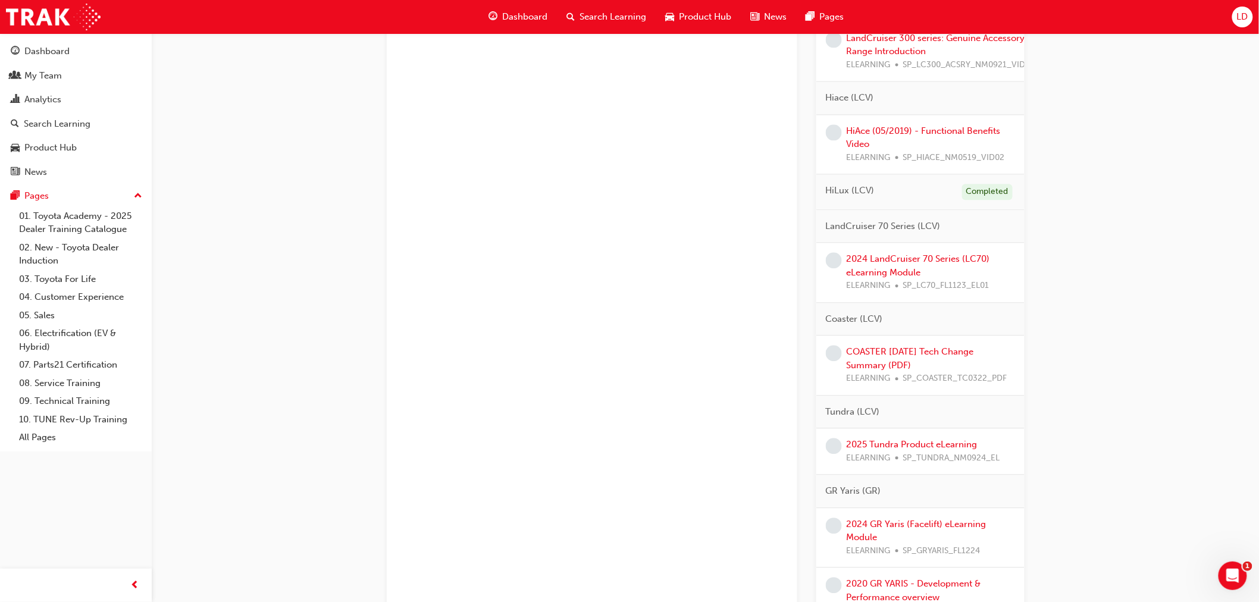
scroll to position [1057, 0]
click at [861, 344] on div "COASTER [DATE] Tech Change Summary (PDF) ELEARNING SP_COASTER_TC0322_PDF" at bounding box center [930, 364] width 168 height 40
click at [868, 348] on link "COASTER [DATE] Tech Change Summary (PDF)" at bounding box center [909, 358] width 127 height 24
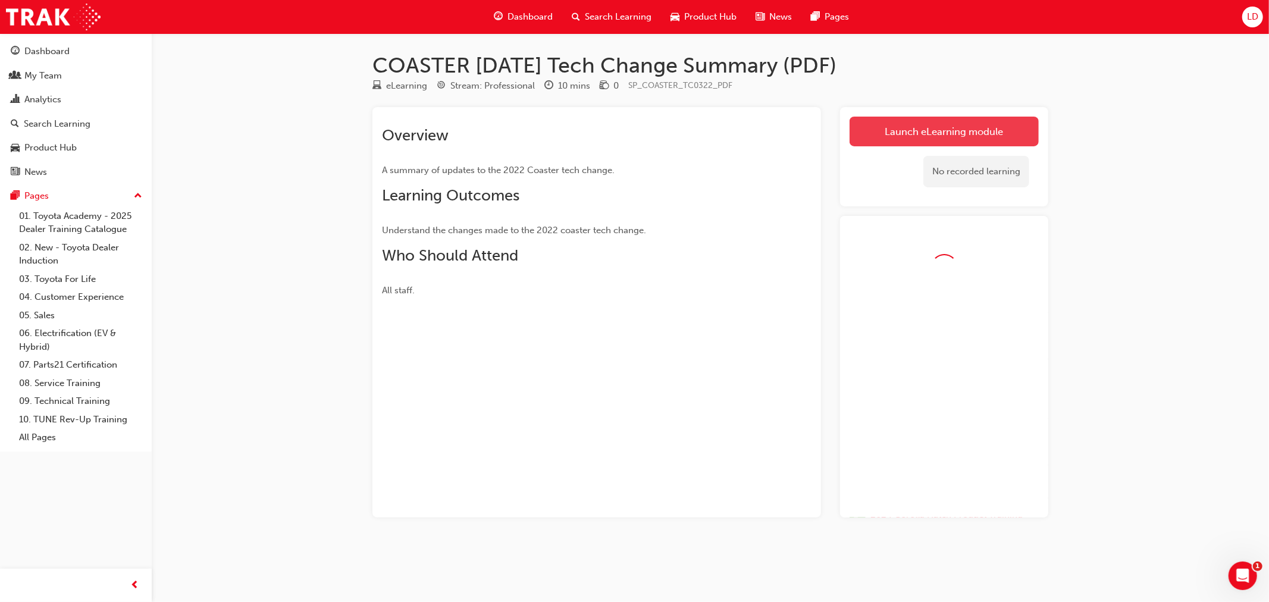
click at [914, 131] on link "Launch eLearning module" at bounding box center [943, 132] width 189 height 30
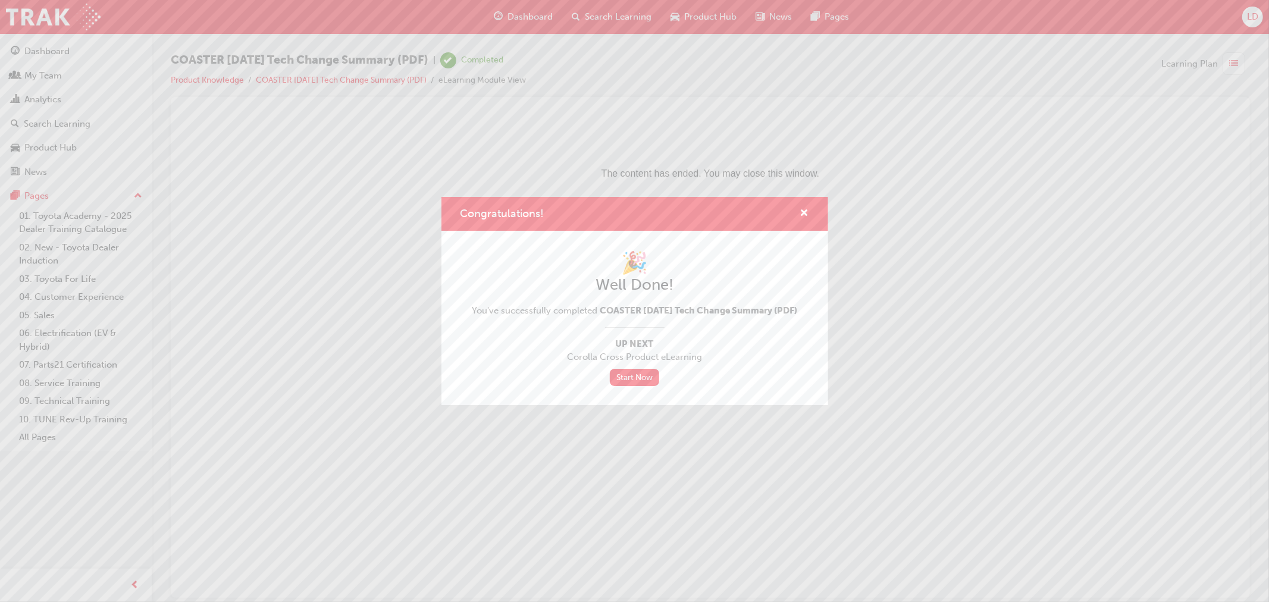
click at [625, 386] on link "Start Now" at bounding box center [635, 377] width 50 height 17
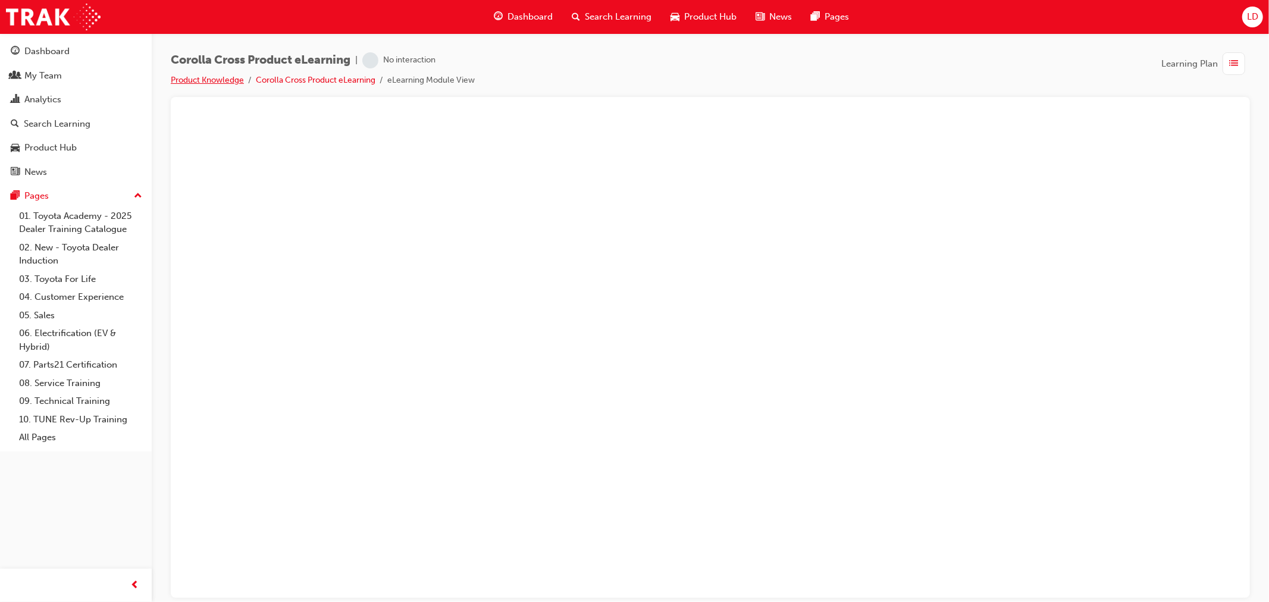
click at [211, 83] on link "Product Knowledge" at bounding box center [207, 80] width 73 height 10
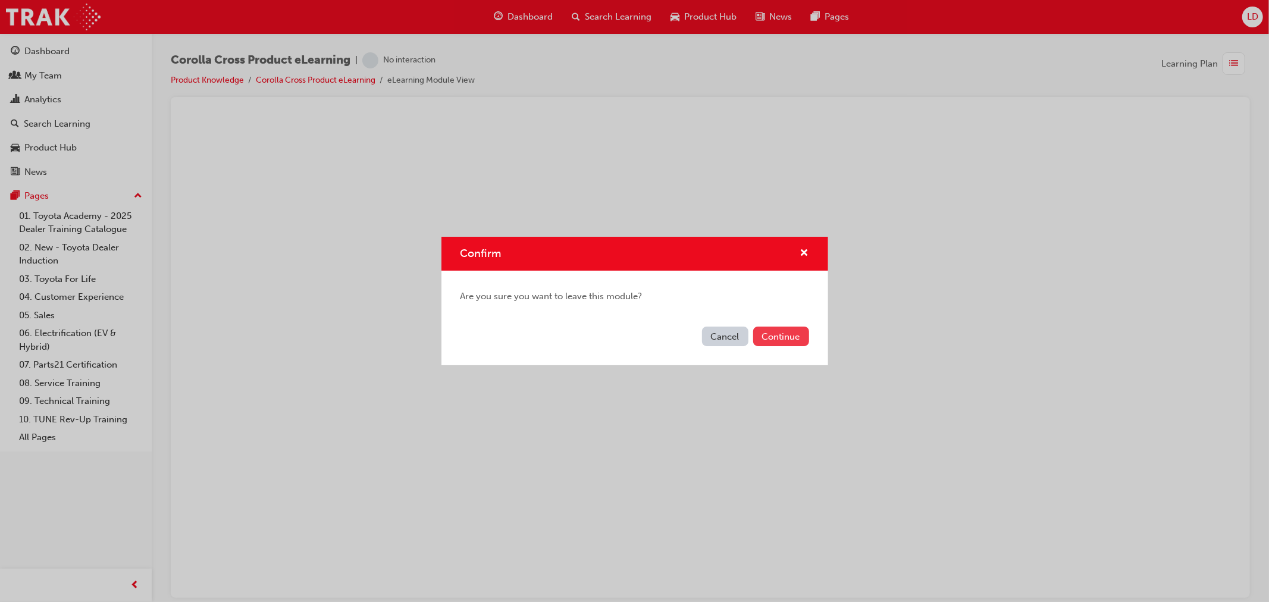
click at [774, 335] on button "Continue" at bounding box center [781, 337] width 56 height 20
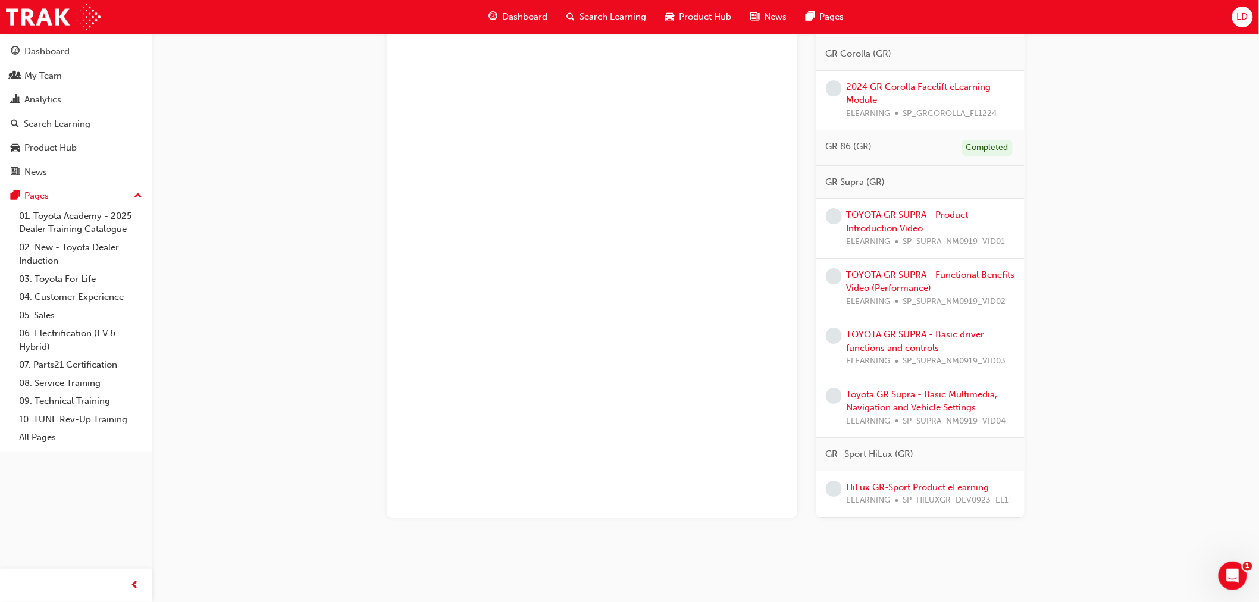
scroll to position [1589, 0]
click at [897, 209] on link "TOYOTA GR SUPRA - Product Introduction Video" at bounding box center [907, 221] width 122 height 24
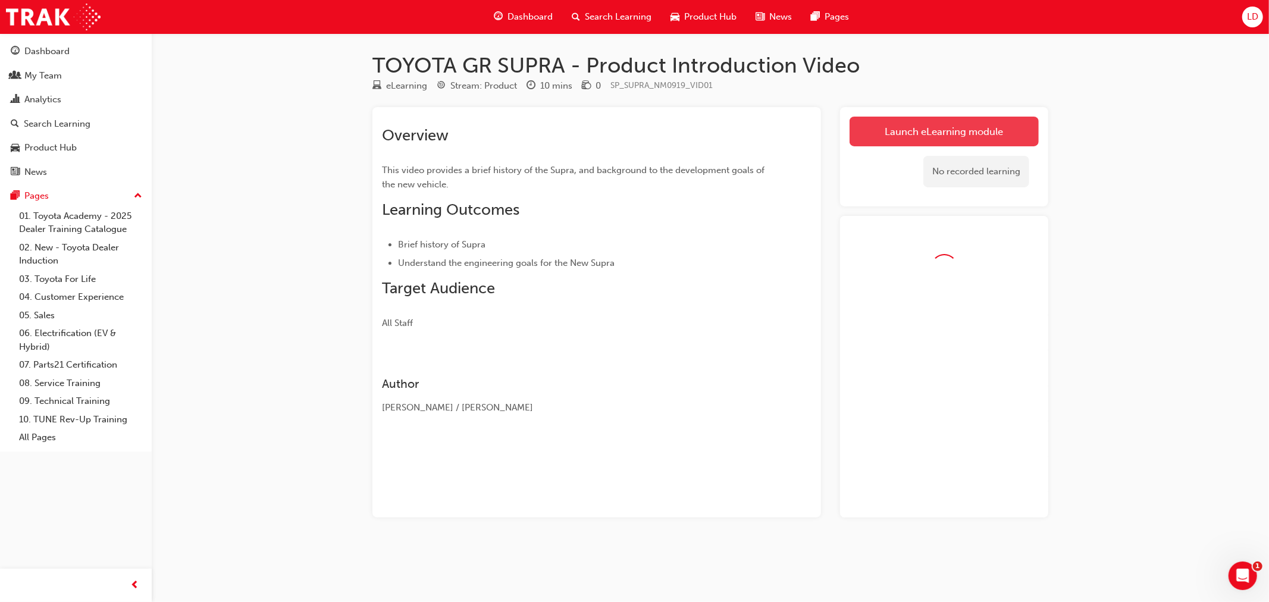
click at [900, 135] on link "Launch eLearning module" at bounding box center [943, 132] width 189 height 30
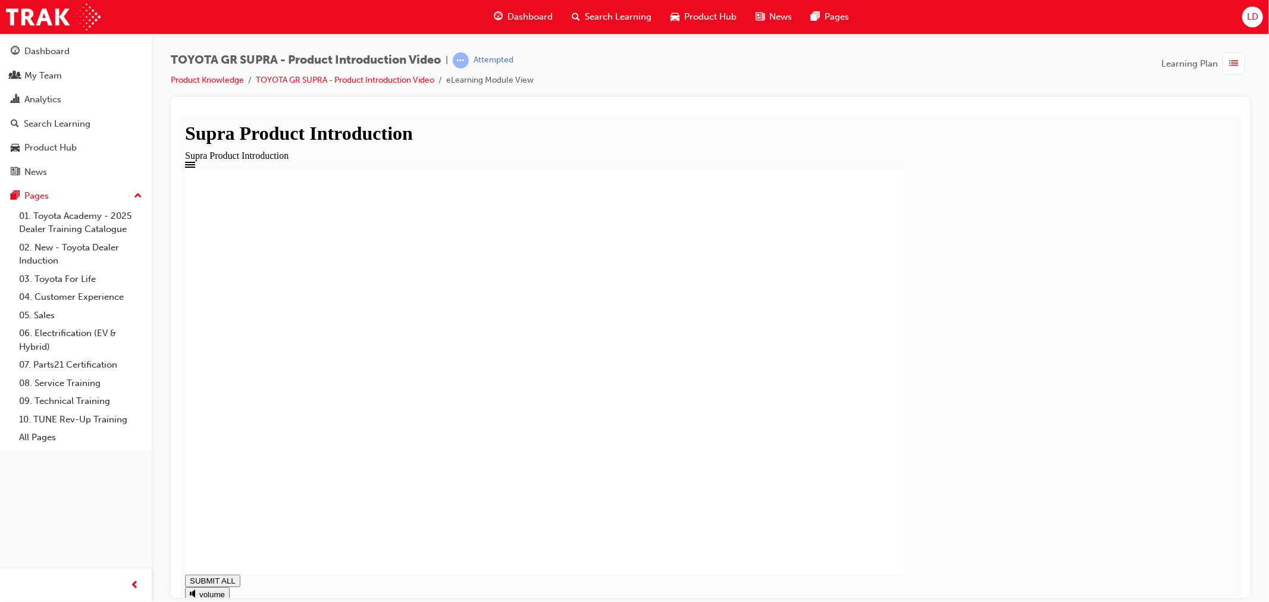
drag, startPoint x: 437, startPoint y: 522, endPoint x: 441, endPoint y: 504, distance: 17.9
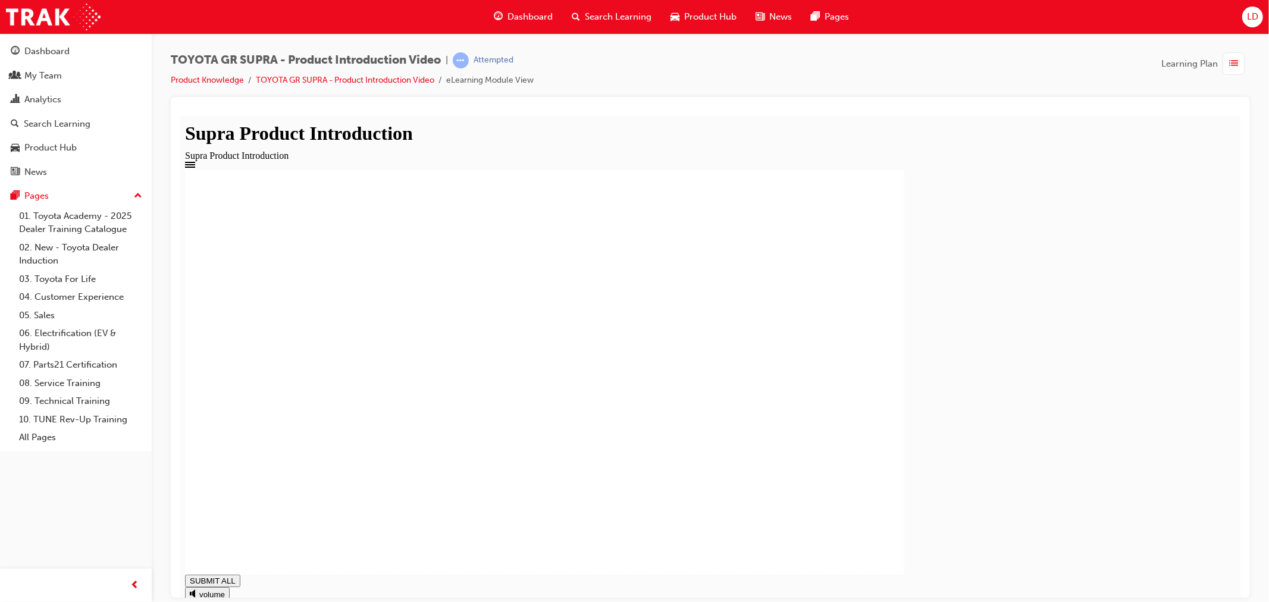
type input "0.828"
click at [231, 79] on link "Product Knowledge" at bounding box center [207, 80] width 73 height 10
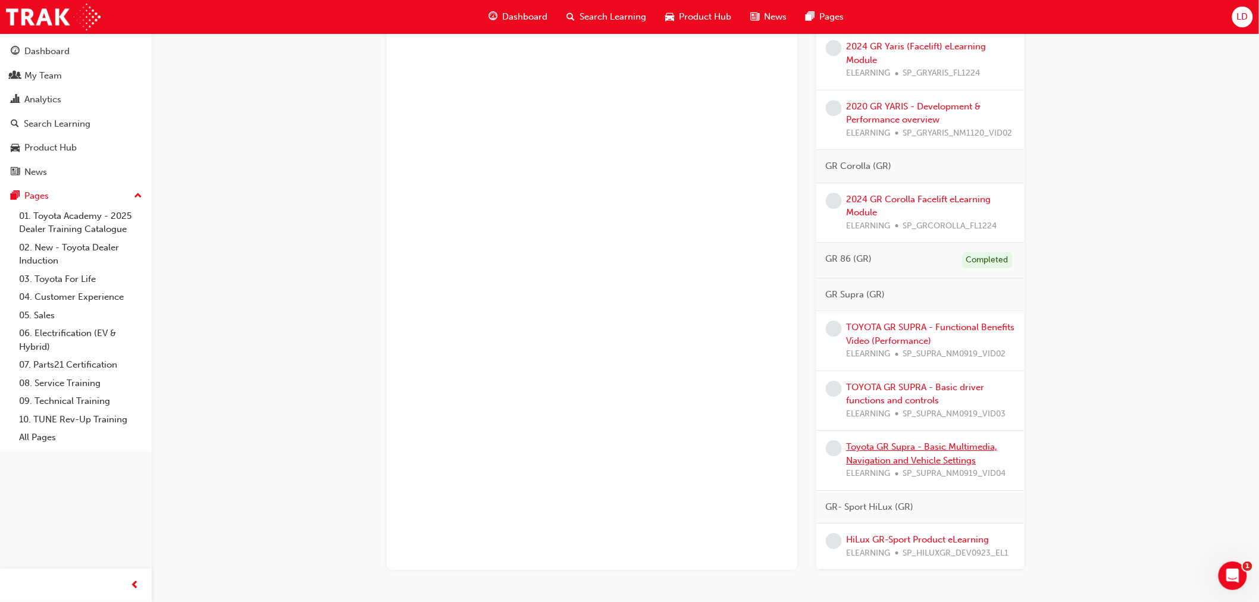
scroll to position [1530, 0]
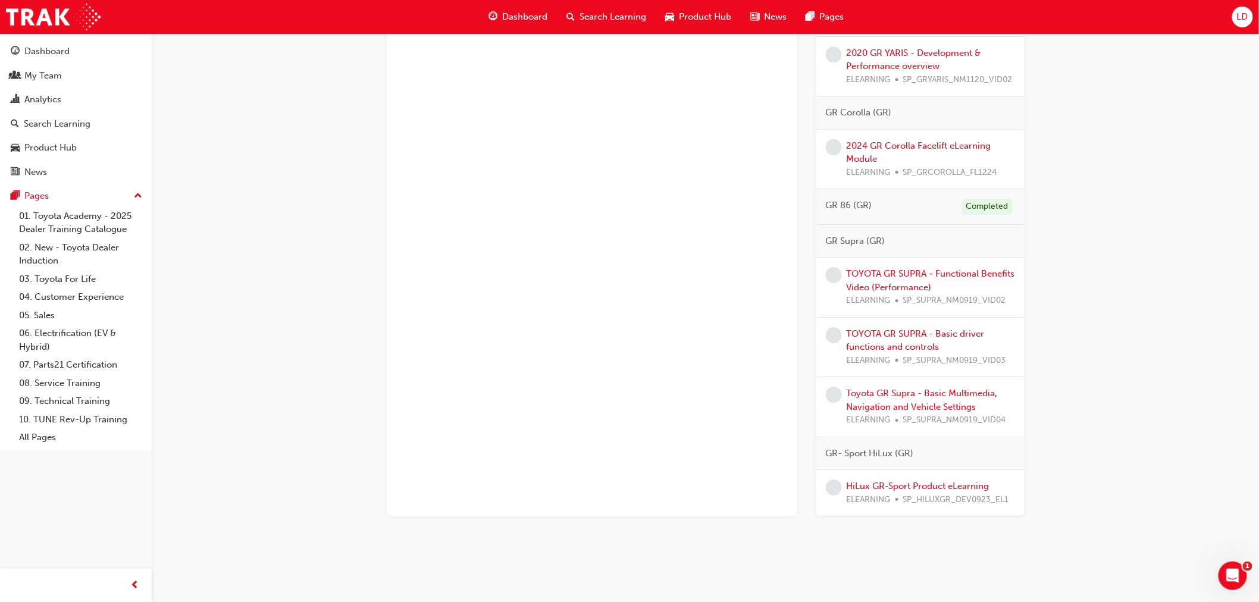
click at [924, 275] on link "TOYOTA GR SUPRA - Functional Benefits Video (Performance)" at bounding box center [930, 280] width 168 height 24
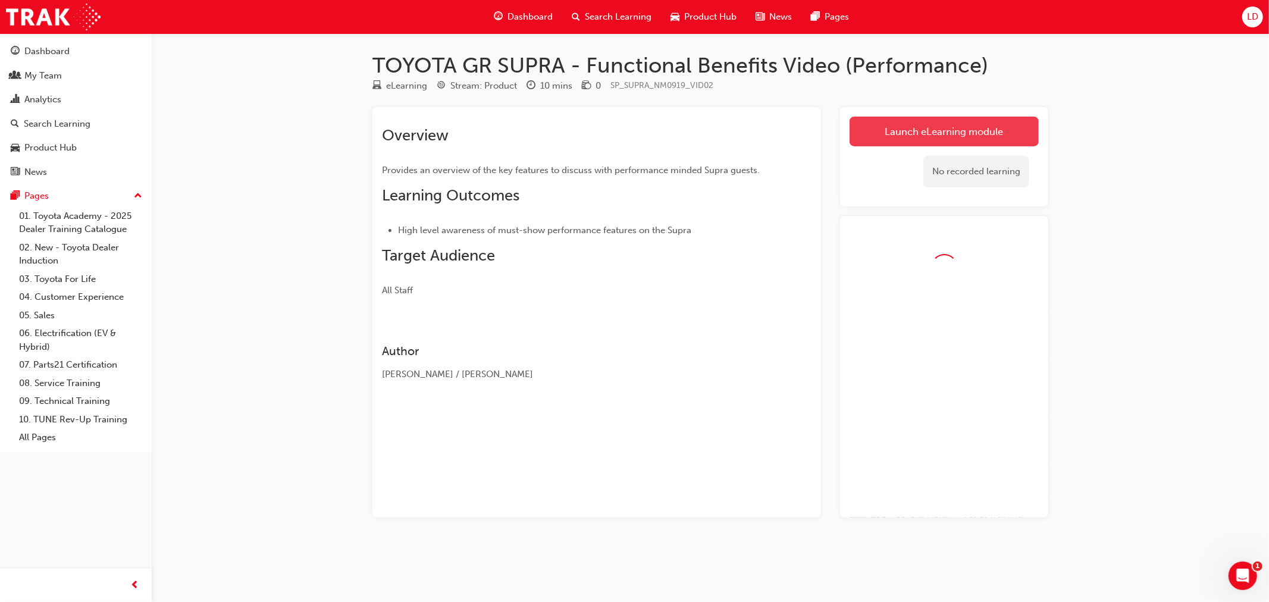
click at [925, 135] on link "Launch eLearning module" at bounding box center [943, 132] width 189 height 30
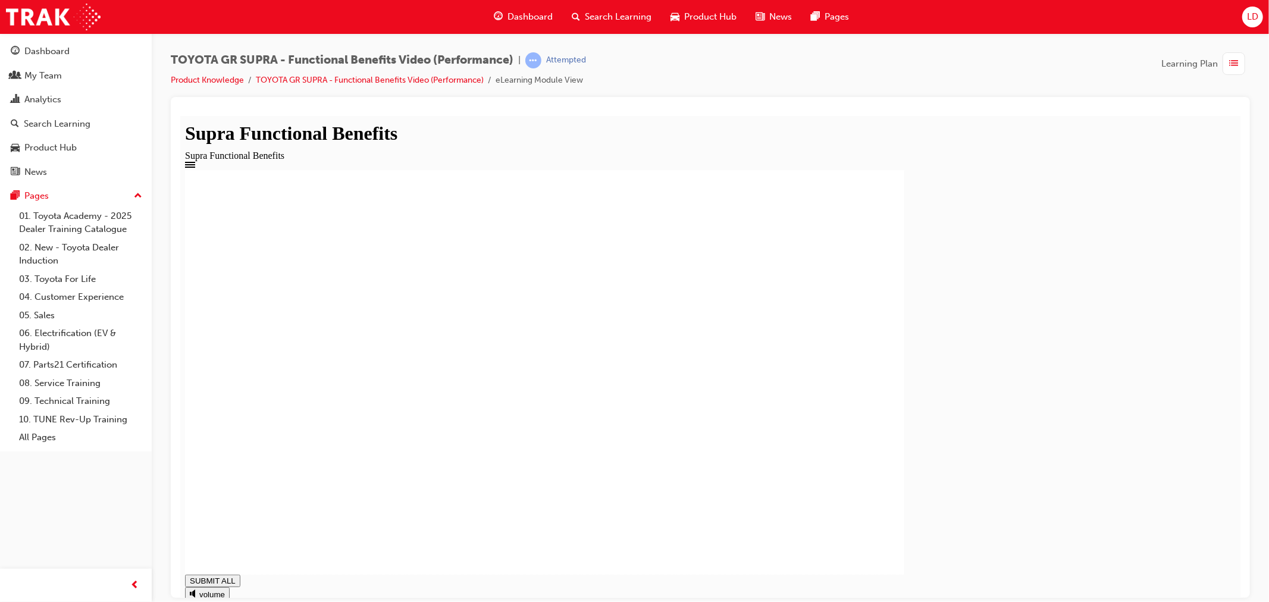
drag, startPoint x: 483, startPoint y: 355, endPoint x: 472, endPoint y: 376, distance: 23.9
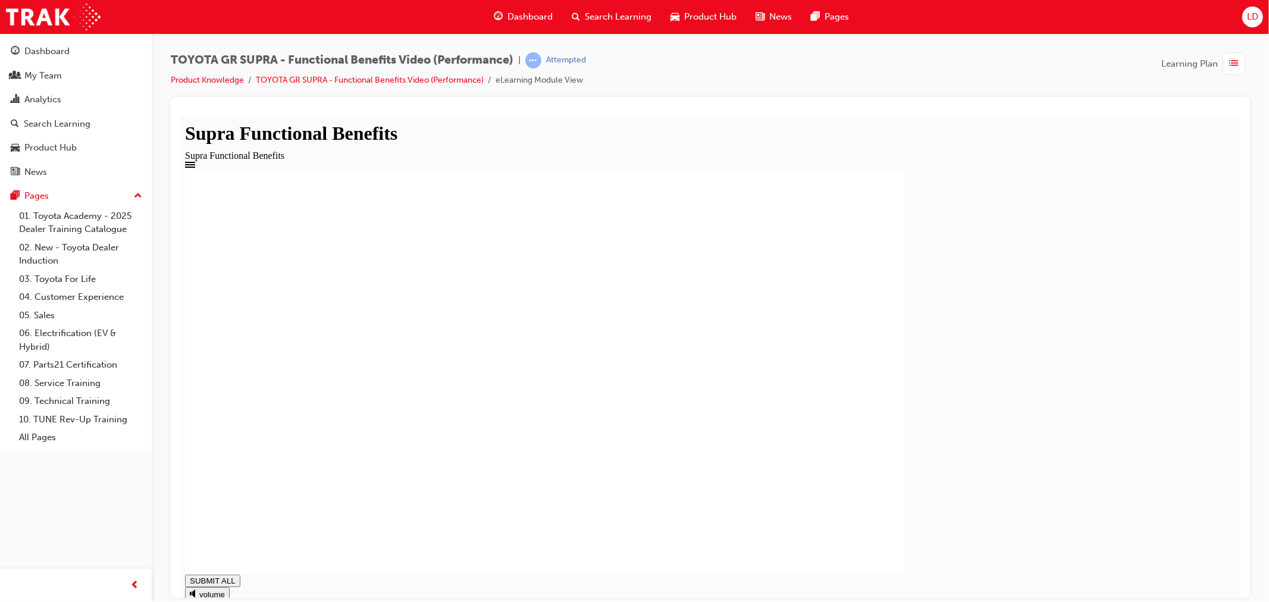
type input "0.795"
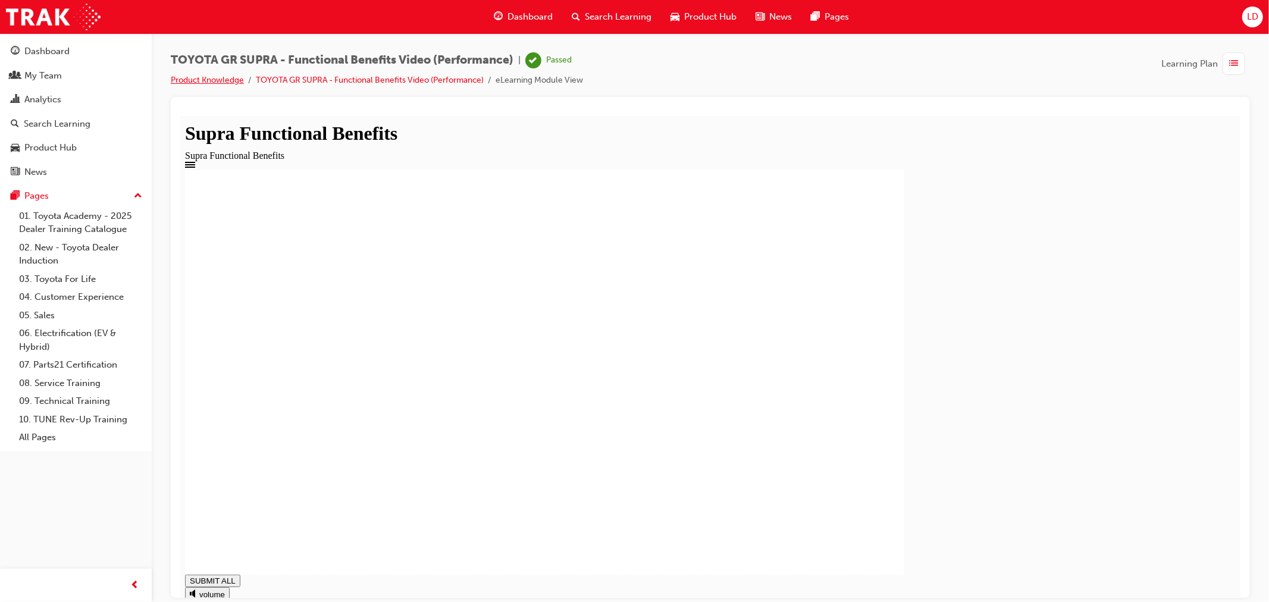
click at [223, 84] on link "Product Knowledge" at bounding box center [207, 80] width 73 height 10
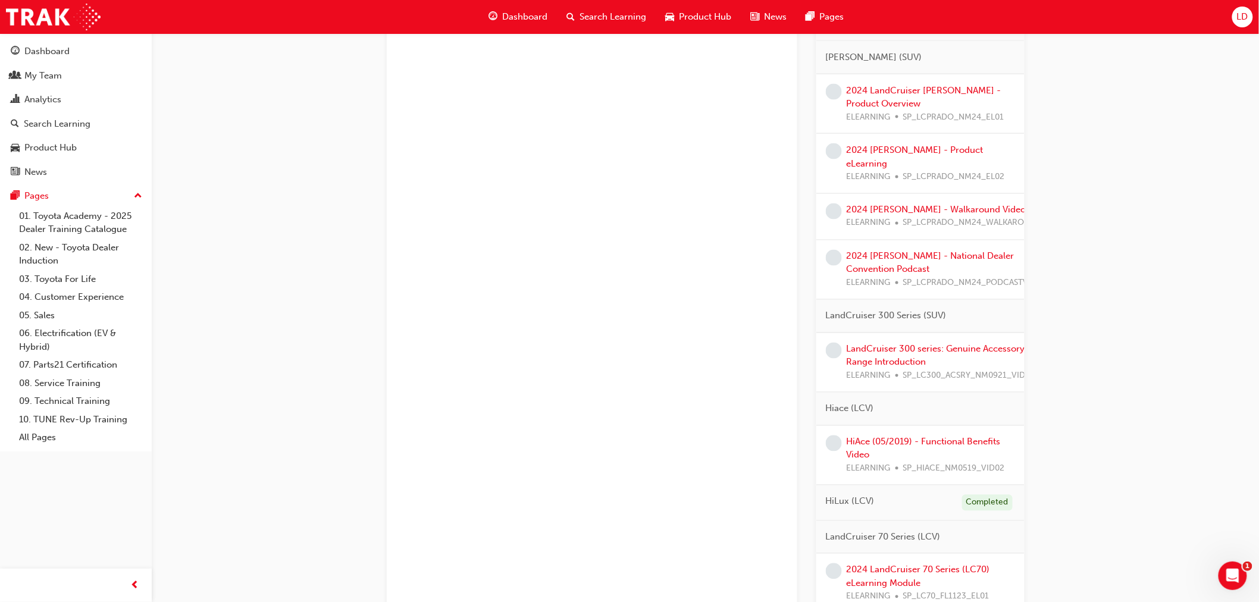
scroll to position [610, 0]
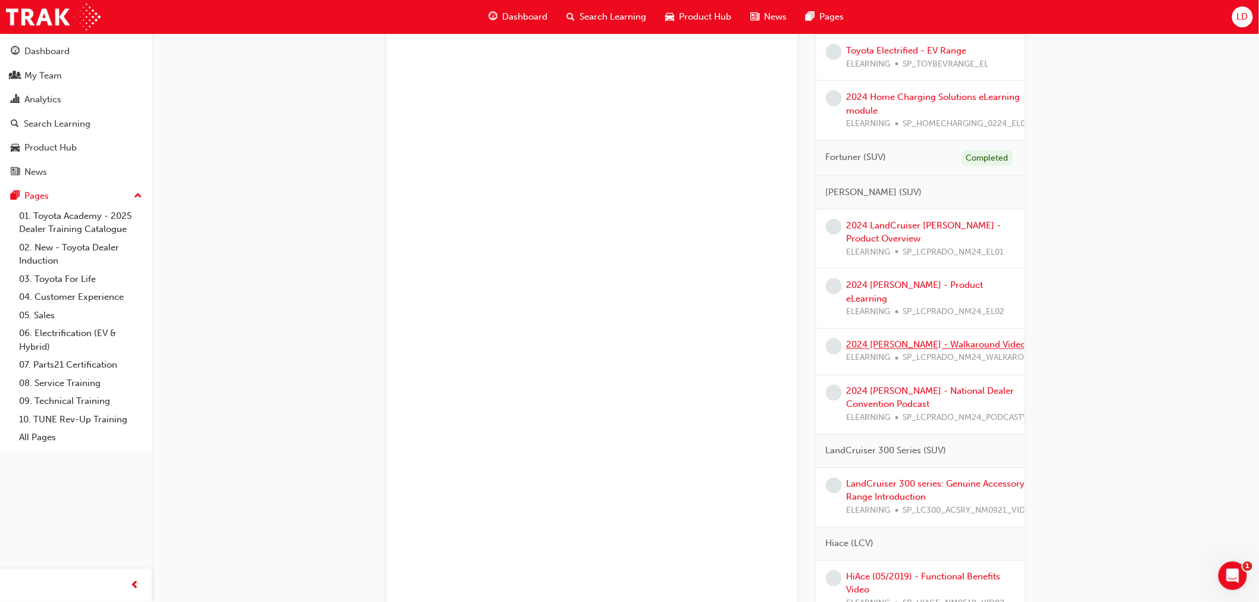
click at [935, 340] on link "2024 [PERSON_NAME] - Walkaround Video" at bounding box center [936, 345] width 180 height 11
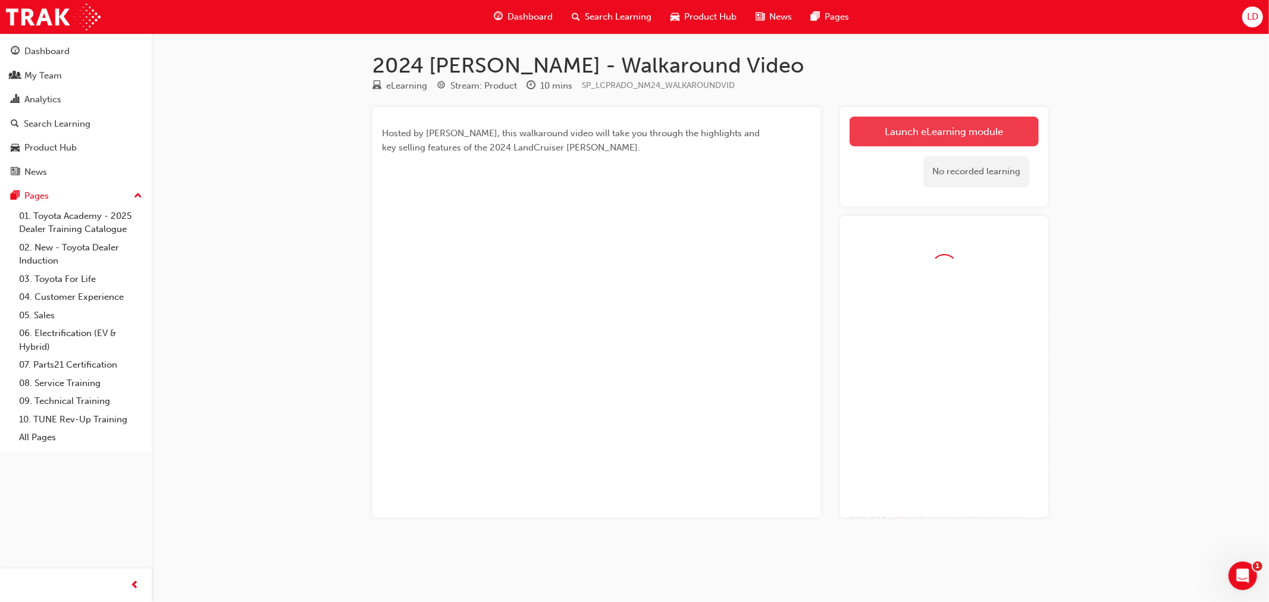
click at [914, 136] on link "Launch eLearning module" at bounding box center [943, 132] width 189 height 30
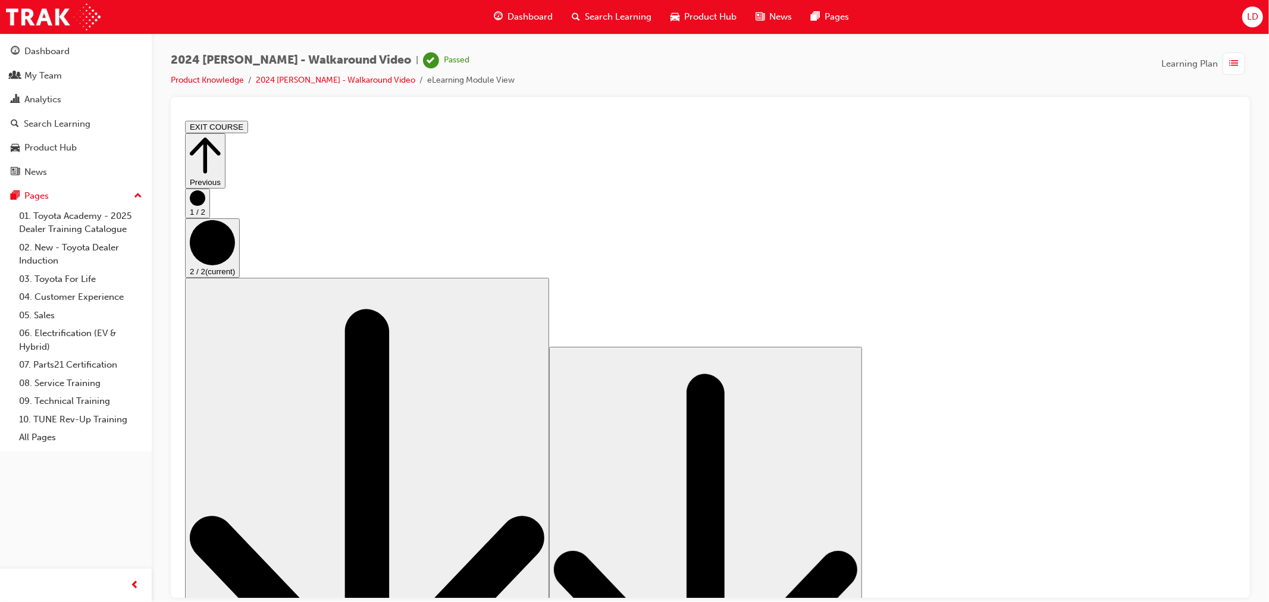
click at [247, 120] on button "EXIT COURSE" at bounding box center [215, 126] width 63 height 12
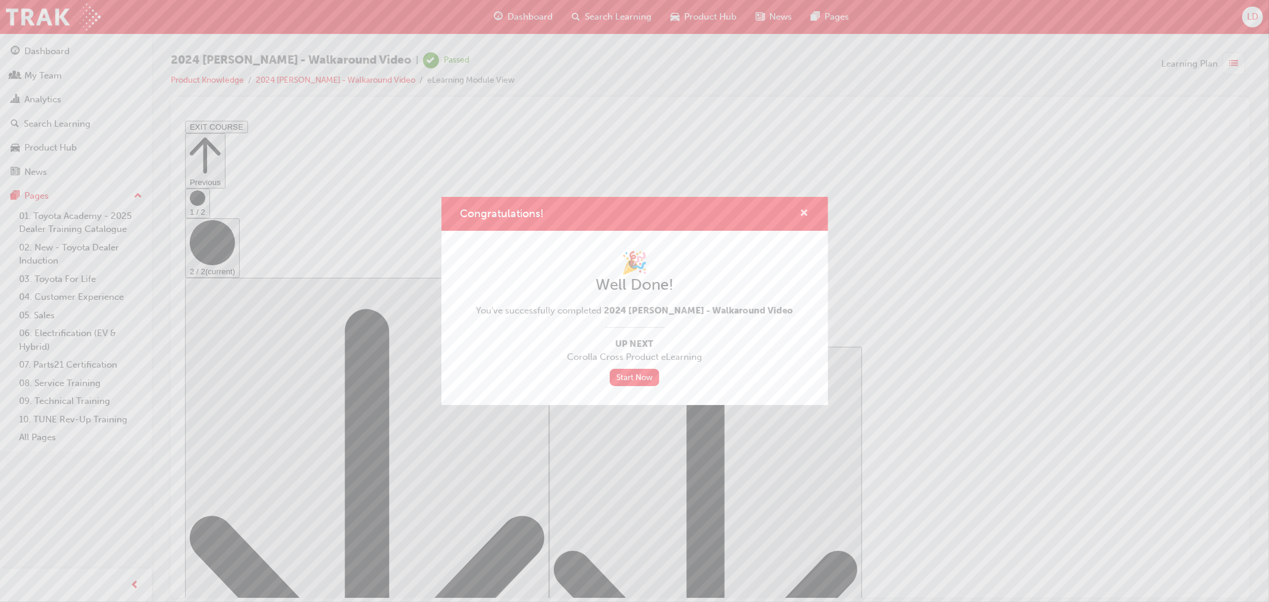
click at [804, 209] on span "cross-icon" at bounding box center [804, 214] width 9 height 11
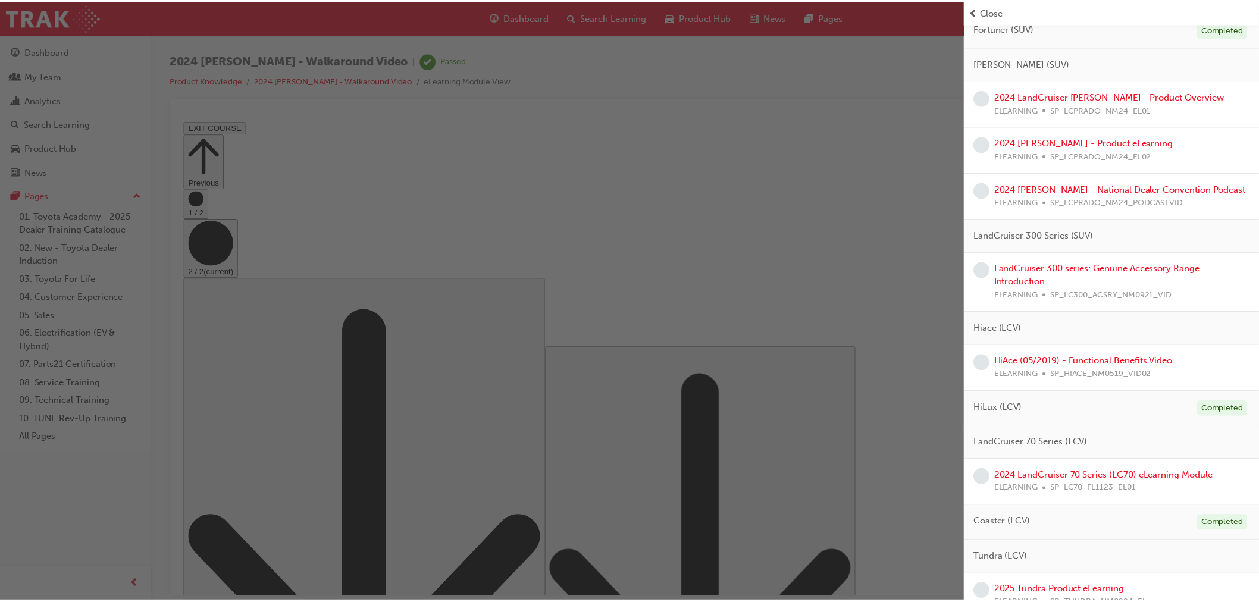
scroll to position [793, 0]
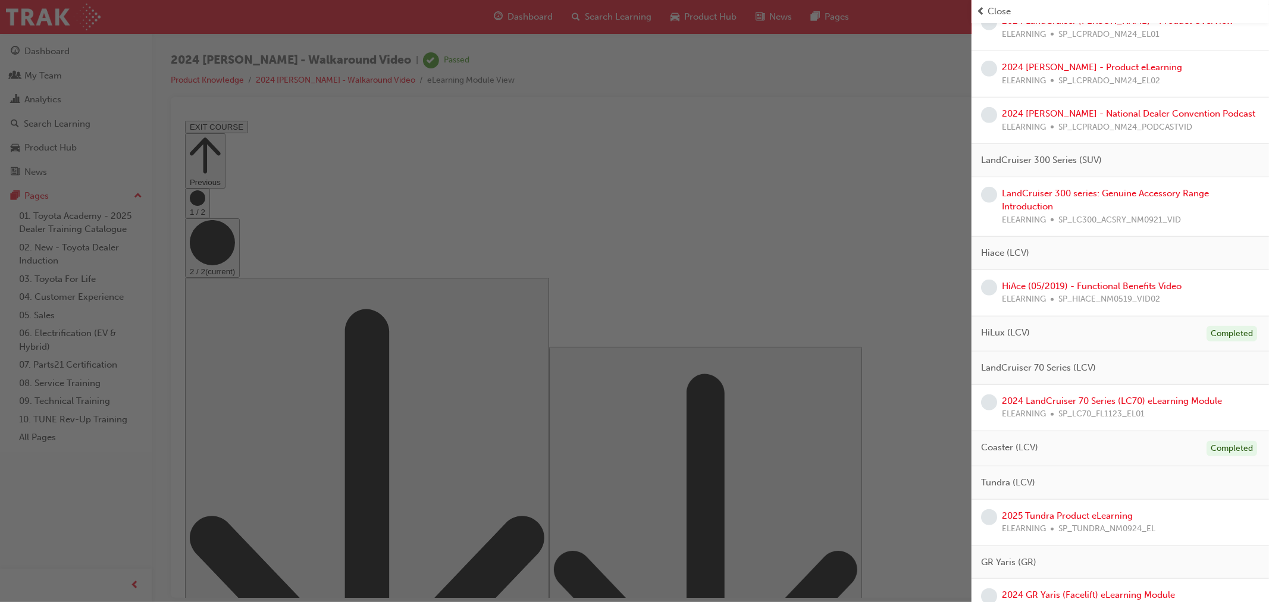
click at [999, 6] on span "Close" at bounding box center [998, 12] width 23 height 14
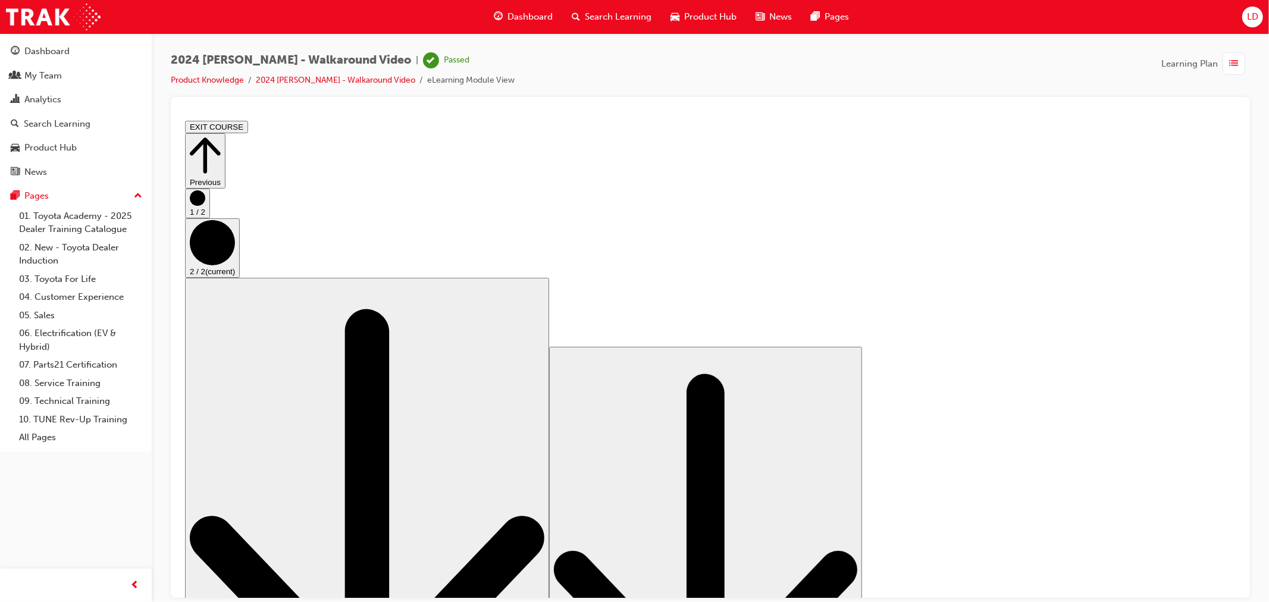
click at [202, 84] on li "Product Knowledge" at bounding box center [213, 81] width 85 height 14
click at [203, 80] on link "Product Knowledge" at bounding box center [207, 80] width 73 height 10
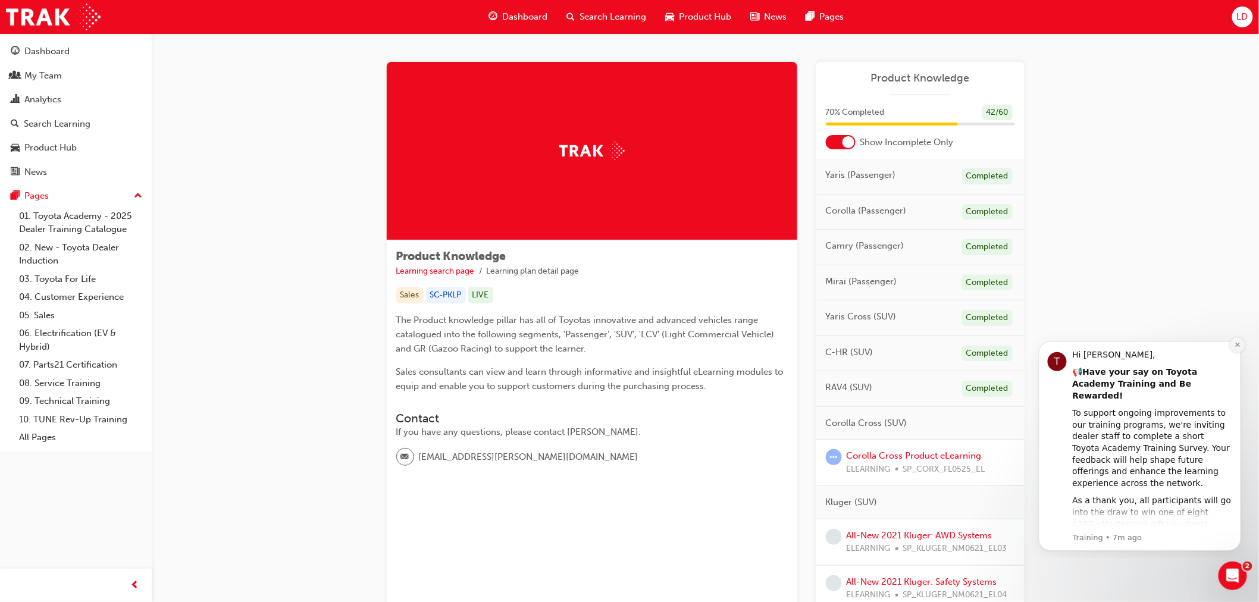
click at [1235, 341] on icon "Dismiss notification" at bounding box center [1237, 344] width 7 height 7
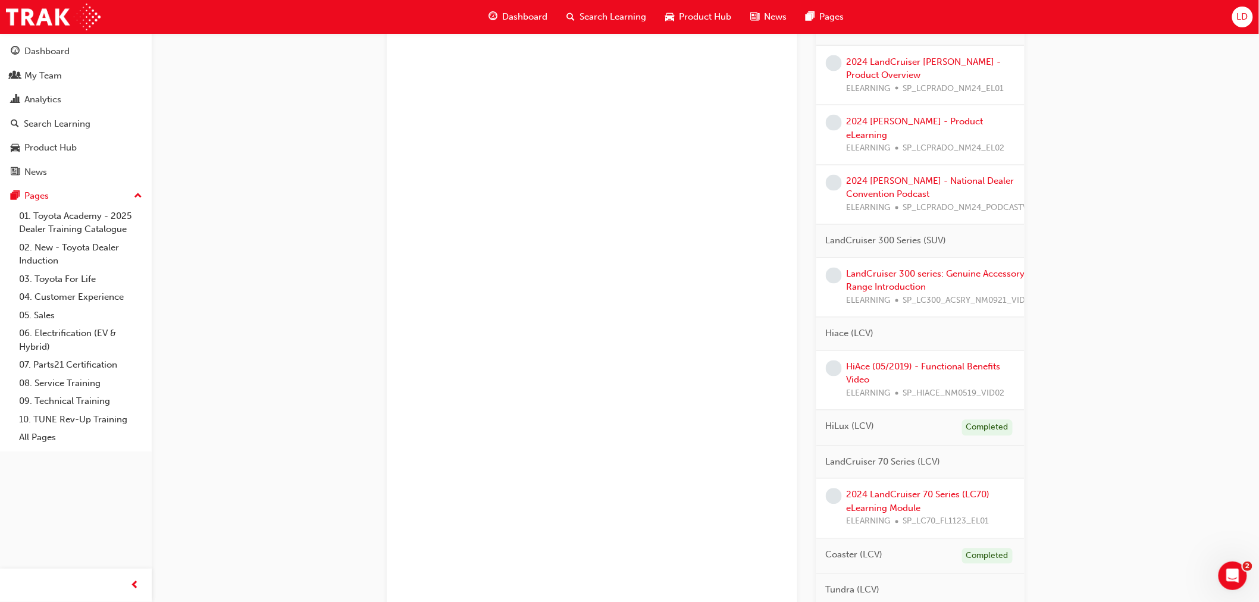
scroll to position [793, 0]
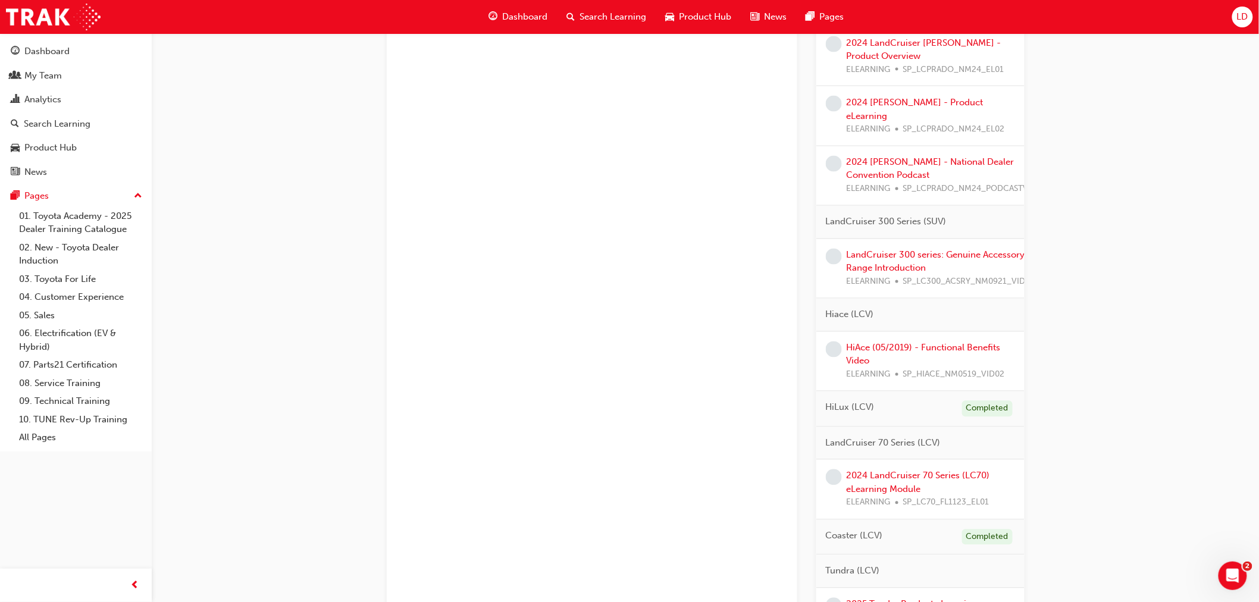
click at [983, 401] on div "Completed" at bounding box center [987, 409] width 51 height 16
drag, startPoint x: 949, startPoint y: 393, endPoint x: 936, endPoint y: 394, distance: 12.5
click at [936, 394] on div "HiLux (LCV) Completed" at bounding box center [920, 409] width 208 height 36
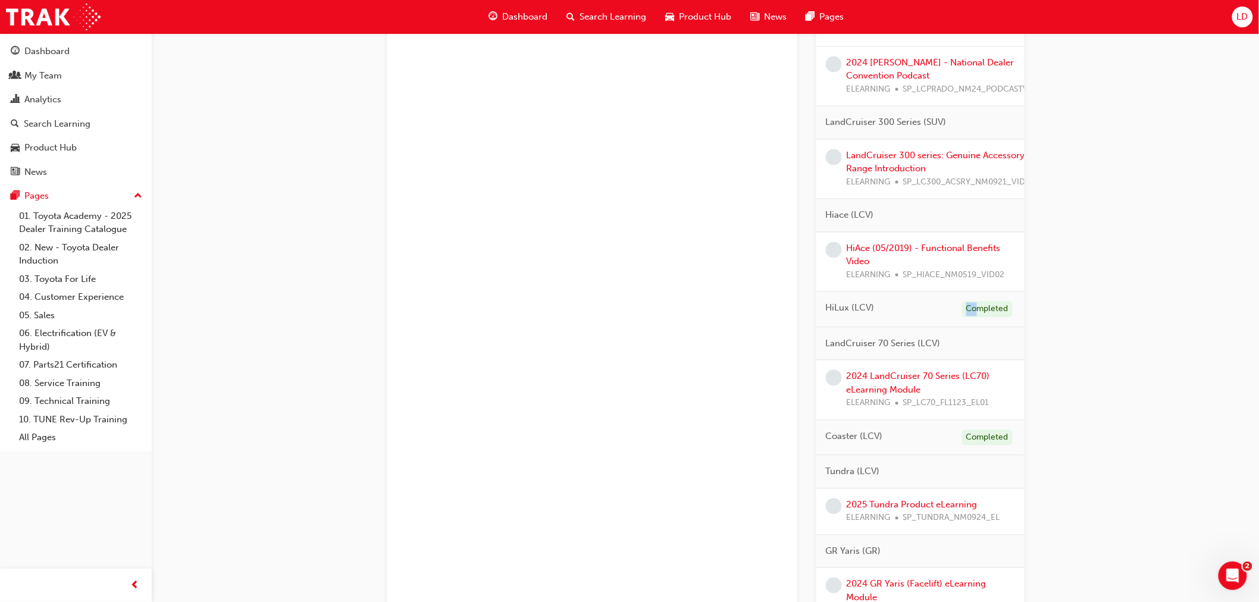
scroll to position [859, 0]
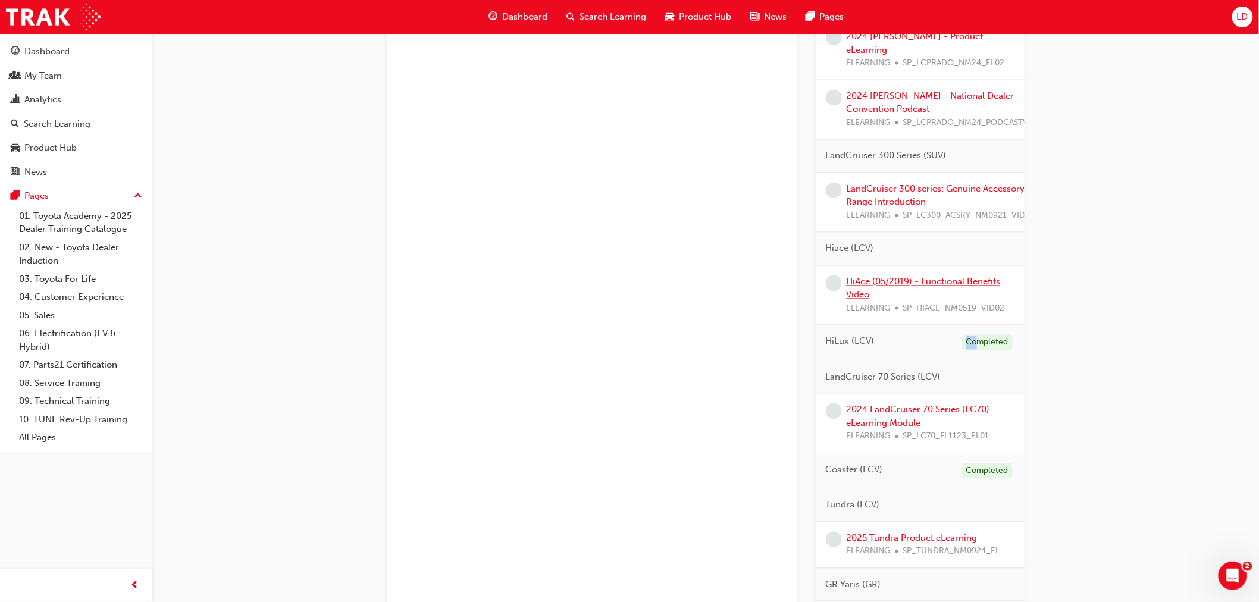
click at [865, 277] on link "HiAce (05/2019) - Functional Benefits Video" at bounding box center [923, 289] width 154 height 24
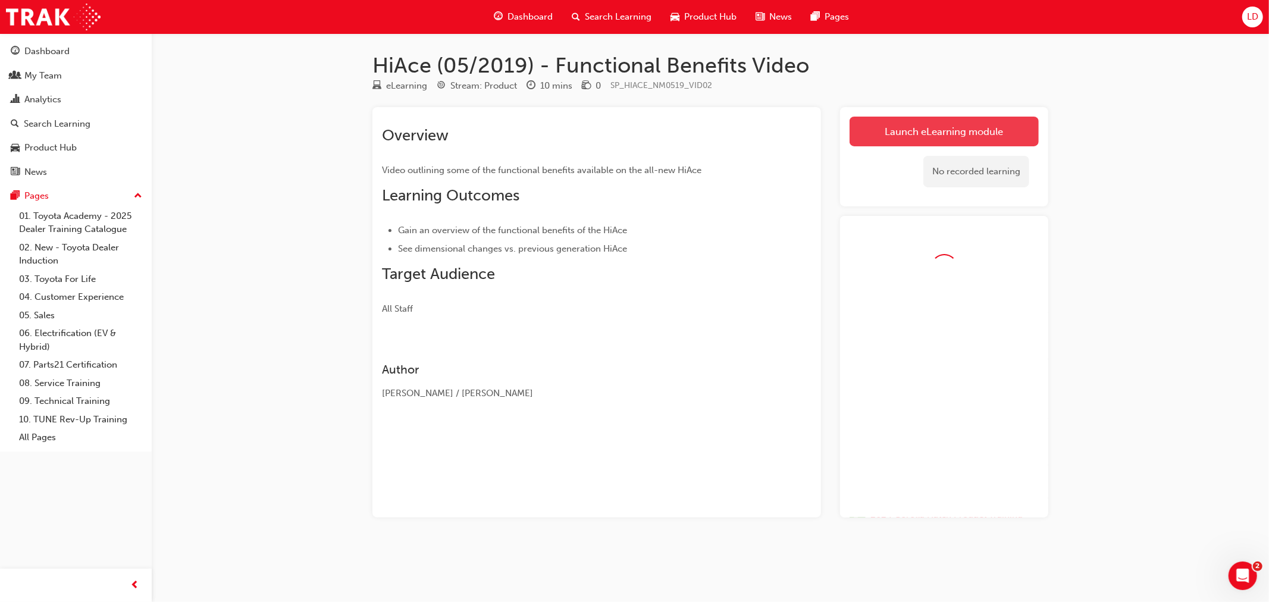
click at [918, 143] on link "Launch eLearning module" at bounding box center [943, 132] width 189 height 30
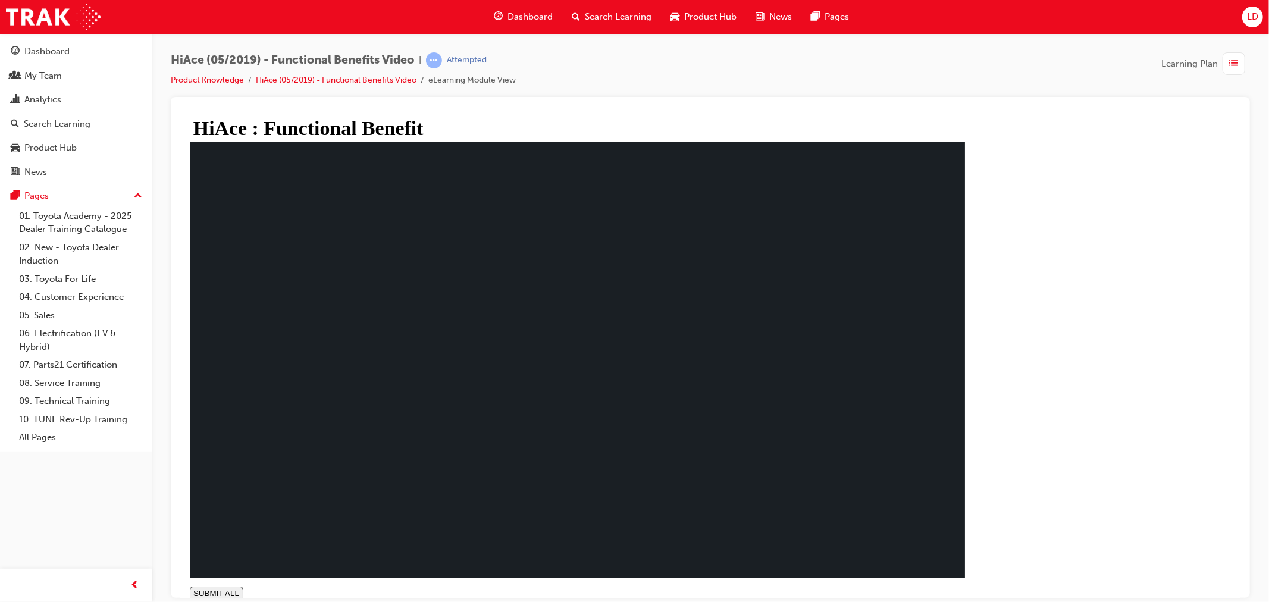
click at [200, 601] on use at bounding box center [196, 606] width 7 height 7
drag, startPoint x: 327, startPoint y: 553, endPoint x: 330, endPoint y: 560, distance: 7.7
drag, startPoint x: 330, startPoint y: 552, endPoint x: 331, endPoint y: 561, distance: 9.1
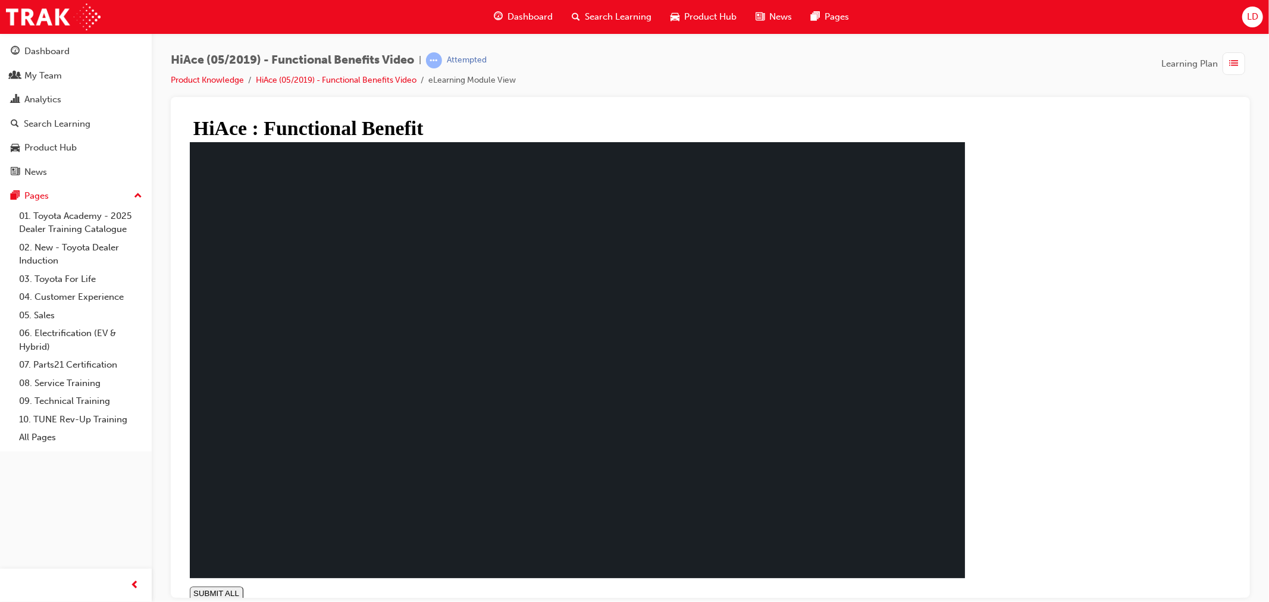
click at [200, 601] on icon at bounding box center [196, 605] width 7 height 7
type input "0.079"
type input "0.9"
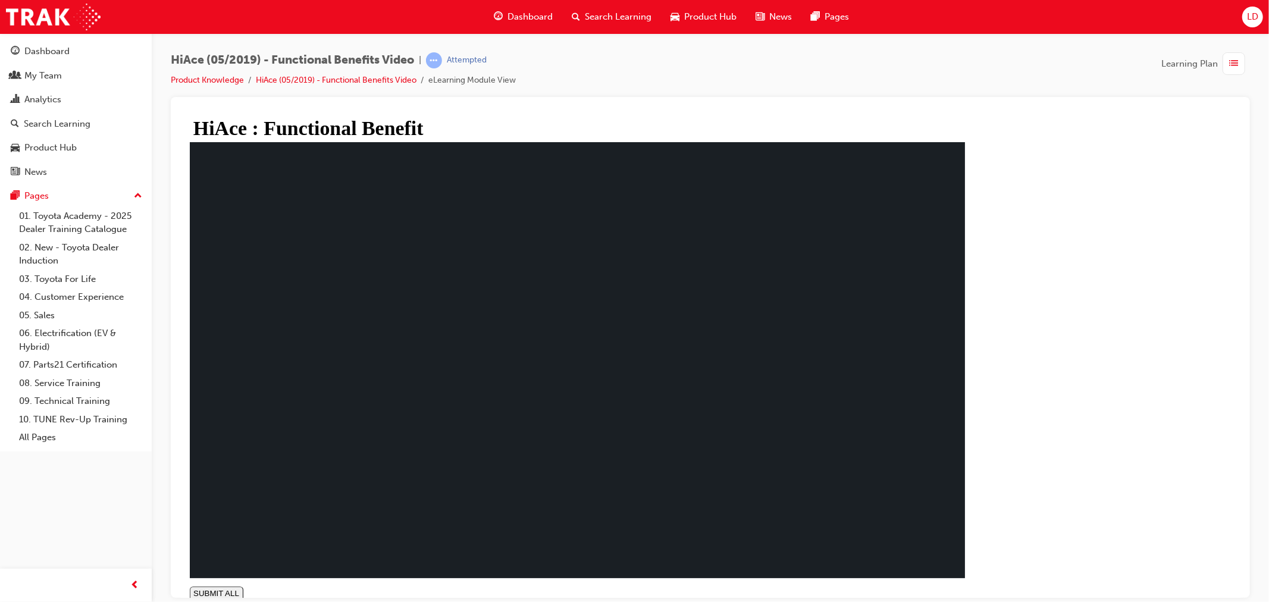
click at [200, 601] on rect at bounding box center [199, 606] width 1 height 4
click at [200, 601] on icon at bounding box center [196, 605] width 7 height 7
type input "0.097"
type input "0.9"
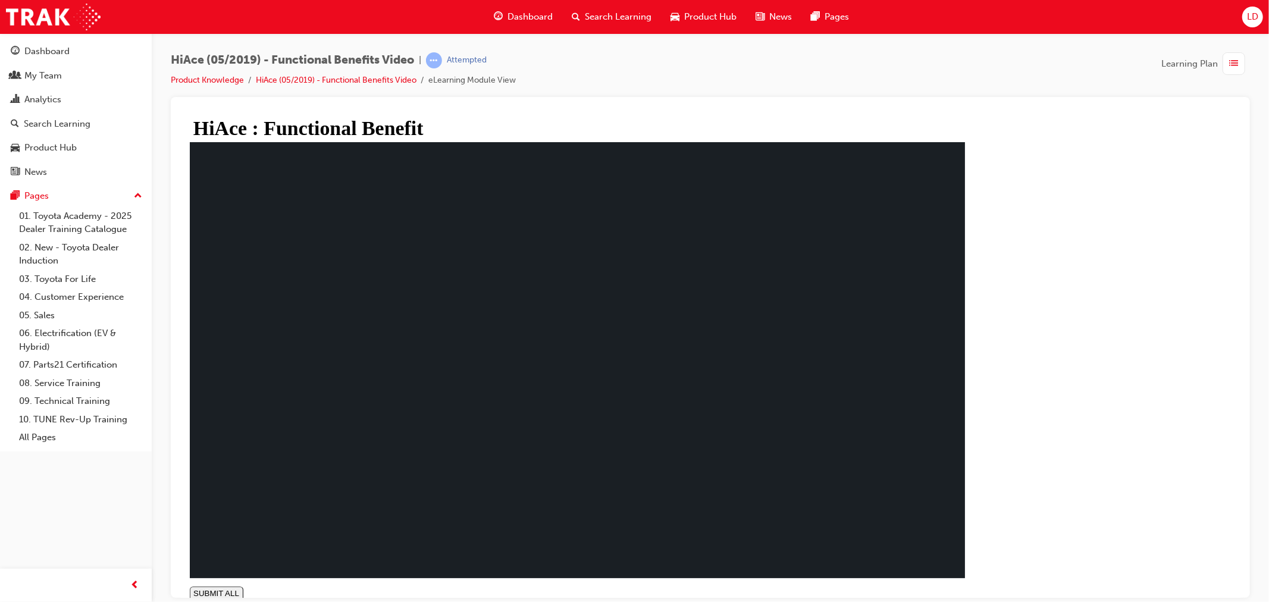
type input "0.097"
type input "0.8"
type input "0.097"
type input "0.7"
type input "0.097"
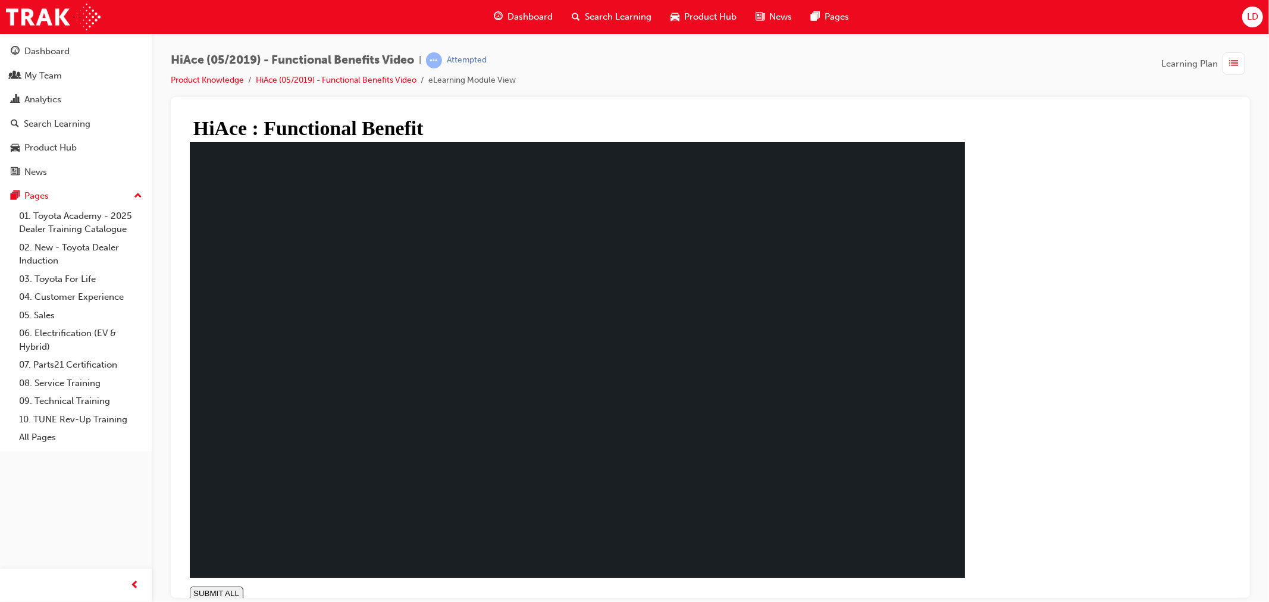
type input "0.6"
drag, startPoint x: 330, startPoint y: 546, endPoint x: 332, endPoint y: 557, distance: 11.1
click at [200, 601] on use at bounding box center [196, 606] width 7 height 7
type input "0.106"
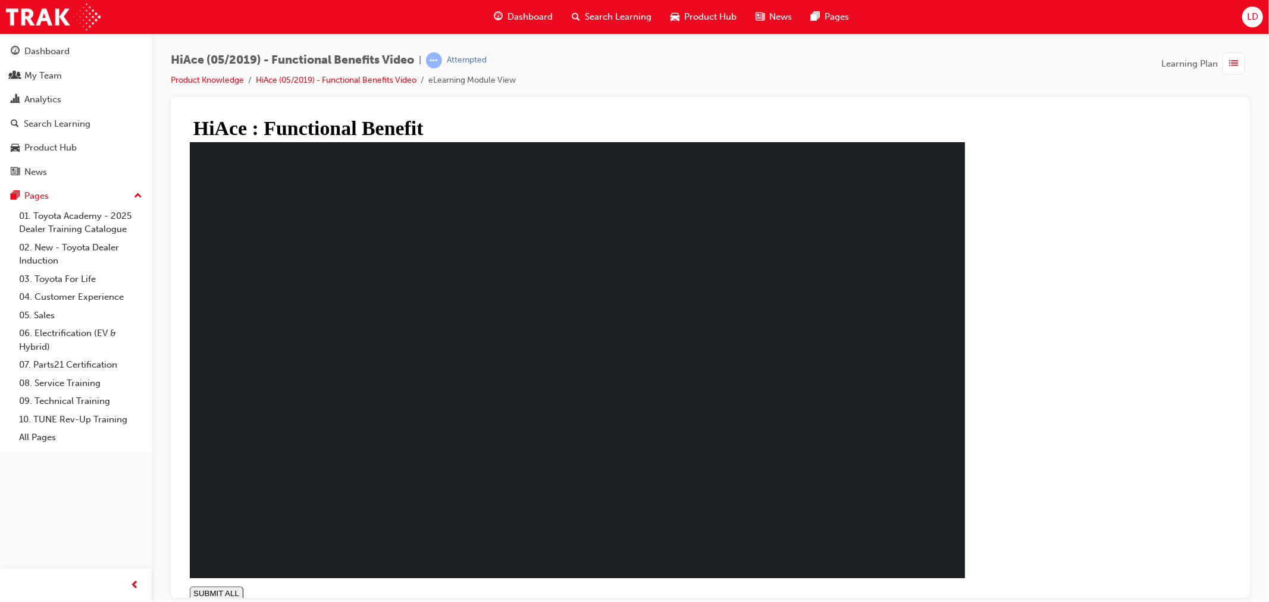
type input "0.7"
type input "0.107"
type input "0.8"
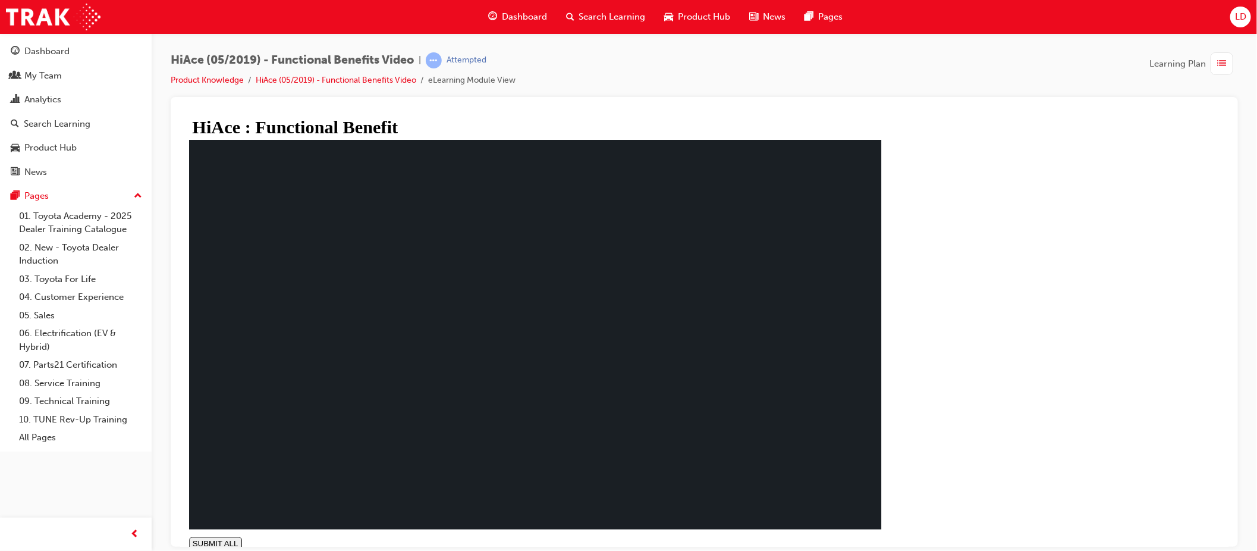
type input "1"
click at [196, 551] on polygon at bounding box center [195, 554] width 4 height 7
type input "0"
drag, startPoint x: 363, startPoint y: 506, endPoint x: 362, endPoint y: 530, distance: 24.4
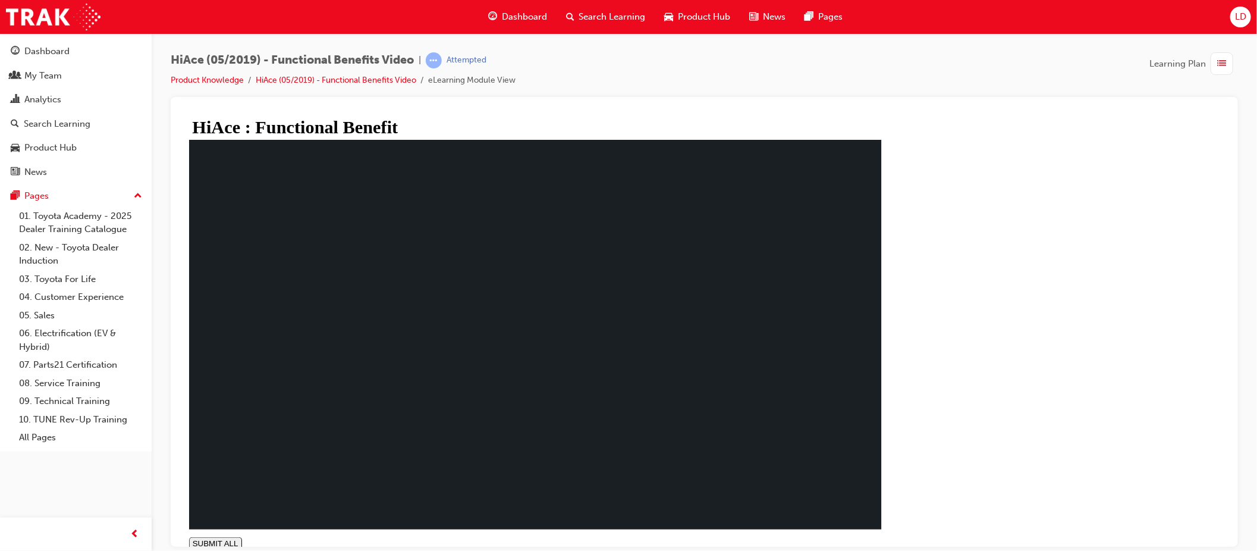
click at [202, 86] on li "Product Knowledge" at bounding box center [213, 81] width 85 height 14
click at [203, 79] on link "Product Knowledge" at bounding box center [207, 80] width 73 height 10
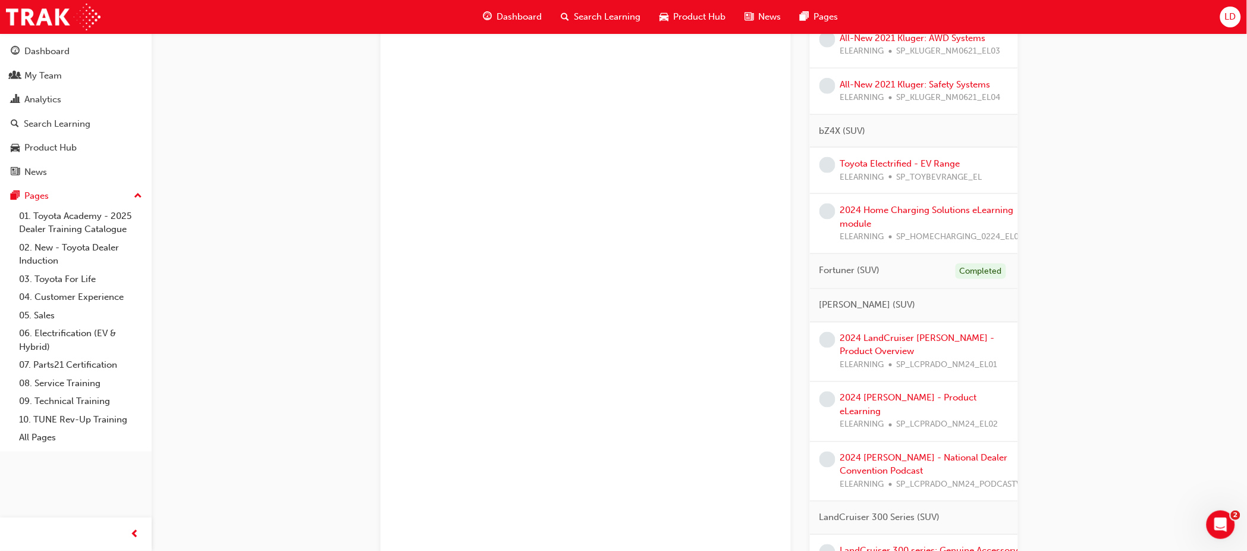
scroll to position [528, 0]
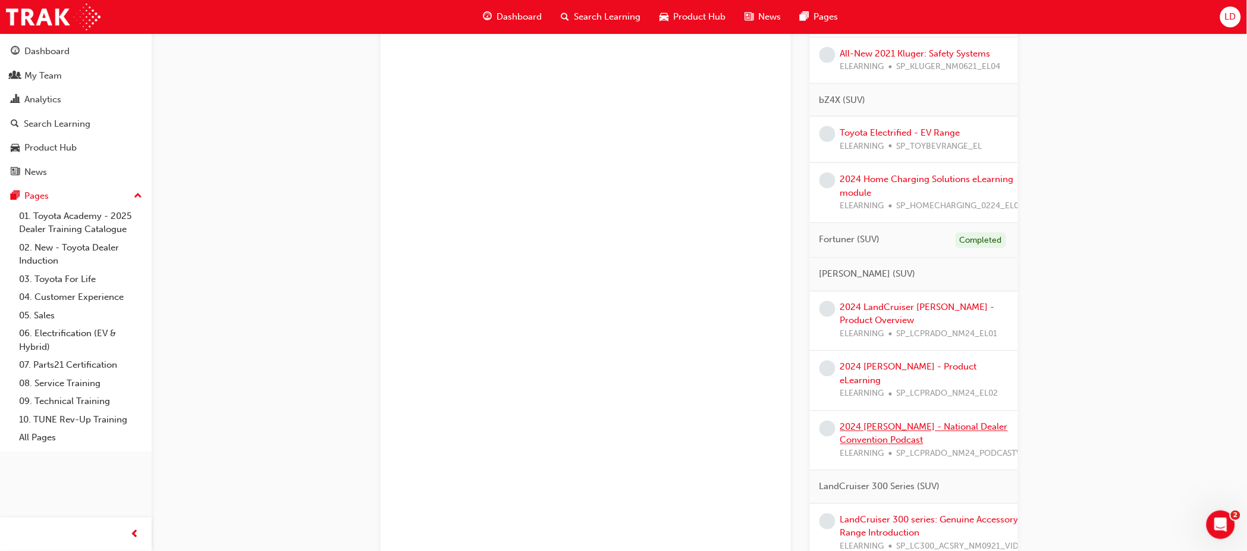
click at [887, 422] on link "2024 [PERSON_NAME] - National Dealer Convention Podcast" at bounding box center [924, 434] width 168 height 24
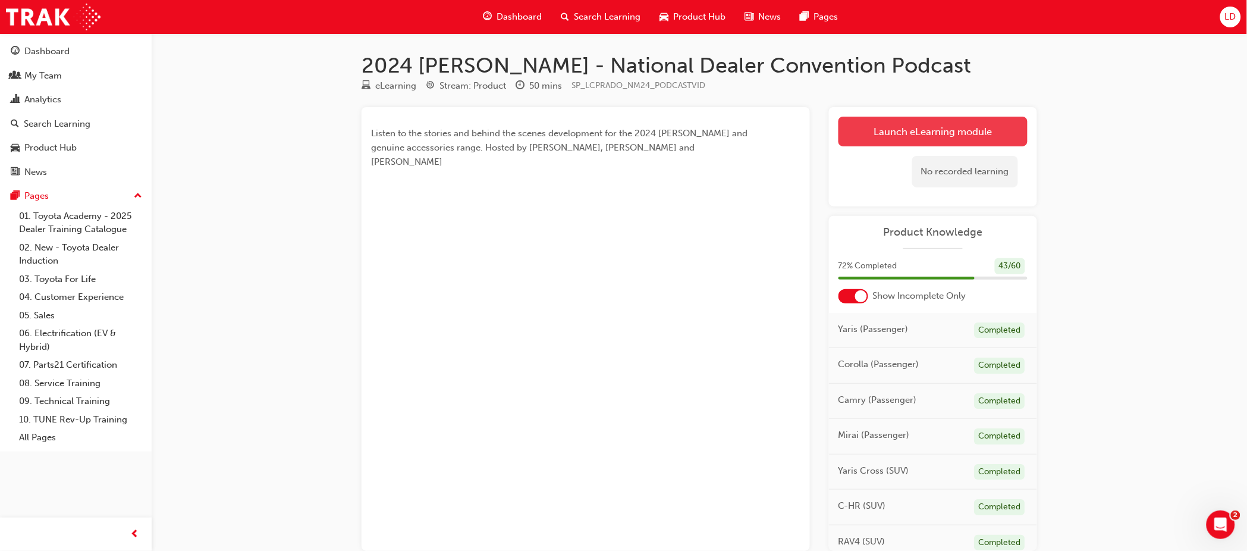
click at [967, 127] on link "Launch eLearning module" at bounding box center [933, 132] width 189 height 30
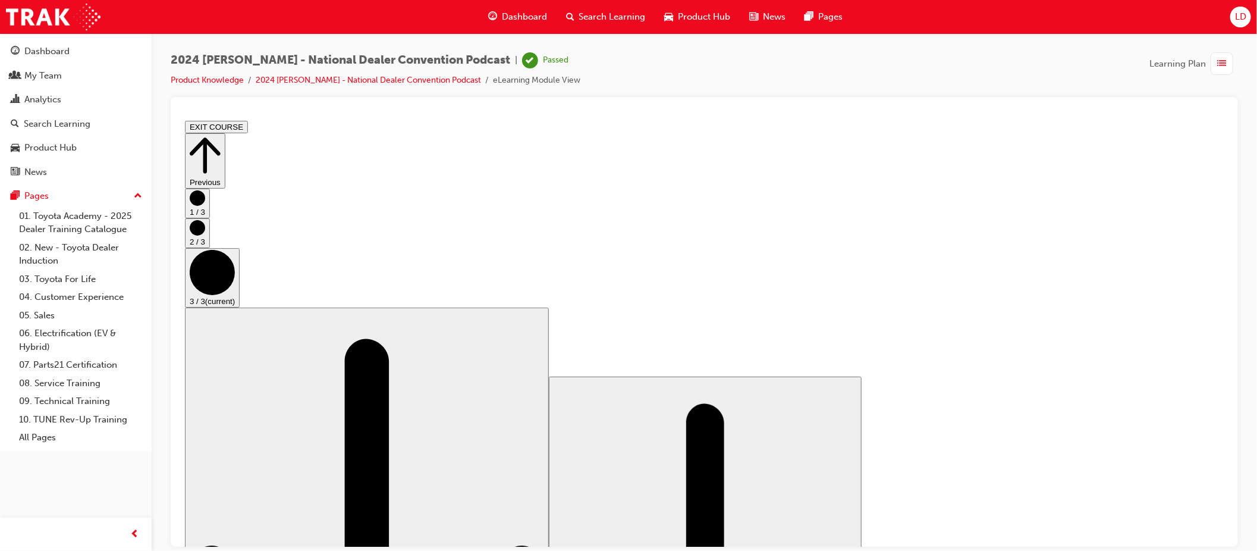
click at [234, 294] on circle "Step controls" at bounding box center [211, 271] width 45 height 45
click at [201, 76] on link "Product Knowledge" at bounding box center [207, 80] width 73 height 10
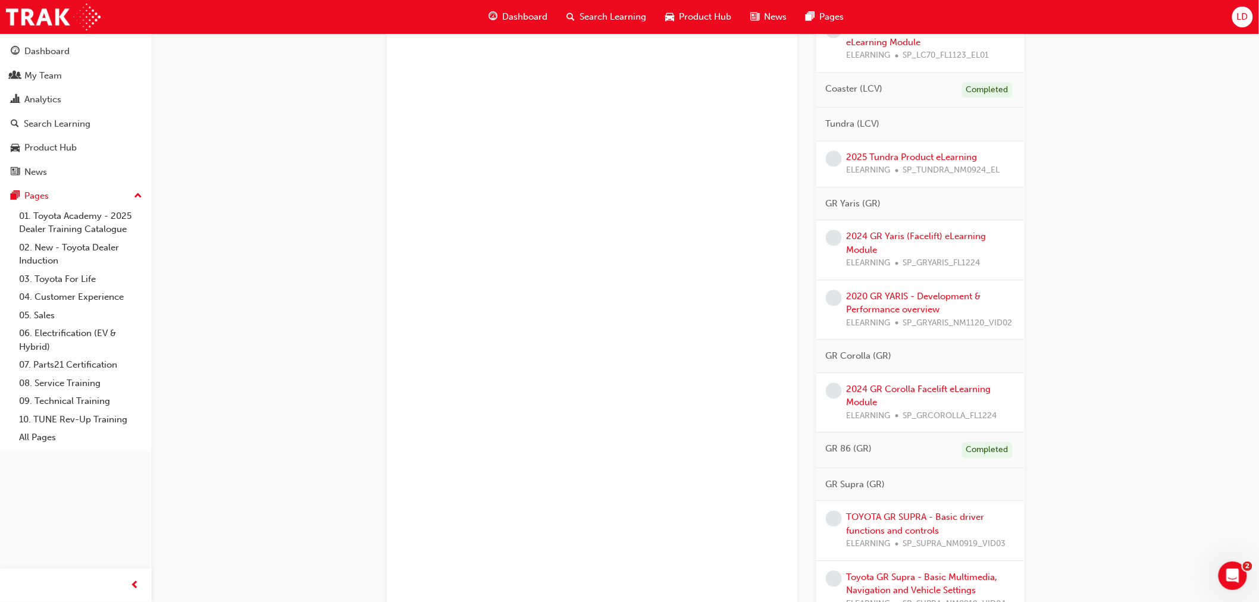
scroll to position [1306, 0]
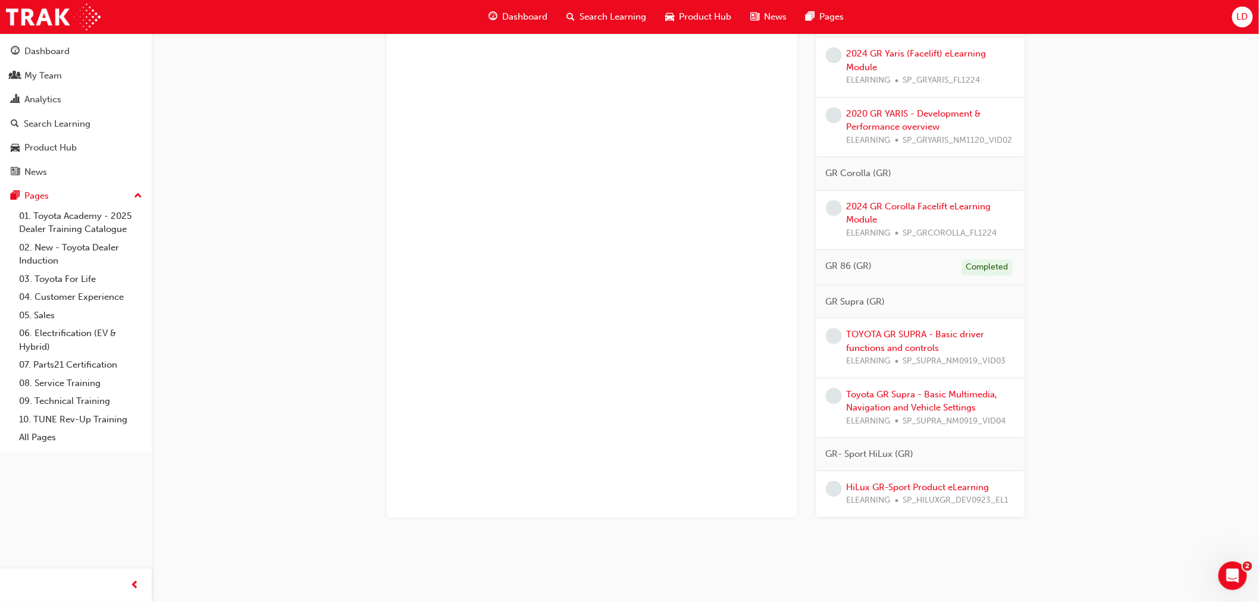
click at [496, 17] on span "guage-icon" at bounding box center [493, 17] width 9 height 15
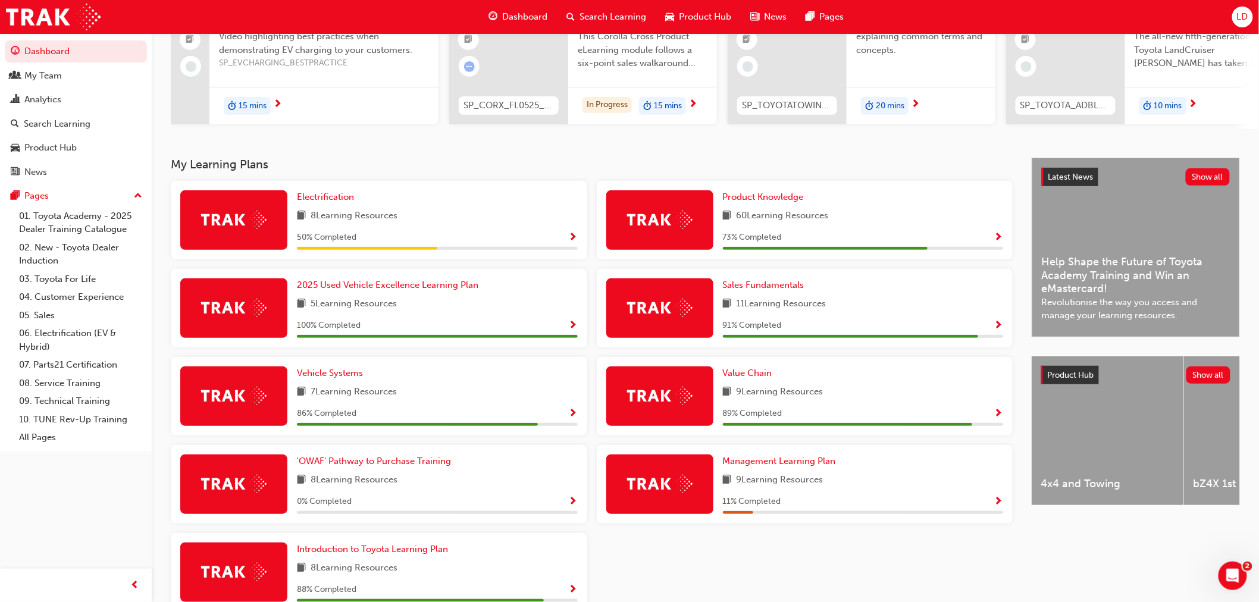
scroll to position [198, 0]
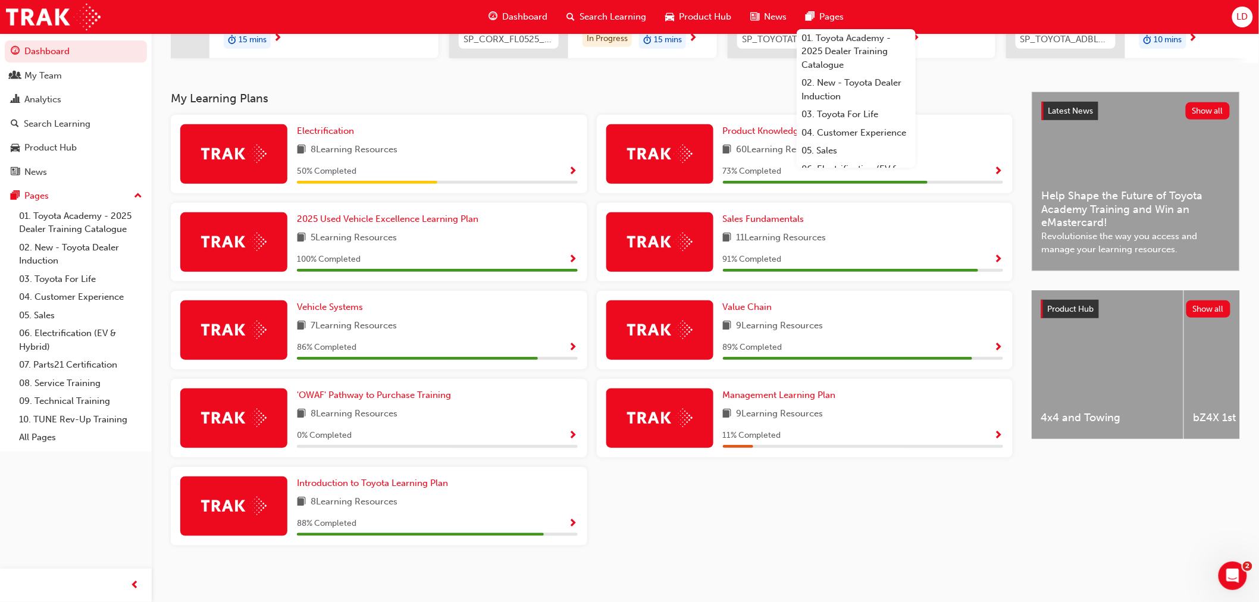
click at [811, 538] on div "Electrification 8 Learning Resources 50 % Completed Product Knowledge 60 Learni…" at bounding box center [591, 335] width 851 height 440
click at [688, 492] on div "Electrification 8 Learning Resources 50 % Completed Product Knowledge 60 Learni…" at bounding box center [591, 335] width 851 height 440
